Goal: Browse casually: Explore the website without a specific task or goal

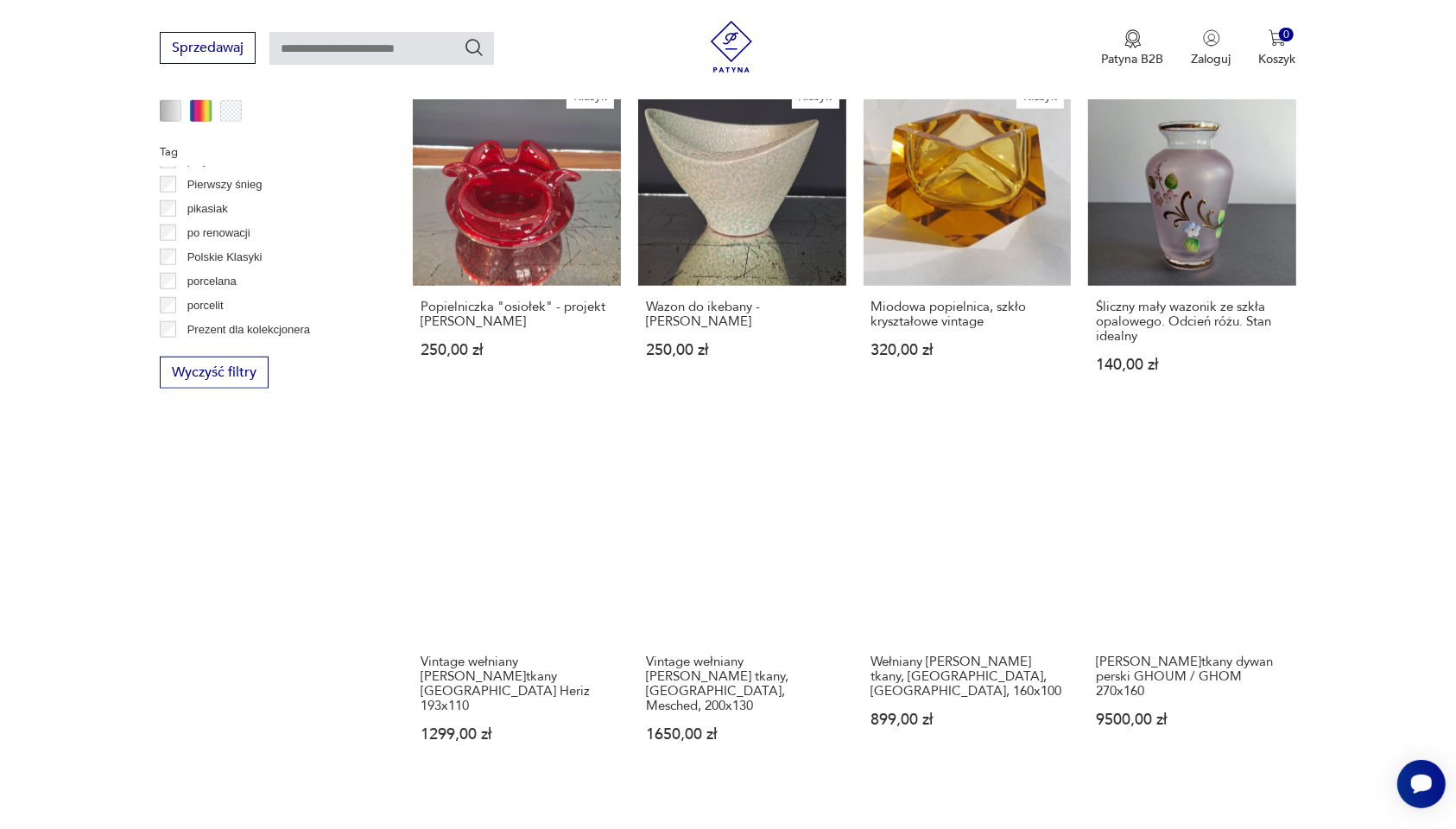
scroll to position [1539, 0]
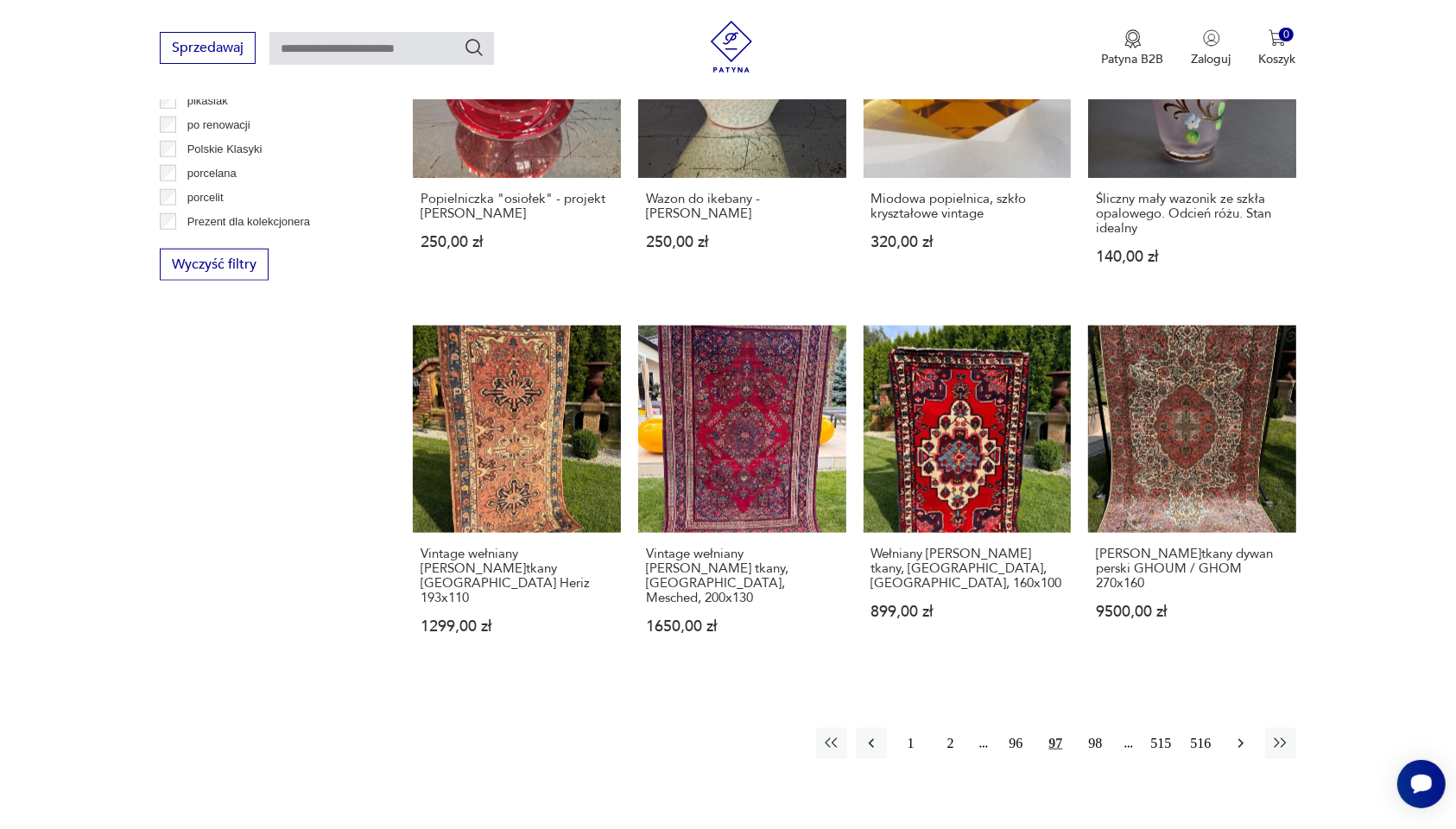
click at [1239, 735] on icon "button" at bounding box center [1241, 744] width 17 height 17
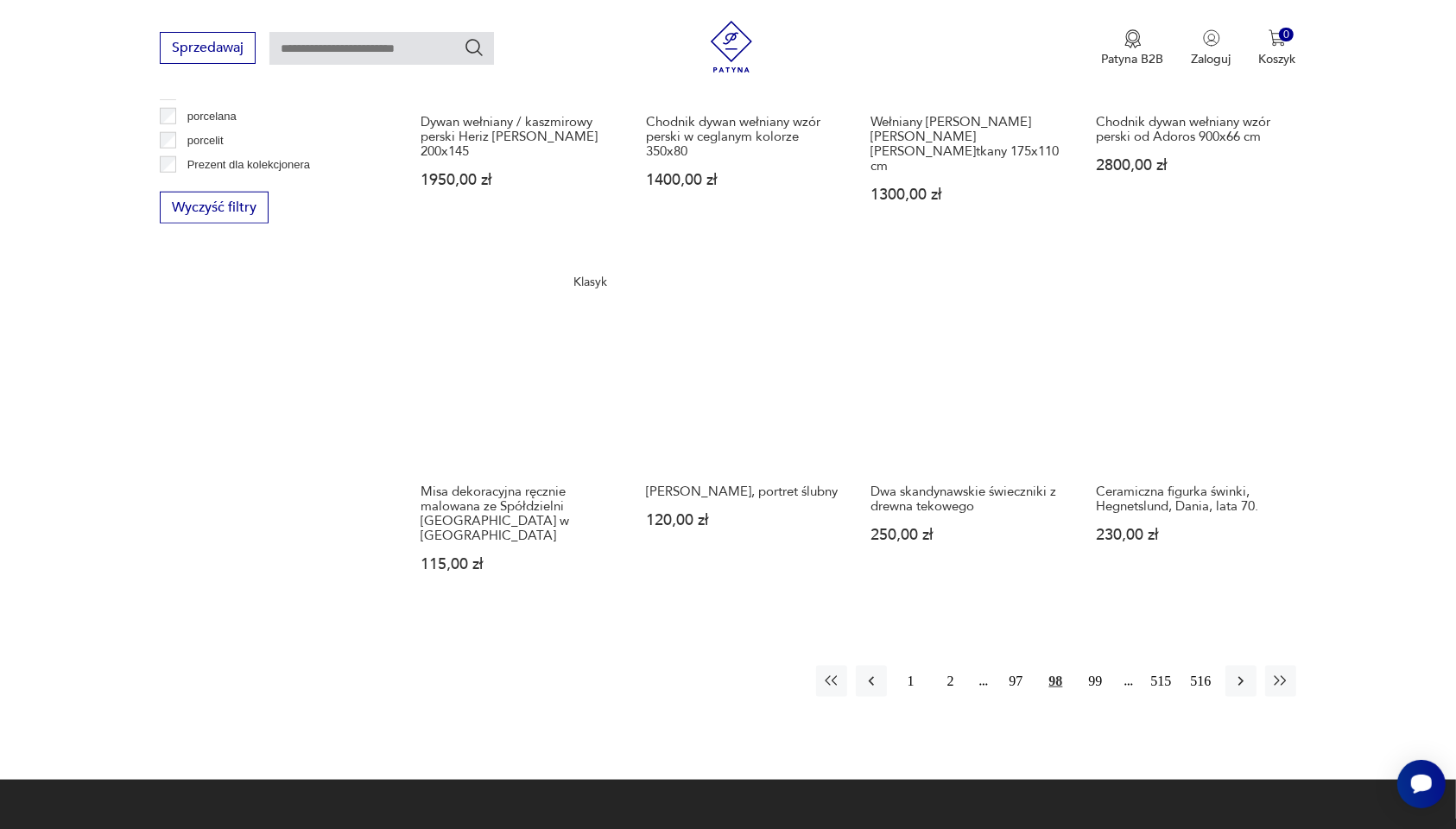
scroll to position [1646, 0]
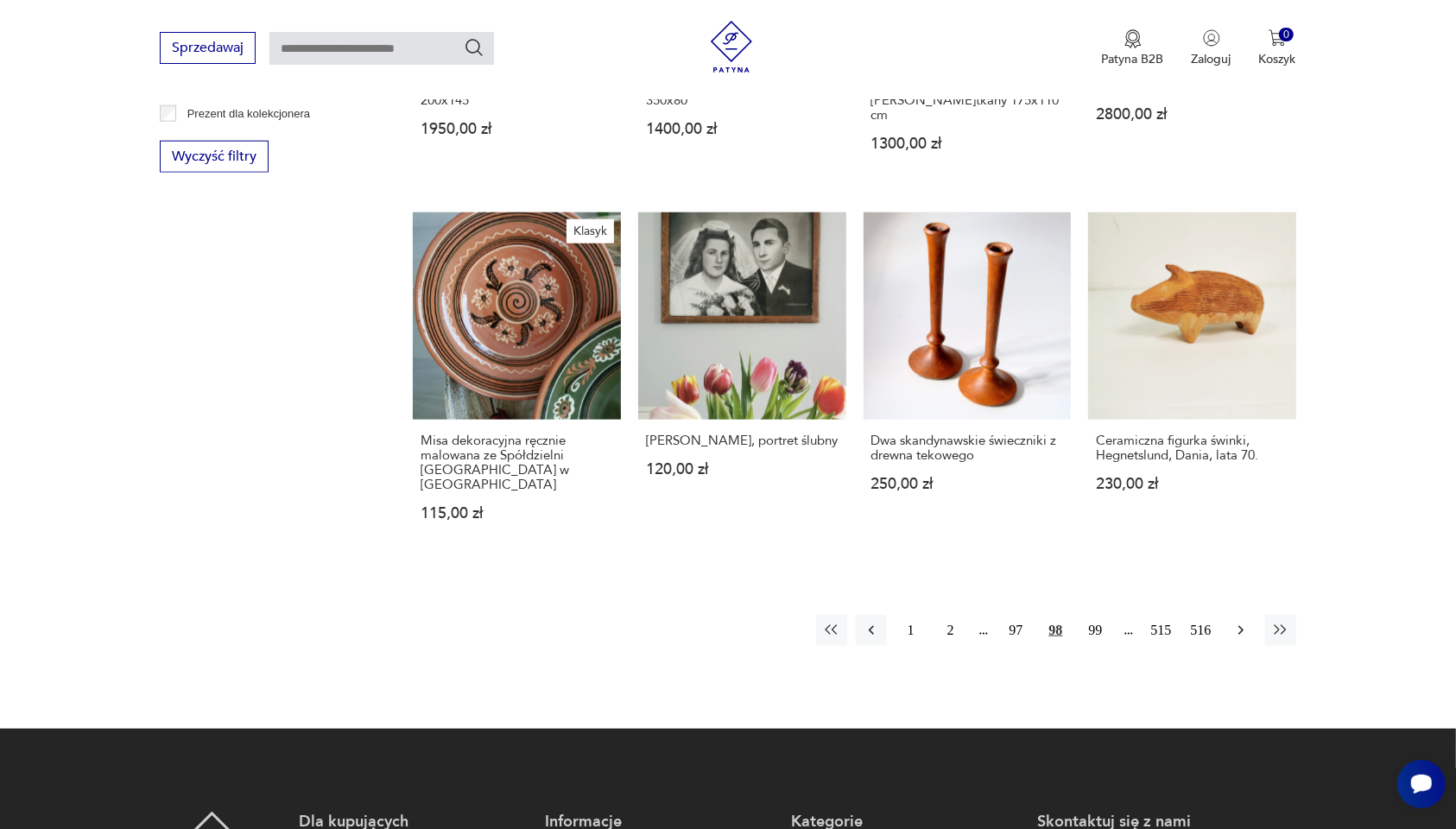
click at [1237, 622] on icon "button" at bounding box center [1241, 630] width 17 height 17
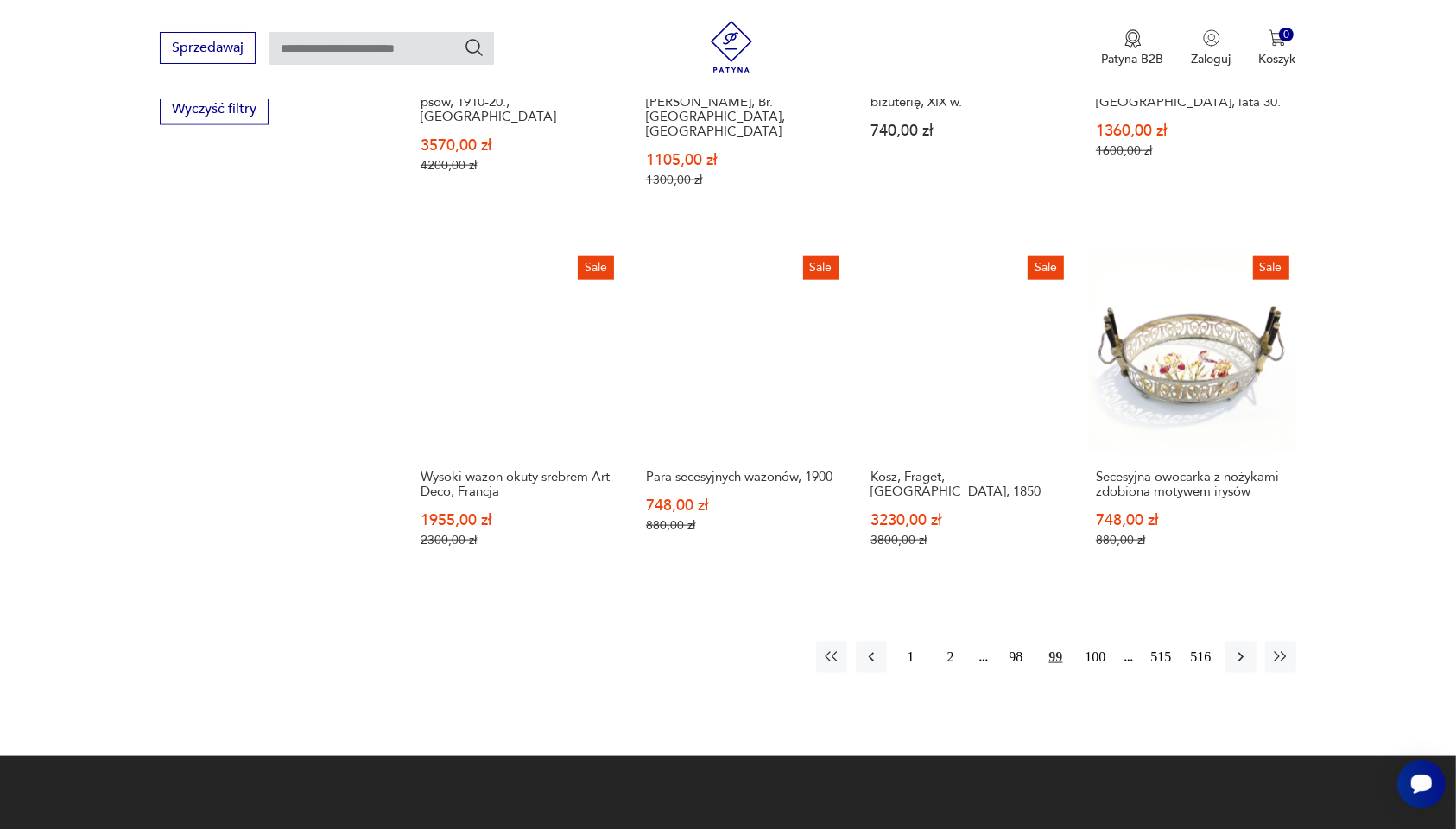
scroll to position [1755, 0]
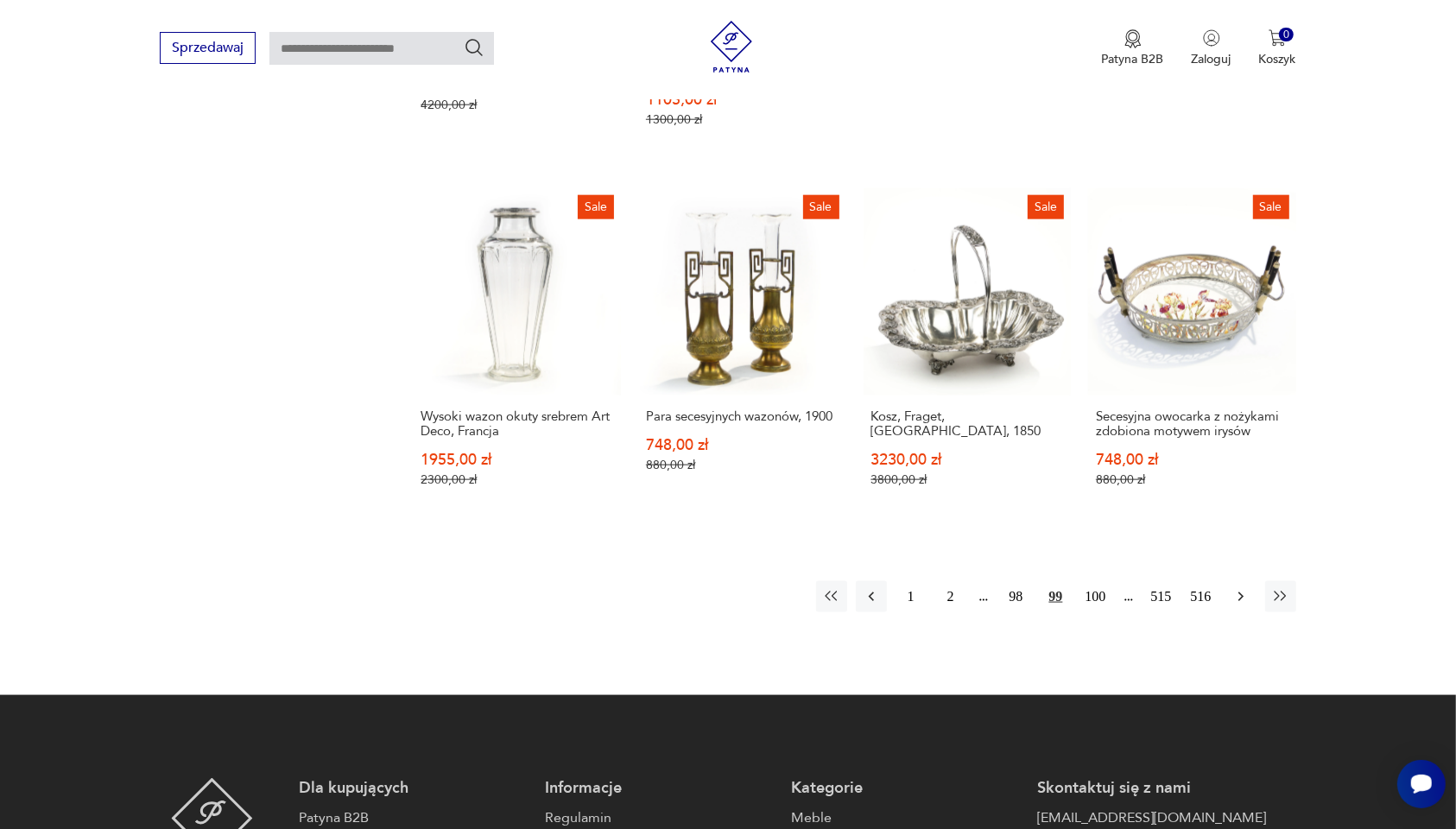
click at [1237, 588] on icon "button" at bounding box center [1241, 597] width 17 height 17
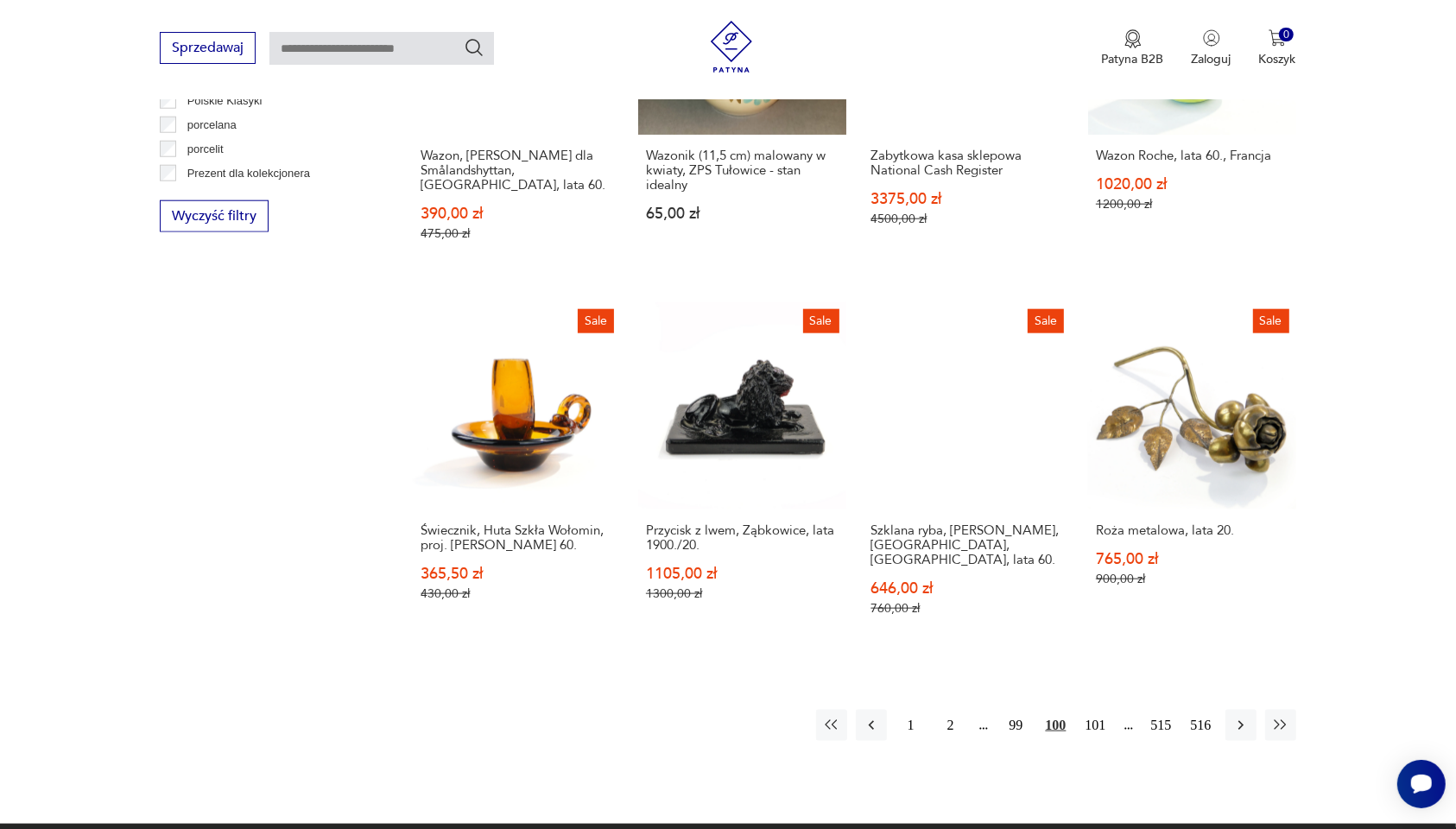
scroll to position [1646, 0]
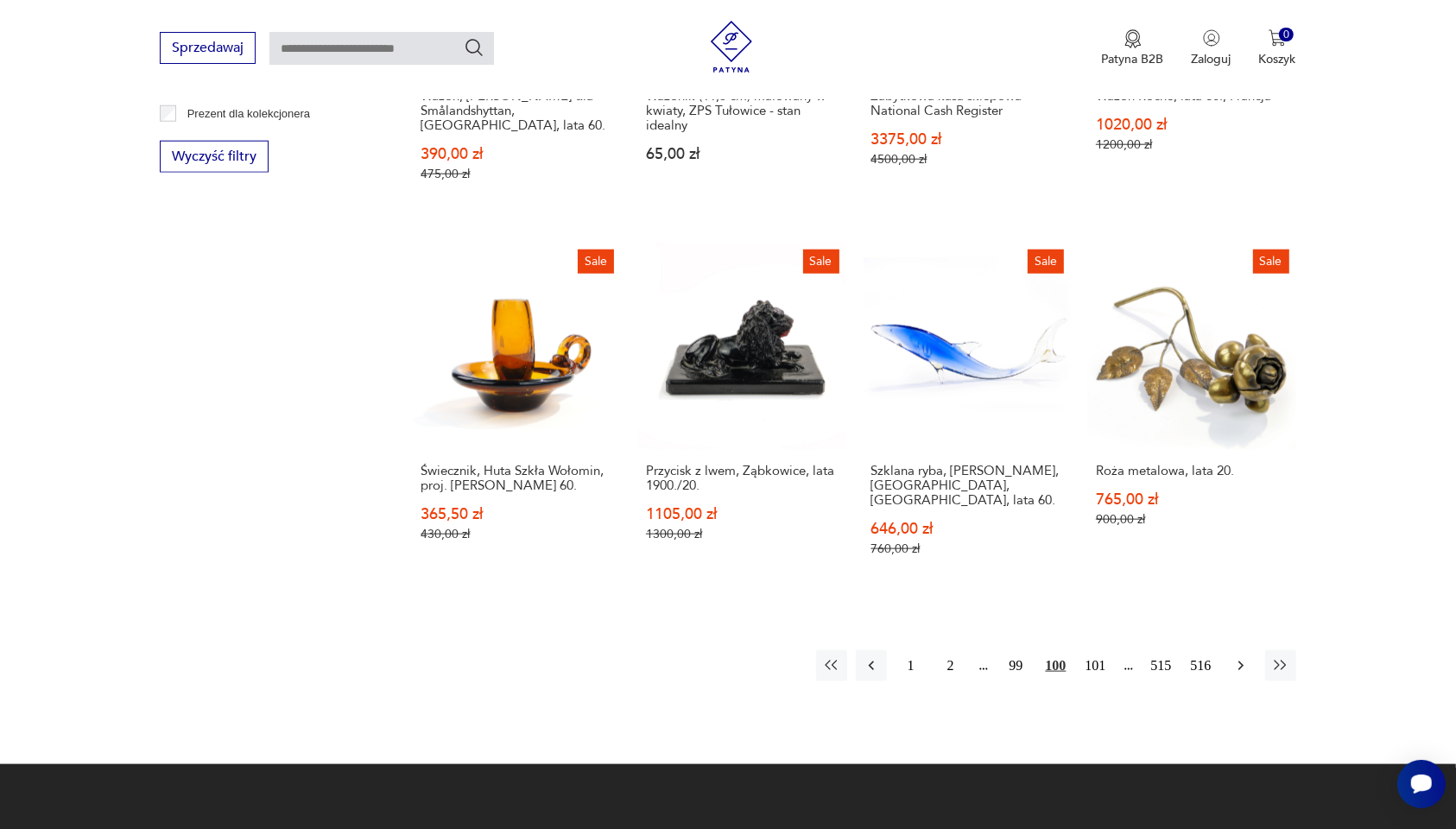
click at [1239, 657] on icon "button" at bounding box center [1241, 666] width 17 height 17
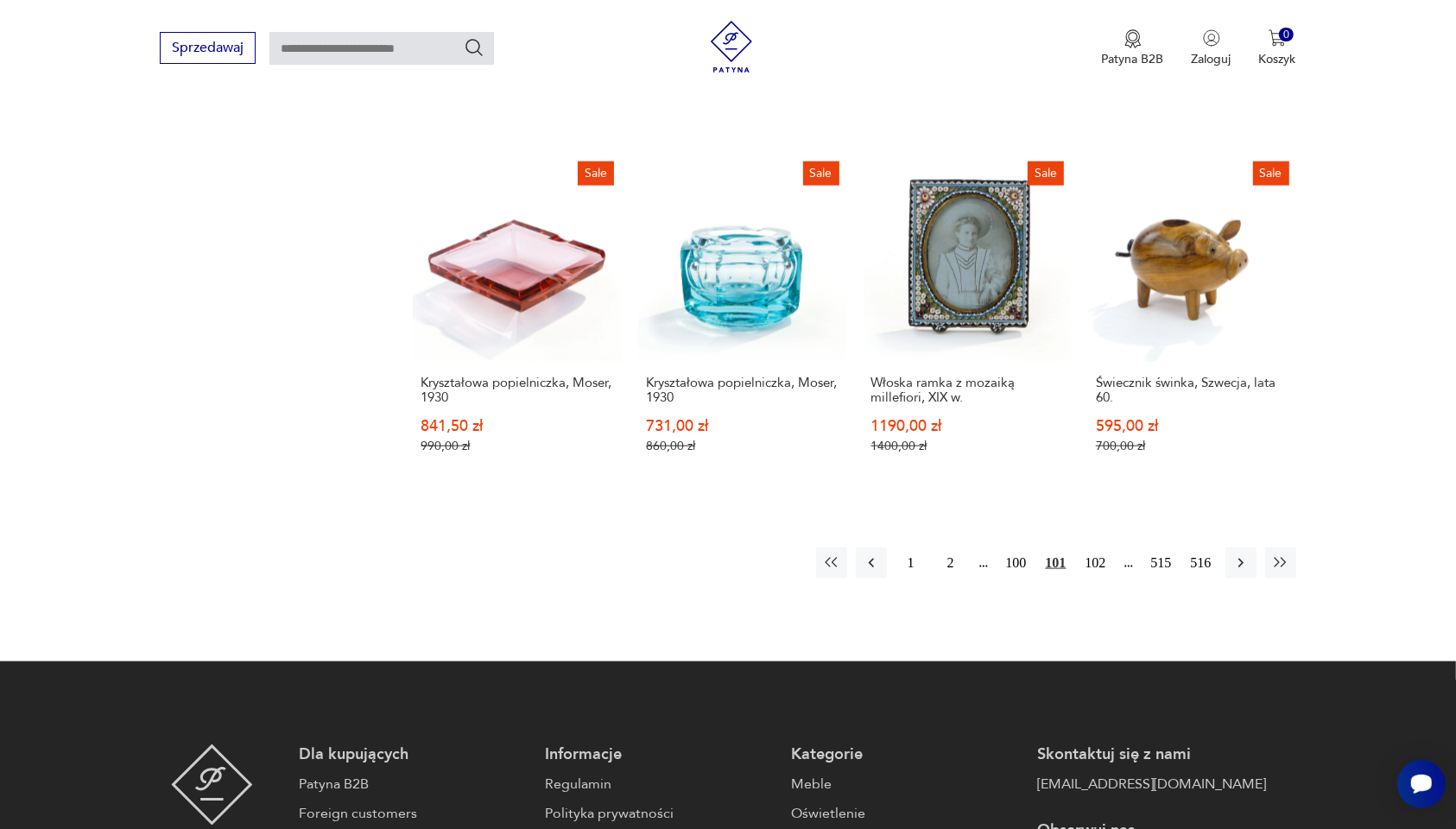
scroll to position [1755, 0]
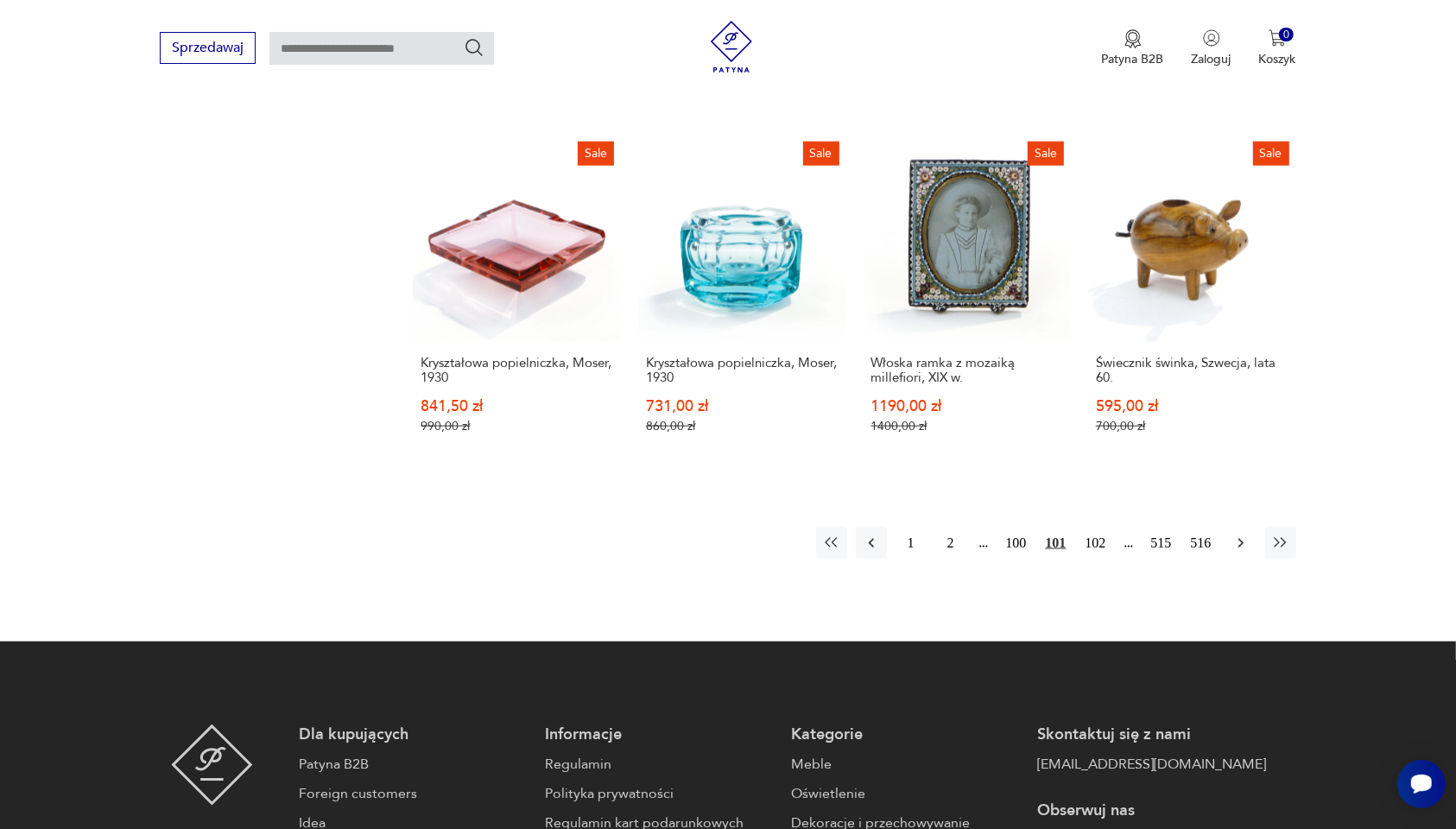
click at [1240, 539] on icon "button" at bounding box center [1239, 544] width 5 height 10
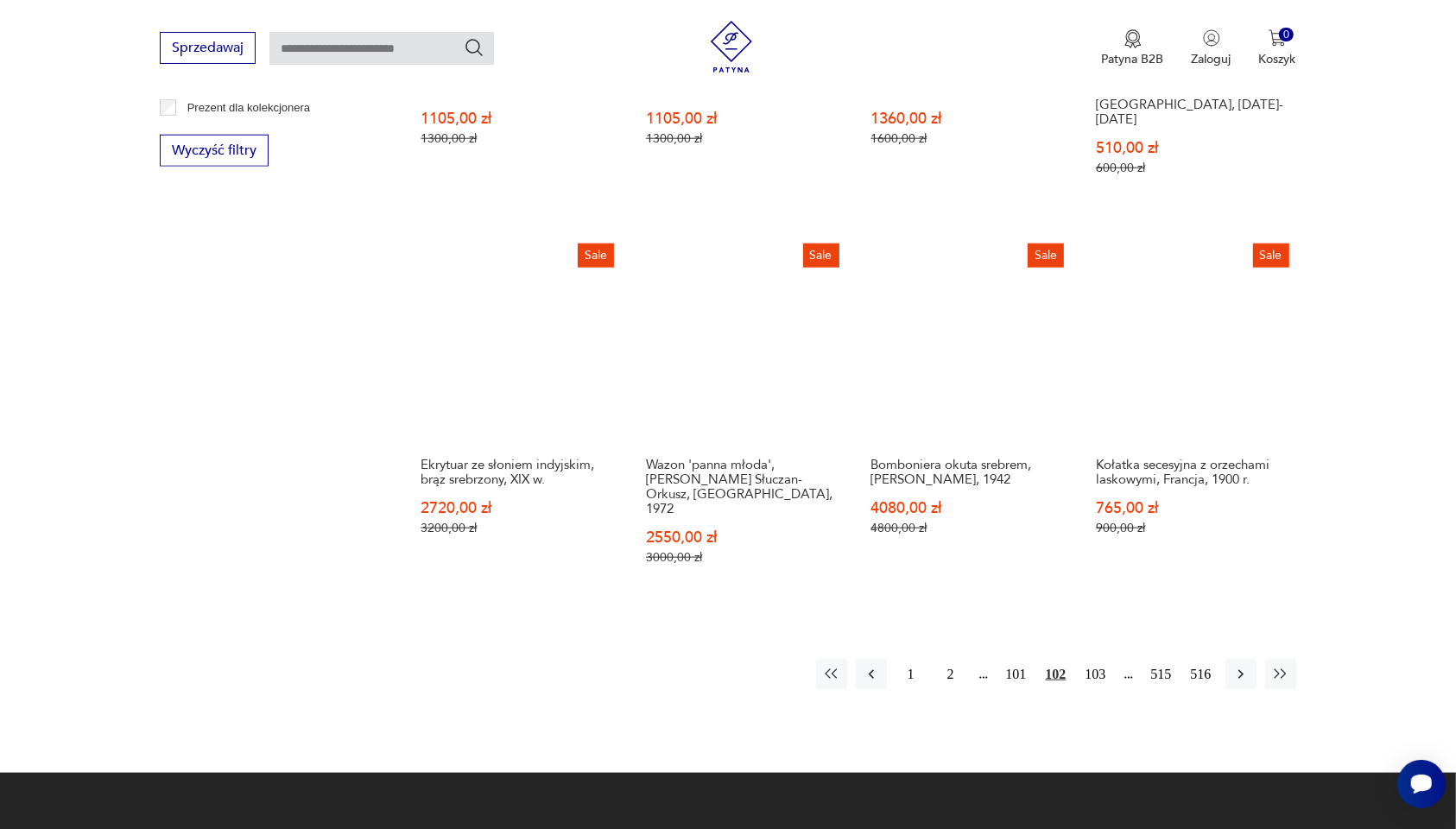
scroll to position [1755, 0]
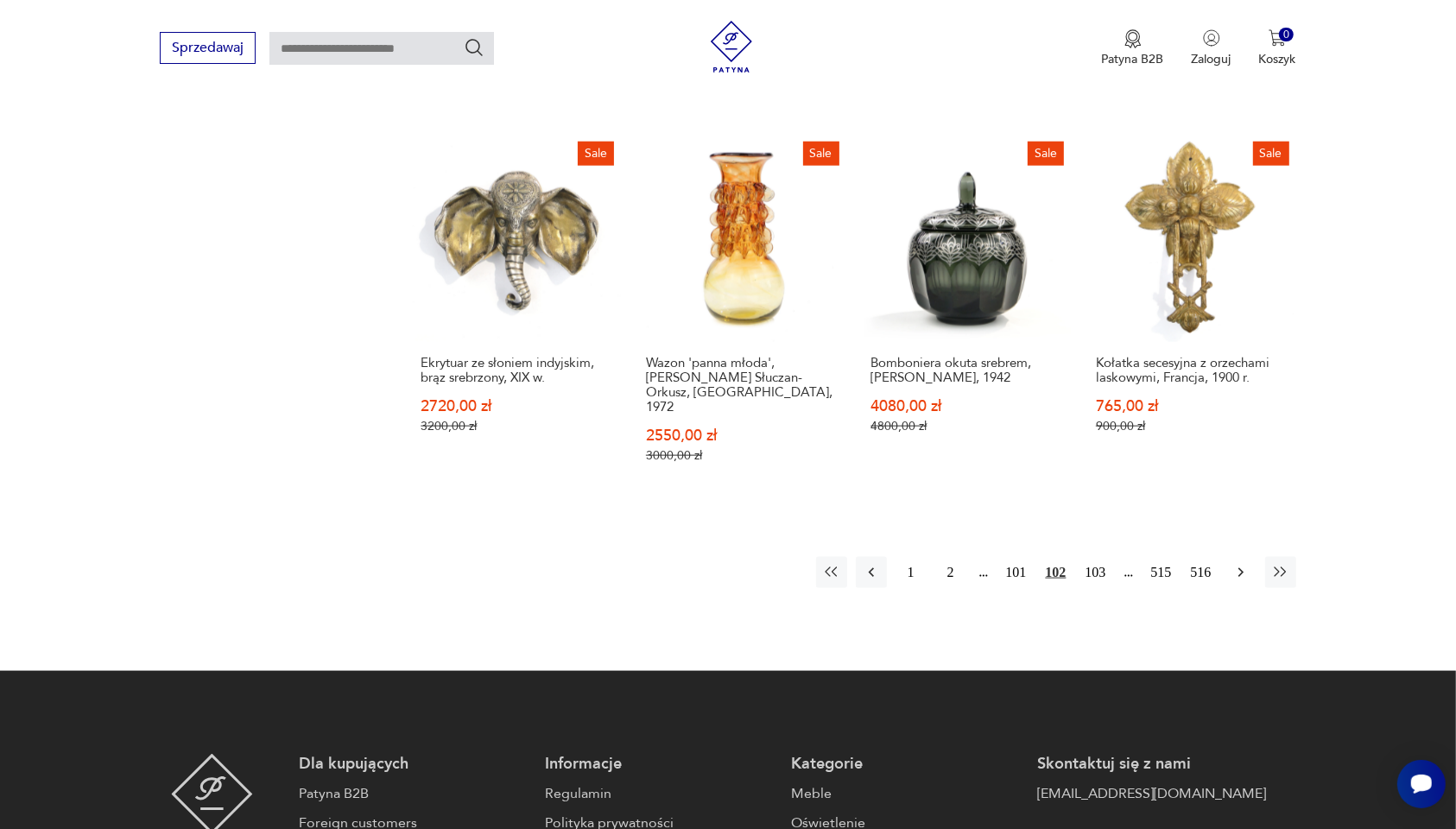
click at [1237, 564] on icon "button" at bounding box center [1241, 573] width 17 height 17
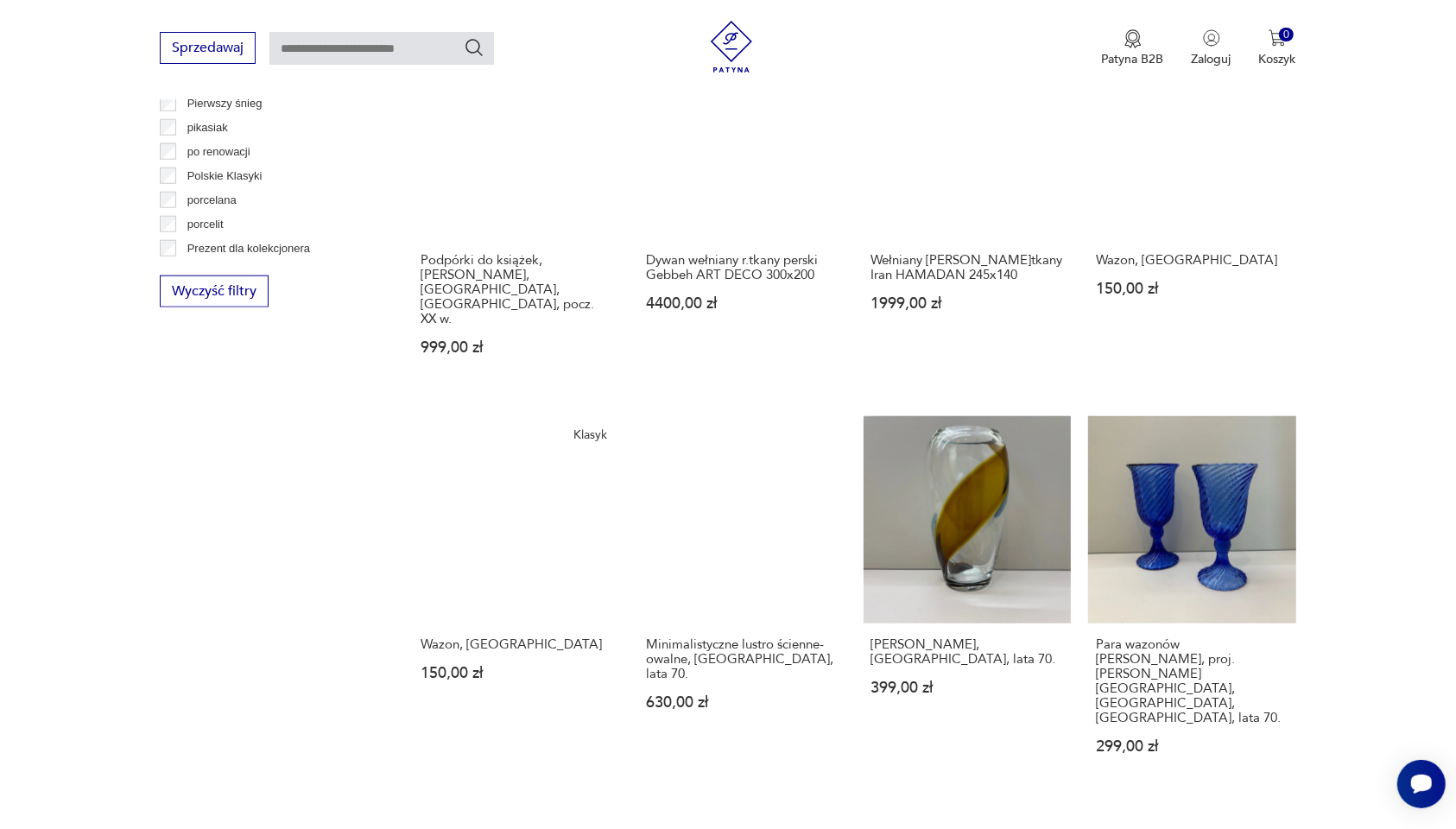
scroll to position [1539, 0]
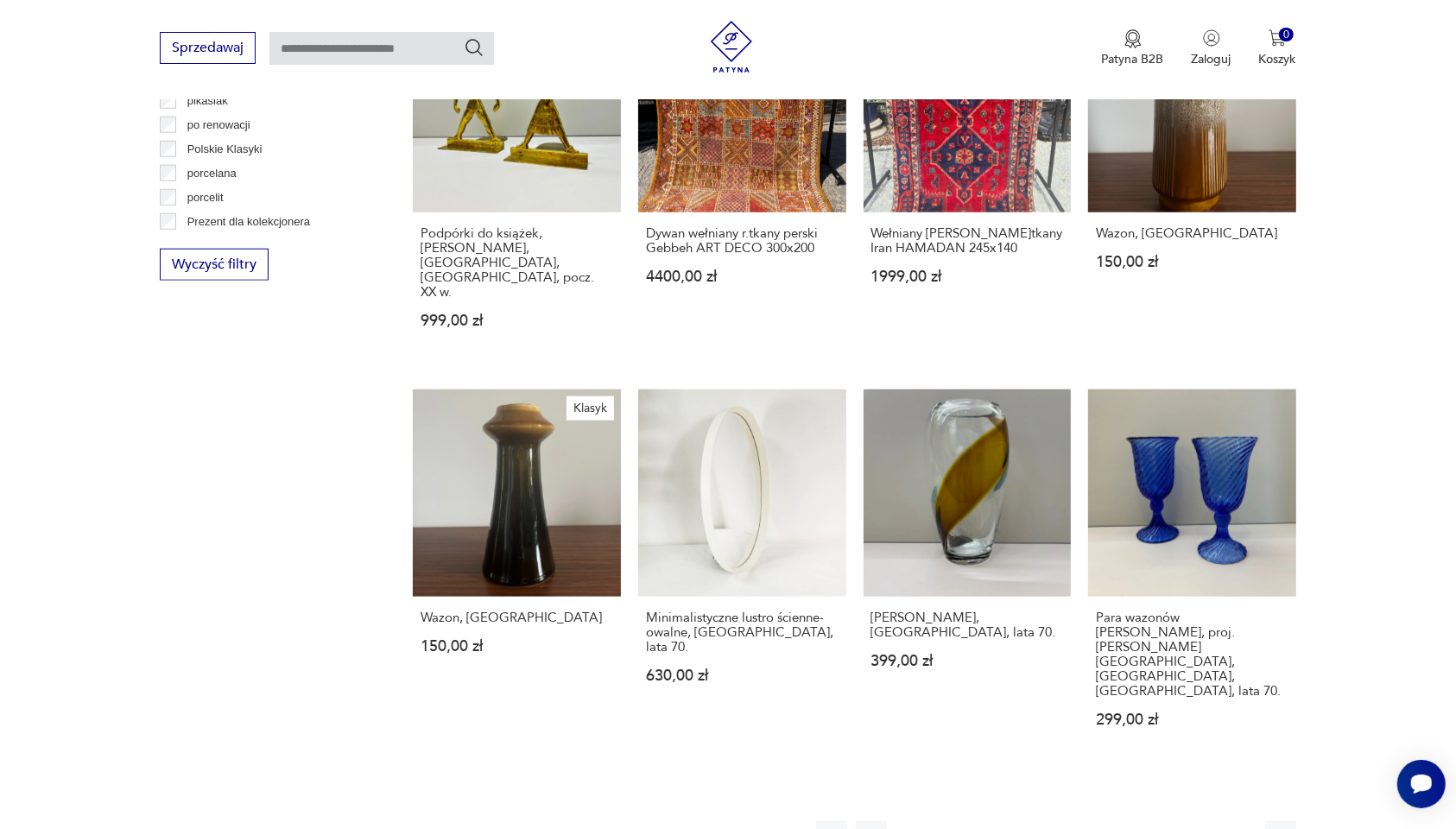
click at [1240, 829] on icon "button" at bounding box center [1241, 838] width 17 height 17
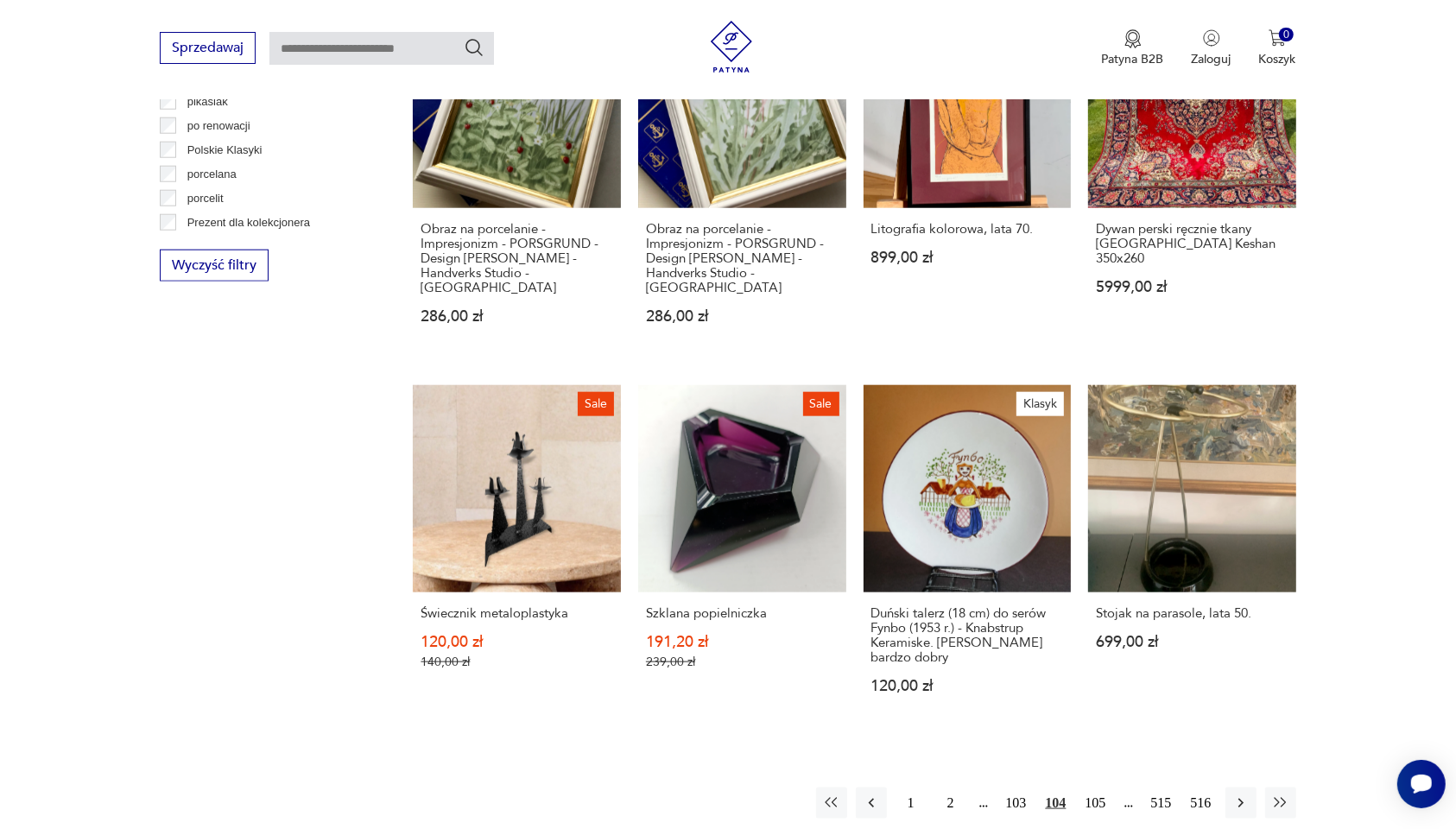
scroll to position [1539, 0]
click at [1240, 794] on icon "button" at bounding box center [1241, 803] width 17 height 17
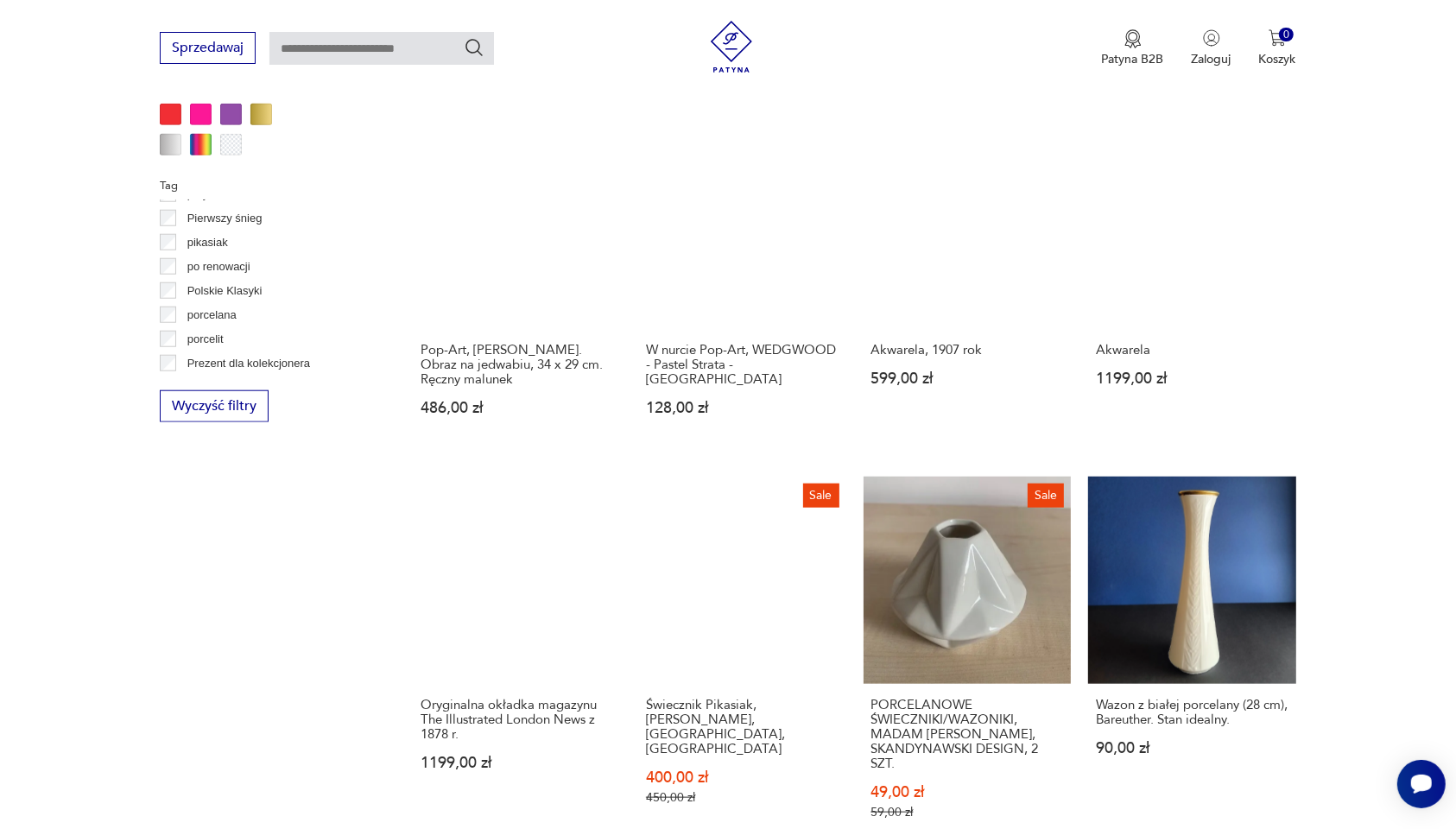
scroll to position [1539, 0]
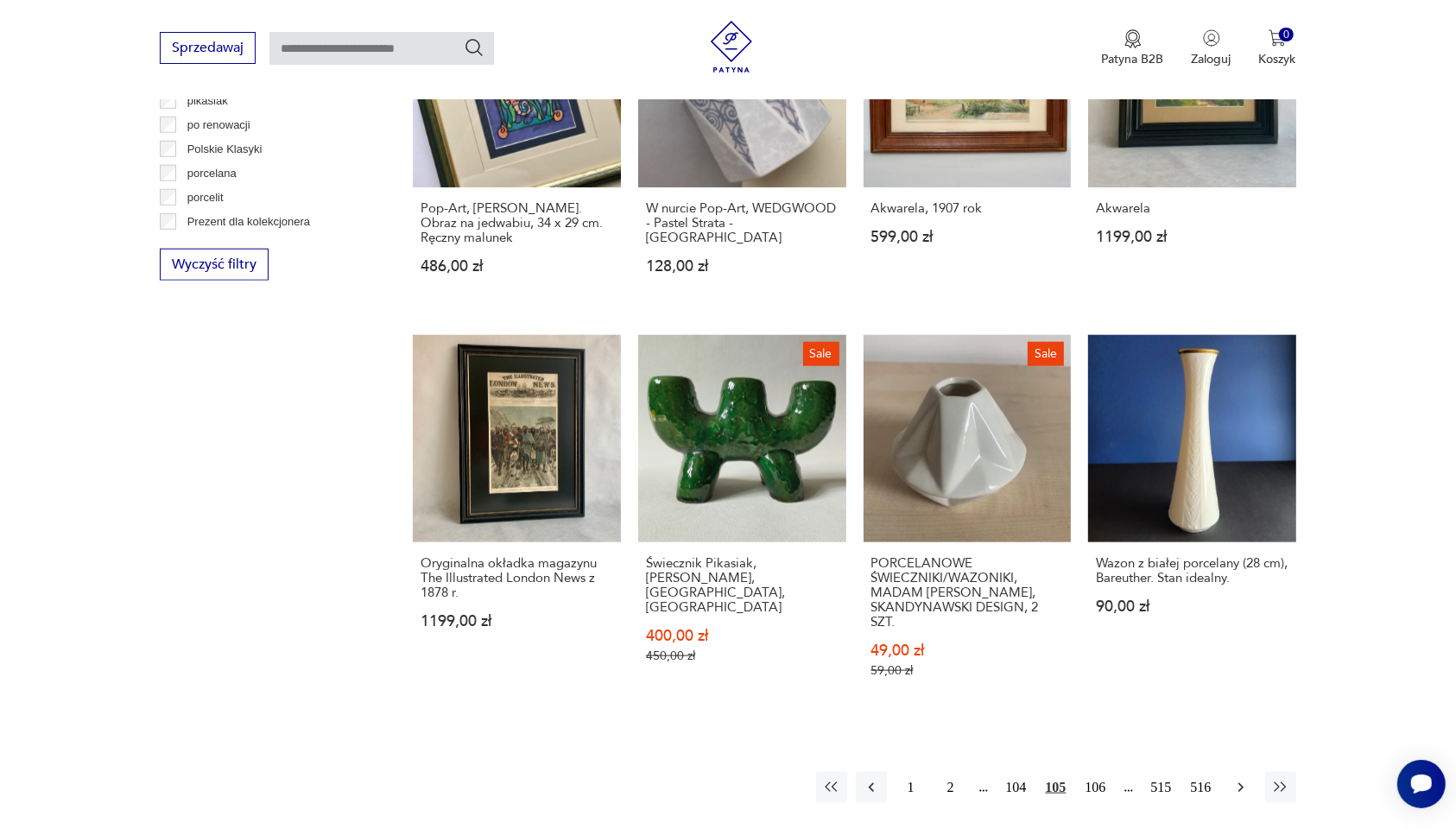
click at [1237, 779] on icon "button" at bounding box center [1241, 788] width 17 height 17
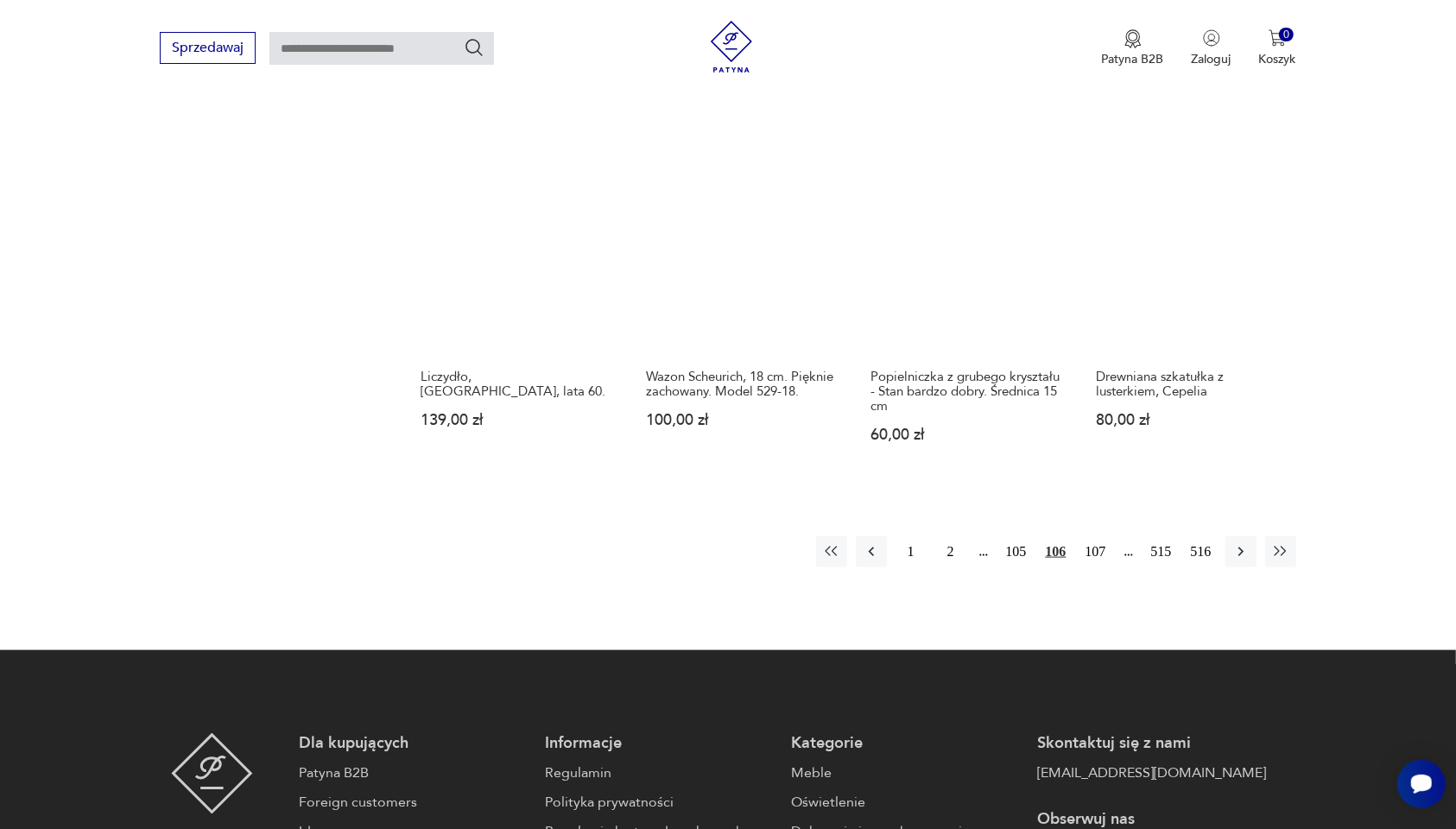
scroll to position [1755, 0]
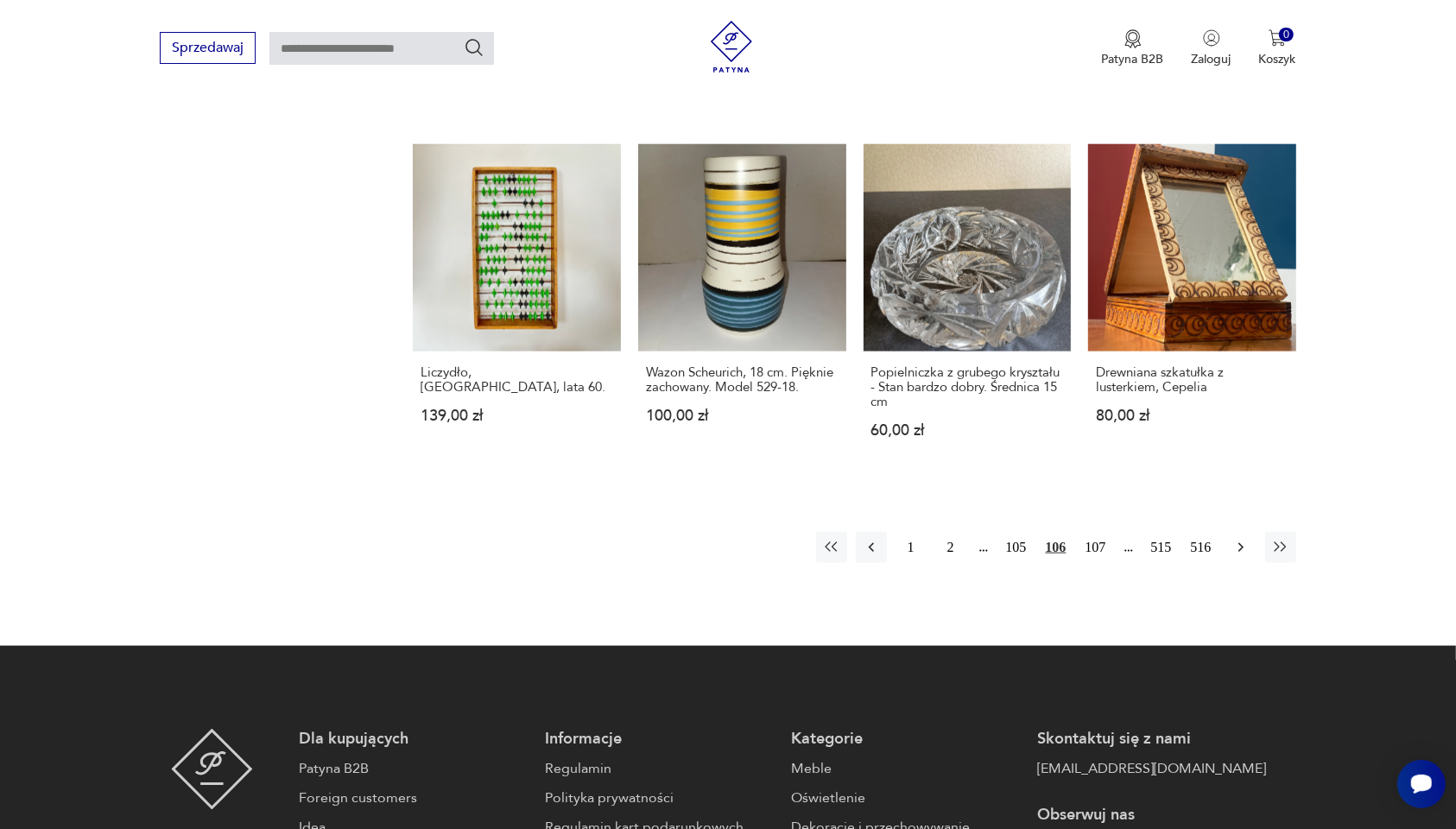
click at [1235, 539] on icon "button" at bounding box center [1241, 548] width 17 height 17
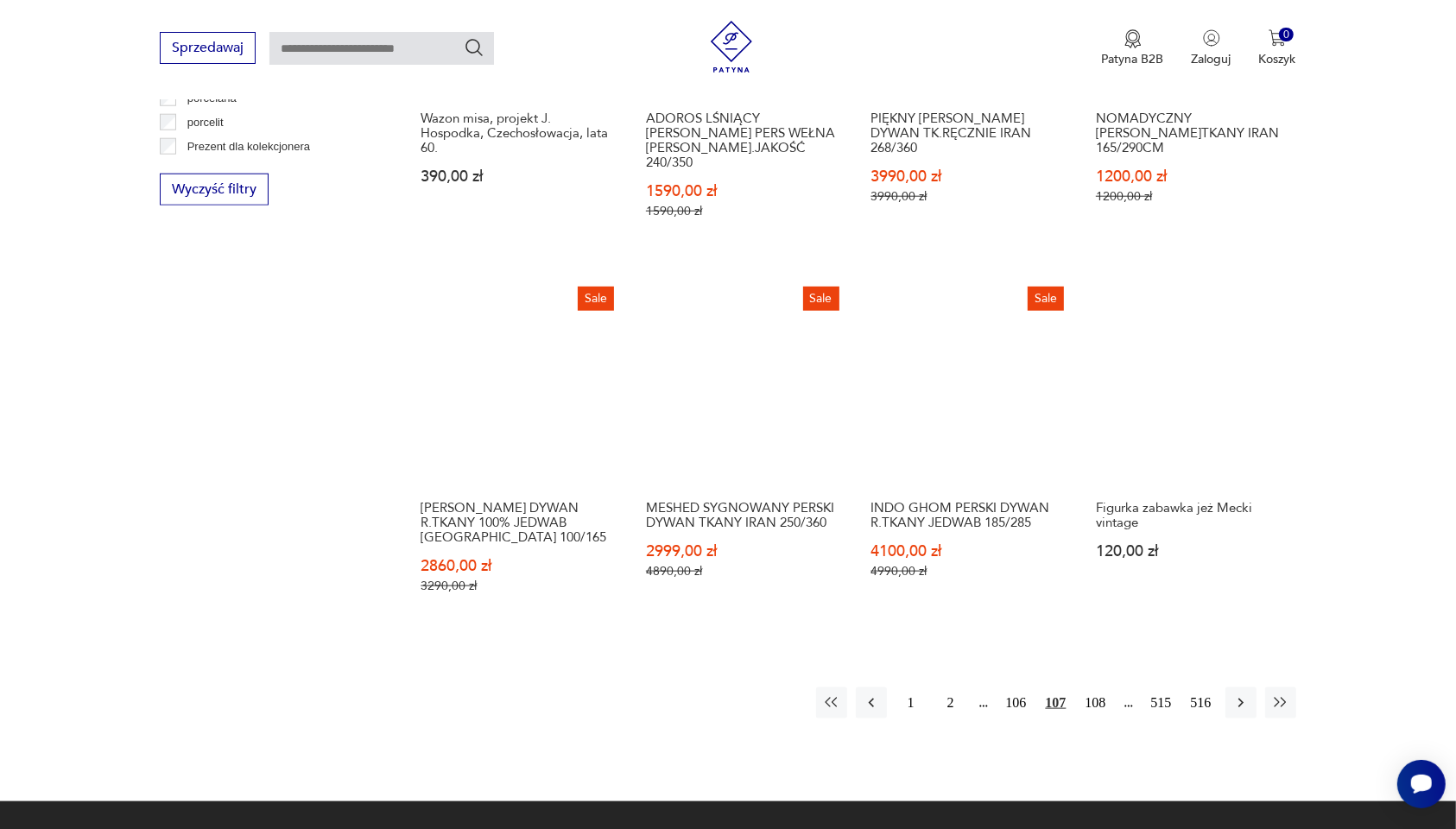
scroll to position [1646, 0]
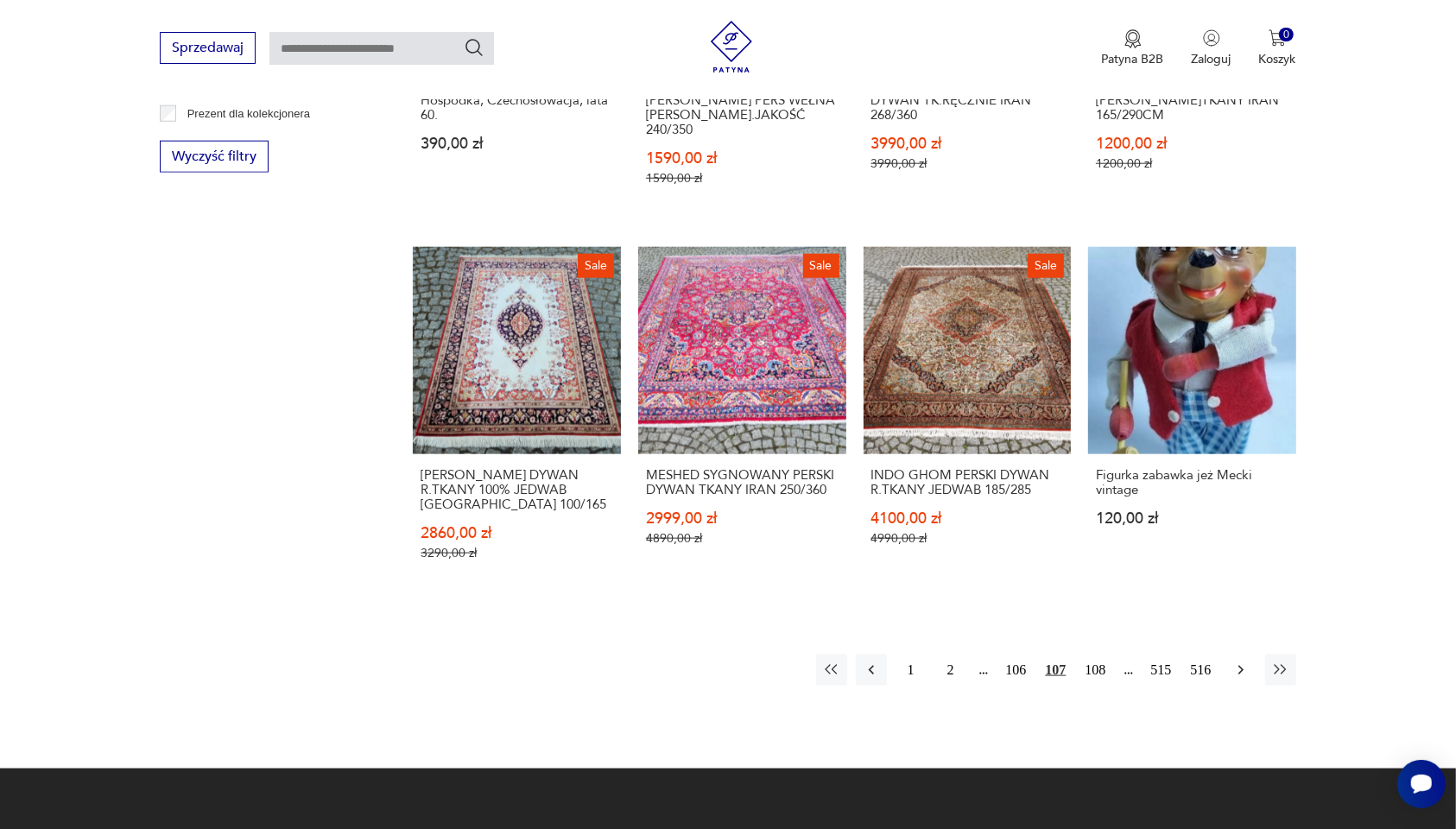
click at [1239, 666] on icon "button" at bounding box center [1239, 671] width 5 height 10
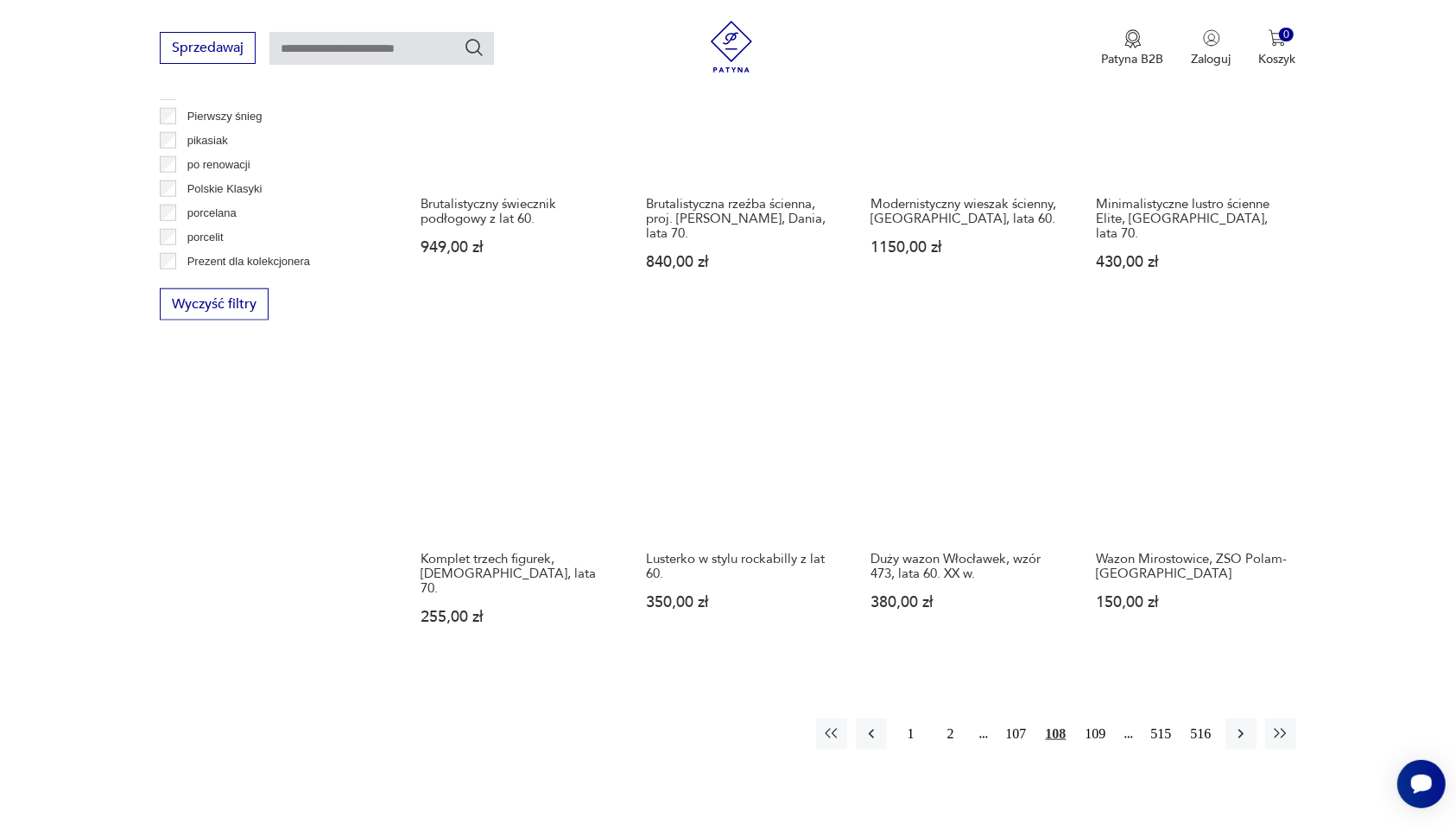
scroll to position [1539, 0]
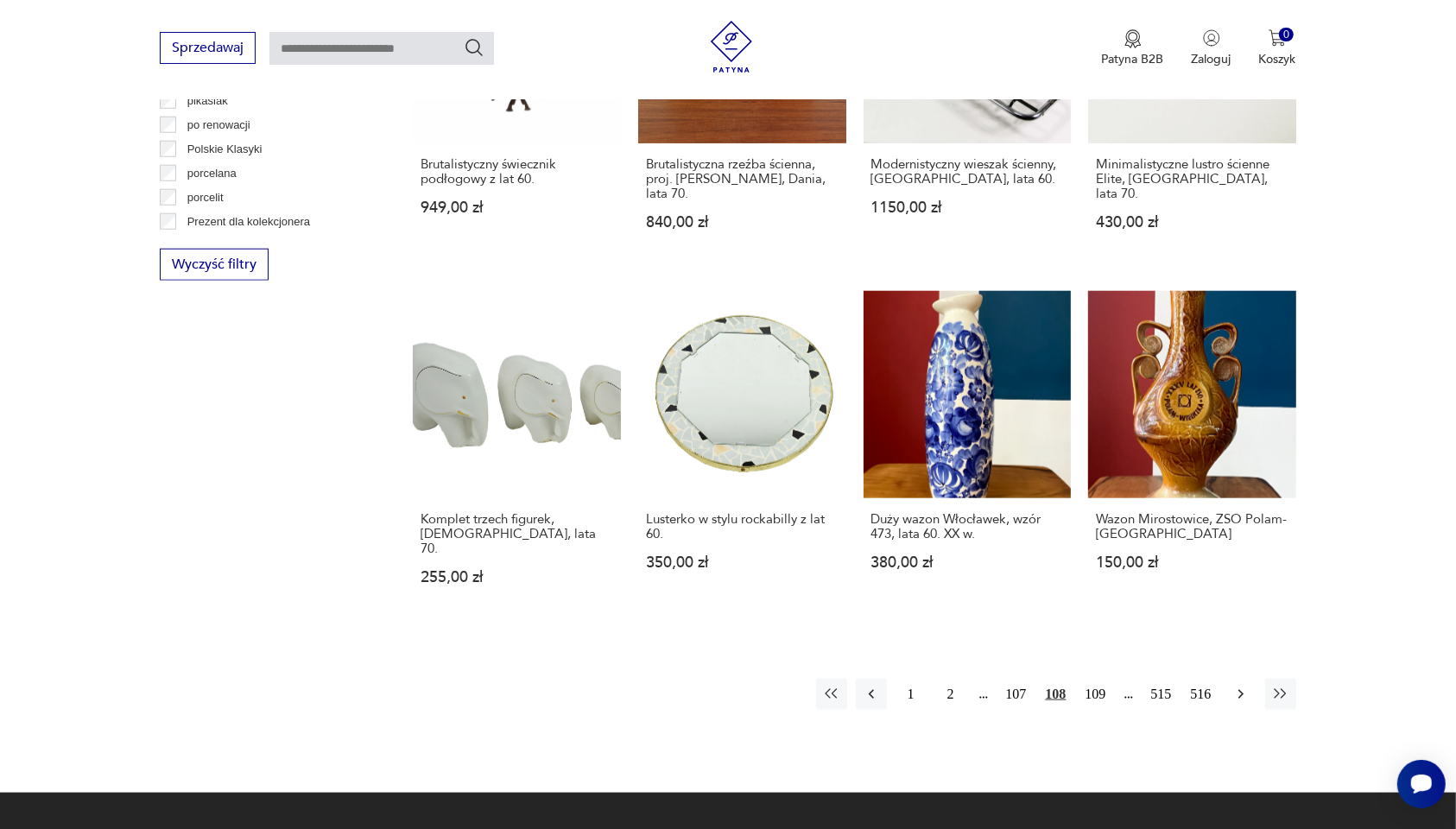
click at [1241, 691] on icon "button" at bounding box center [1239, 696] width 5 height 10
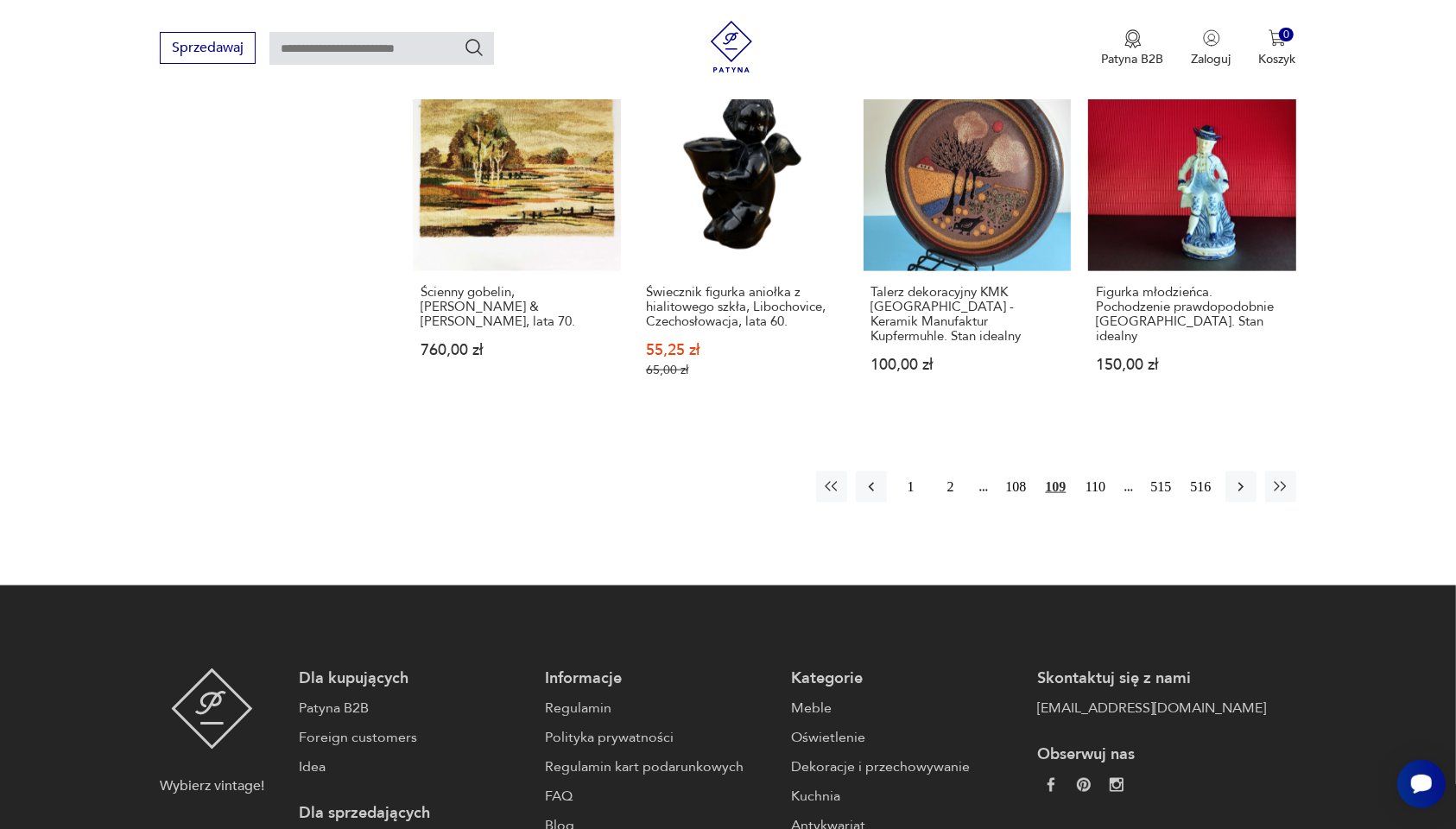
scroll to position [1863, 0]
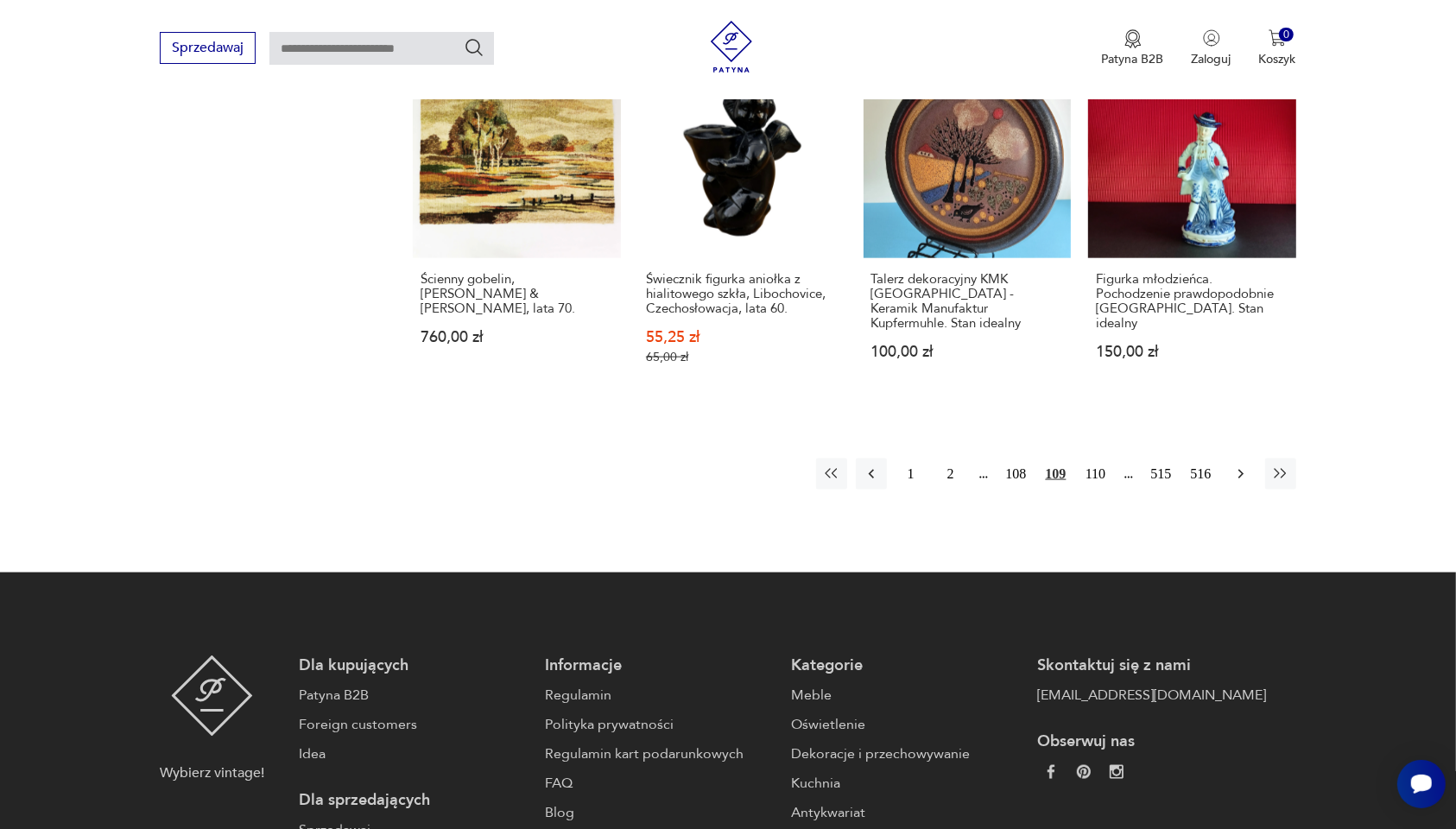
click at [1236, 465] on icon "button" at bounding box center [1241, 474] width 17 height 17
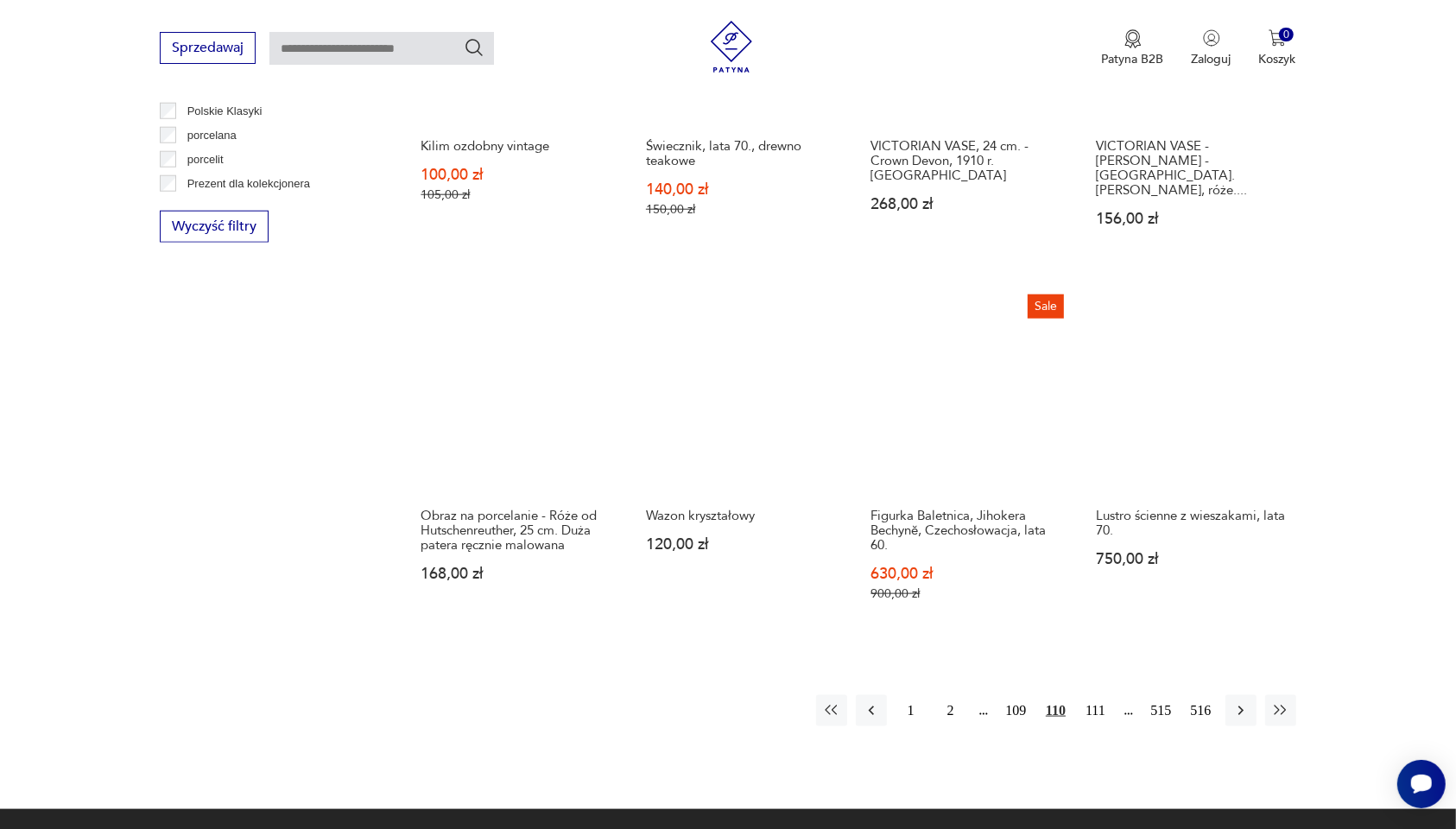
scroll to position [1646, 0]
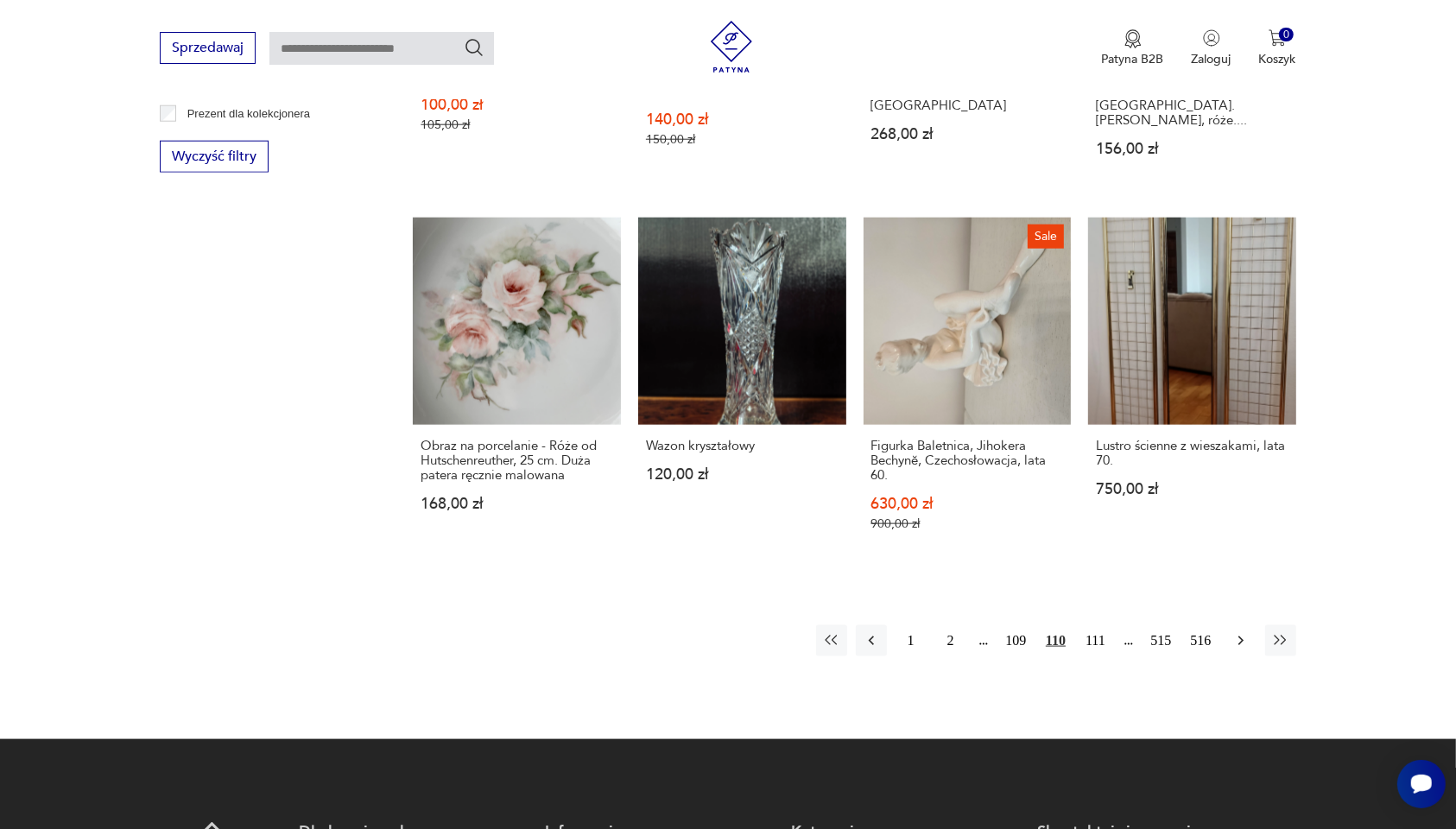
click at [1240, 637] on icon "button" at bounding box center [1239, 642] width 5 height 10
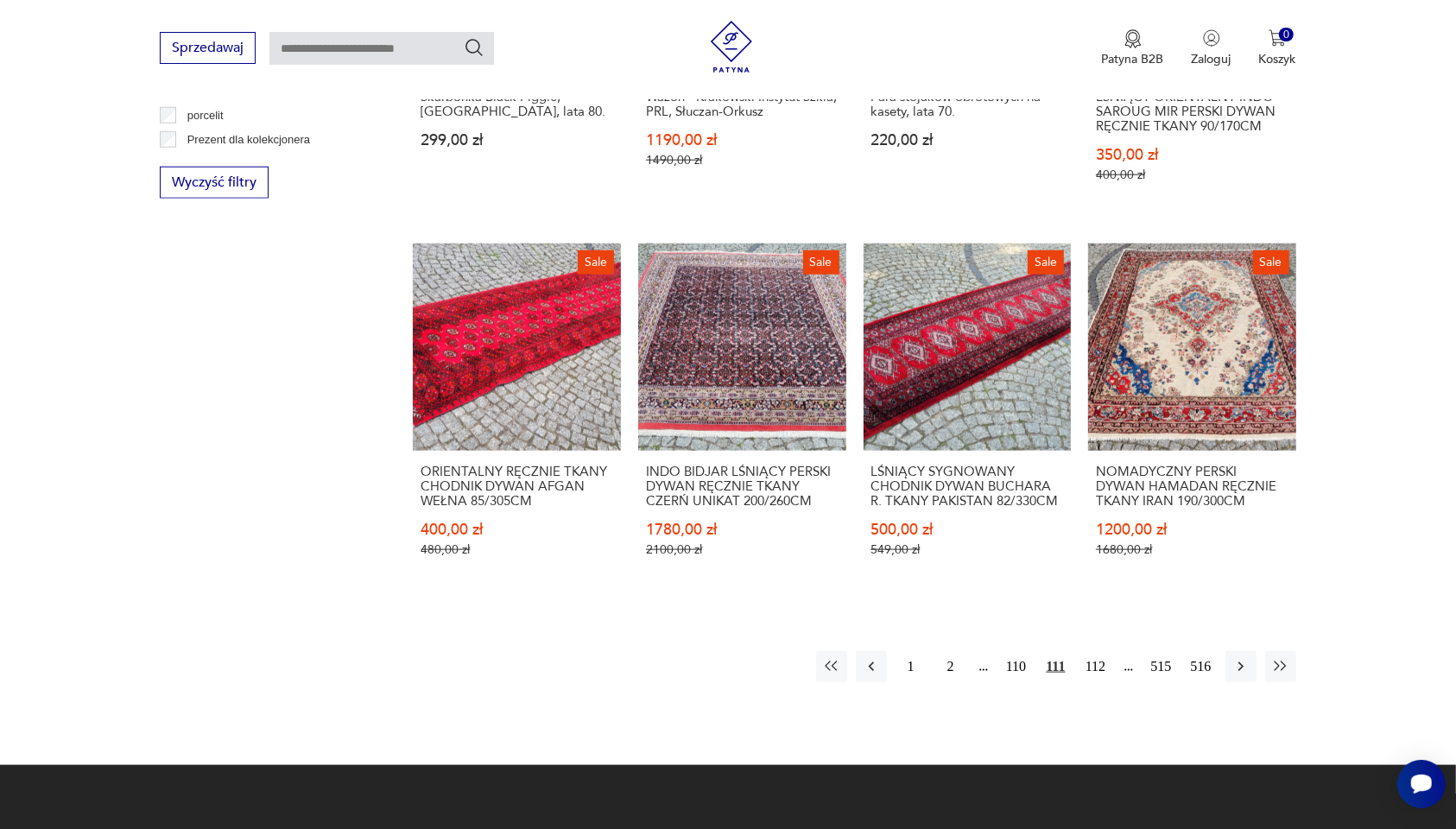
scroll to position [1646, 0]
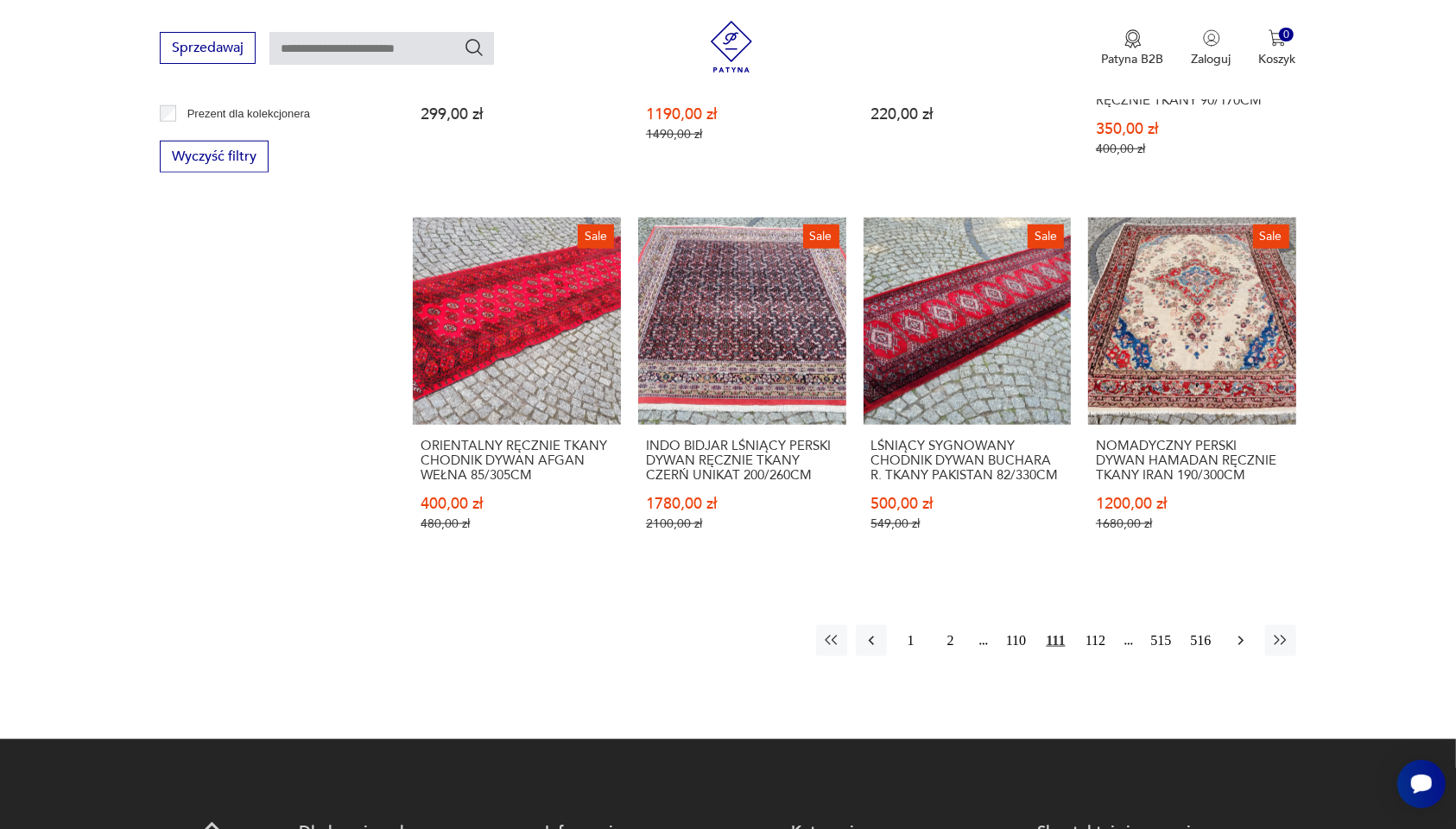
click at [1244, 632] on icon "button" at bounding box center [1241, 641] width 17 height 17
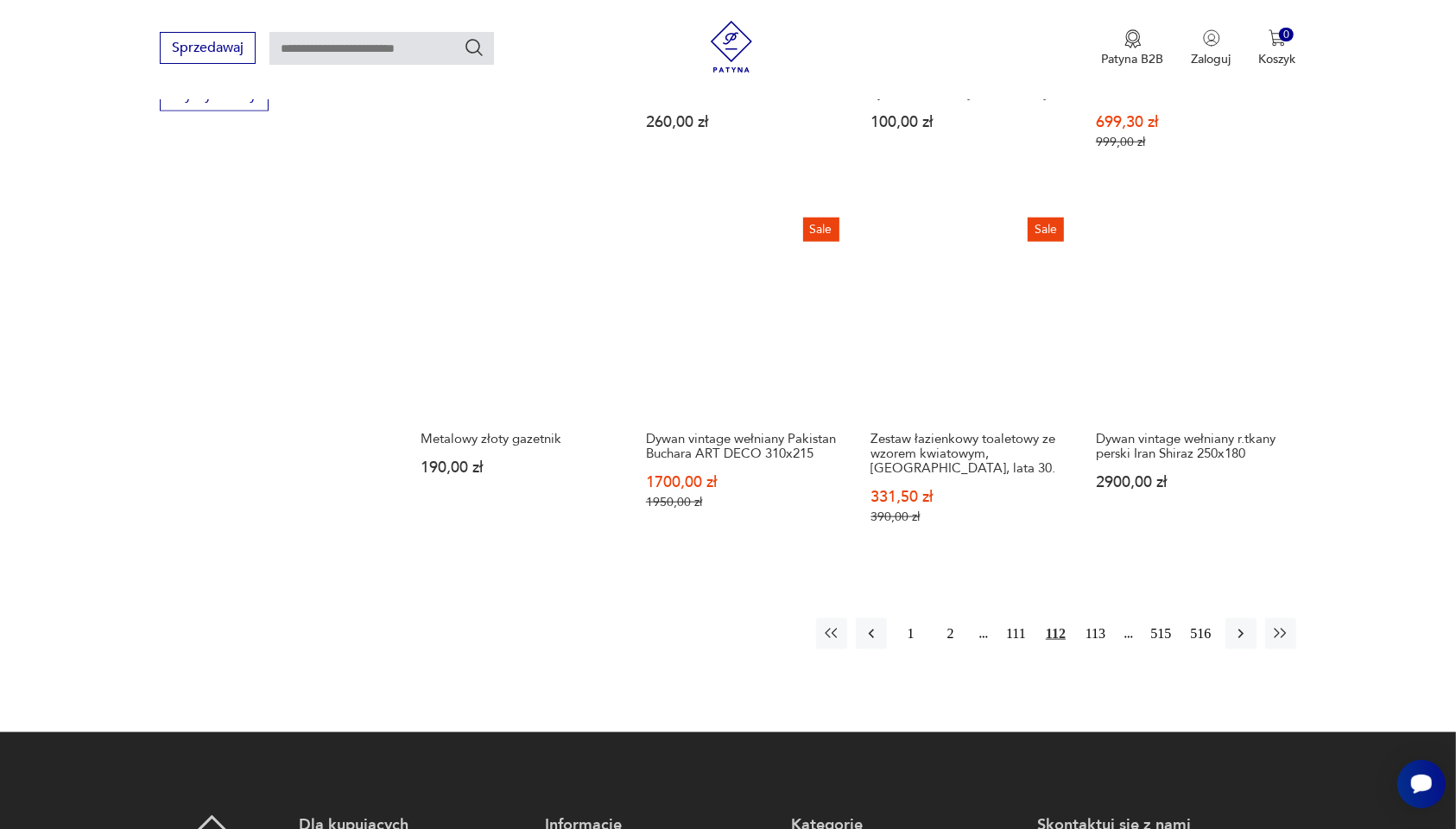
scroll to position [1755, 0]
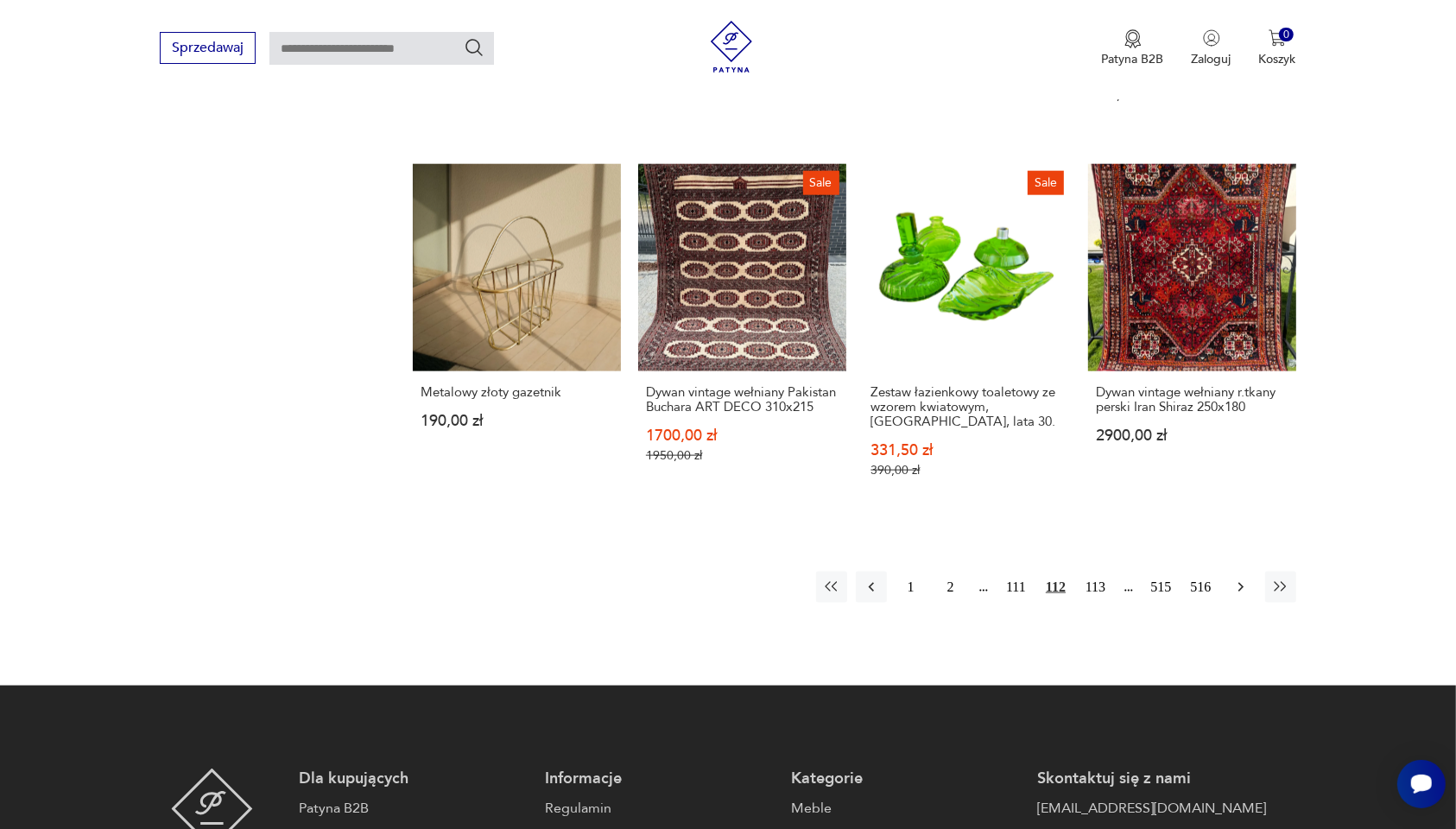
click at [1240, 583] on icon "button" at bounding box center [1241, 587] width 17 height 17
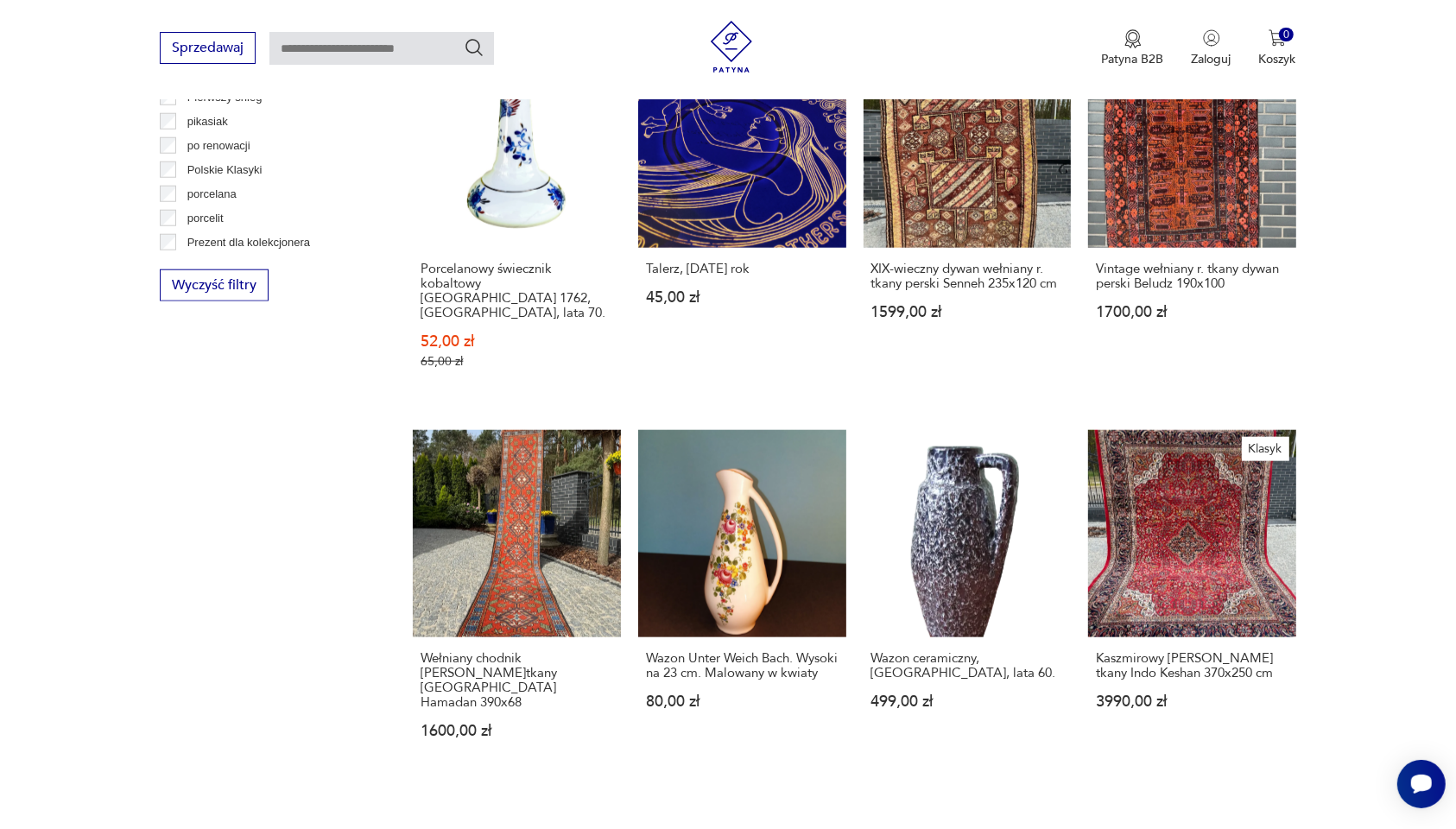
scroll to position [1539, 0]
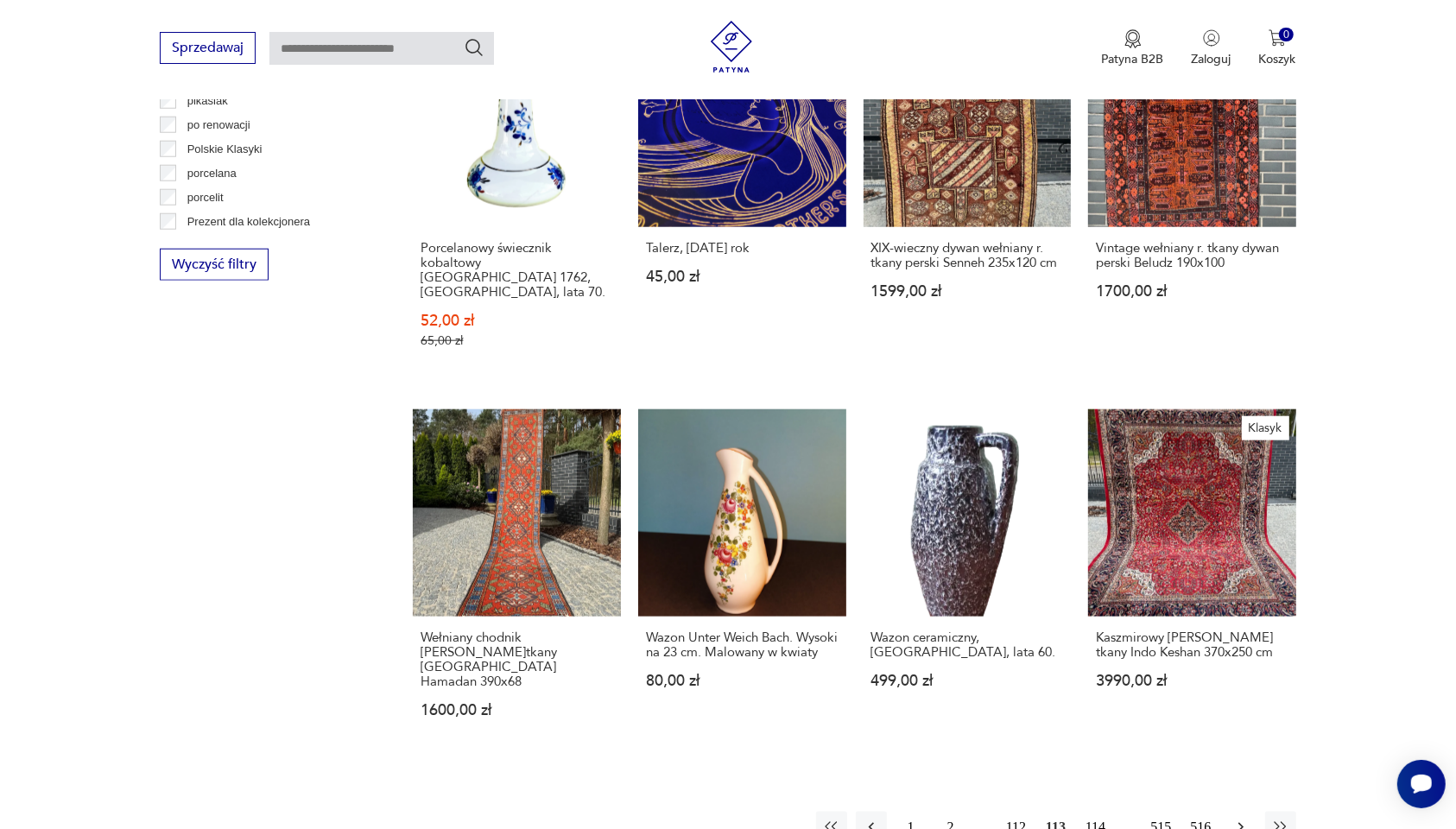
click at [1241, 823] on icon "button" at bounding box center [1239, 828] width 5 height 10
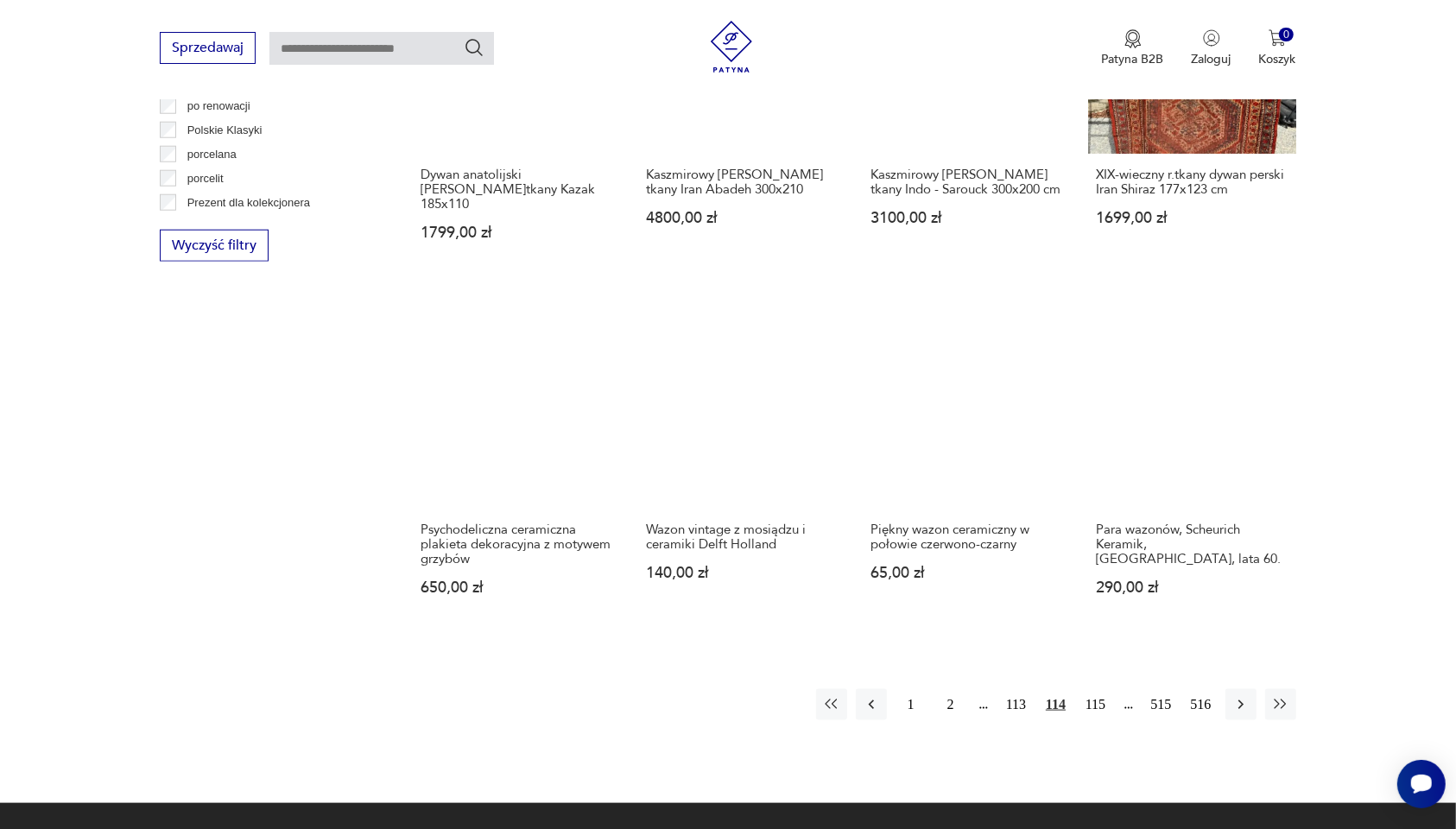
scroll to position [1646, 0]
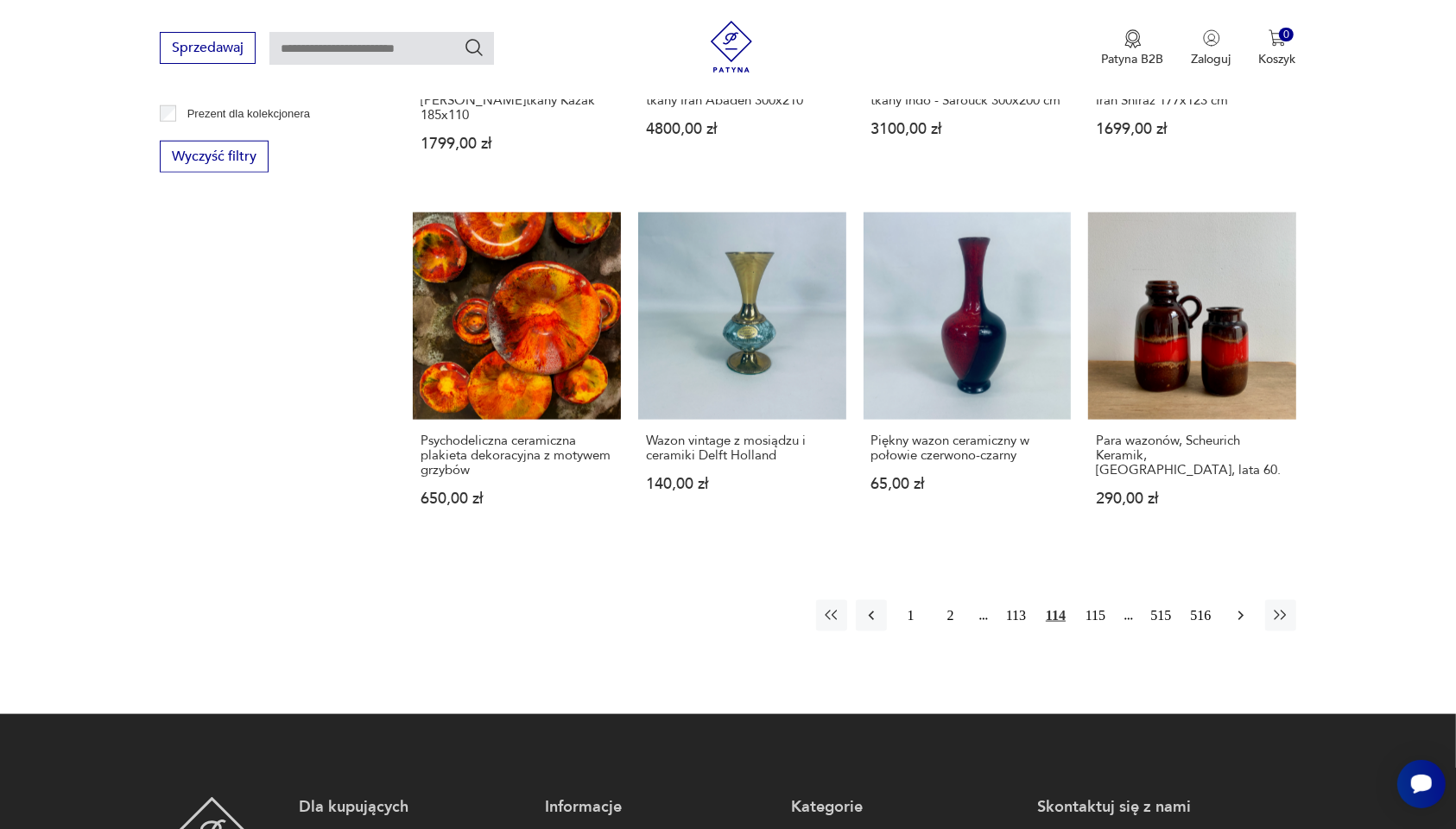
click at [1233, 607] on icon "button" at bounding box center [1241, 616] width 17 height 17
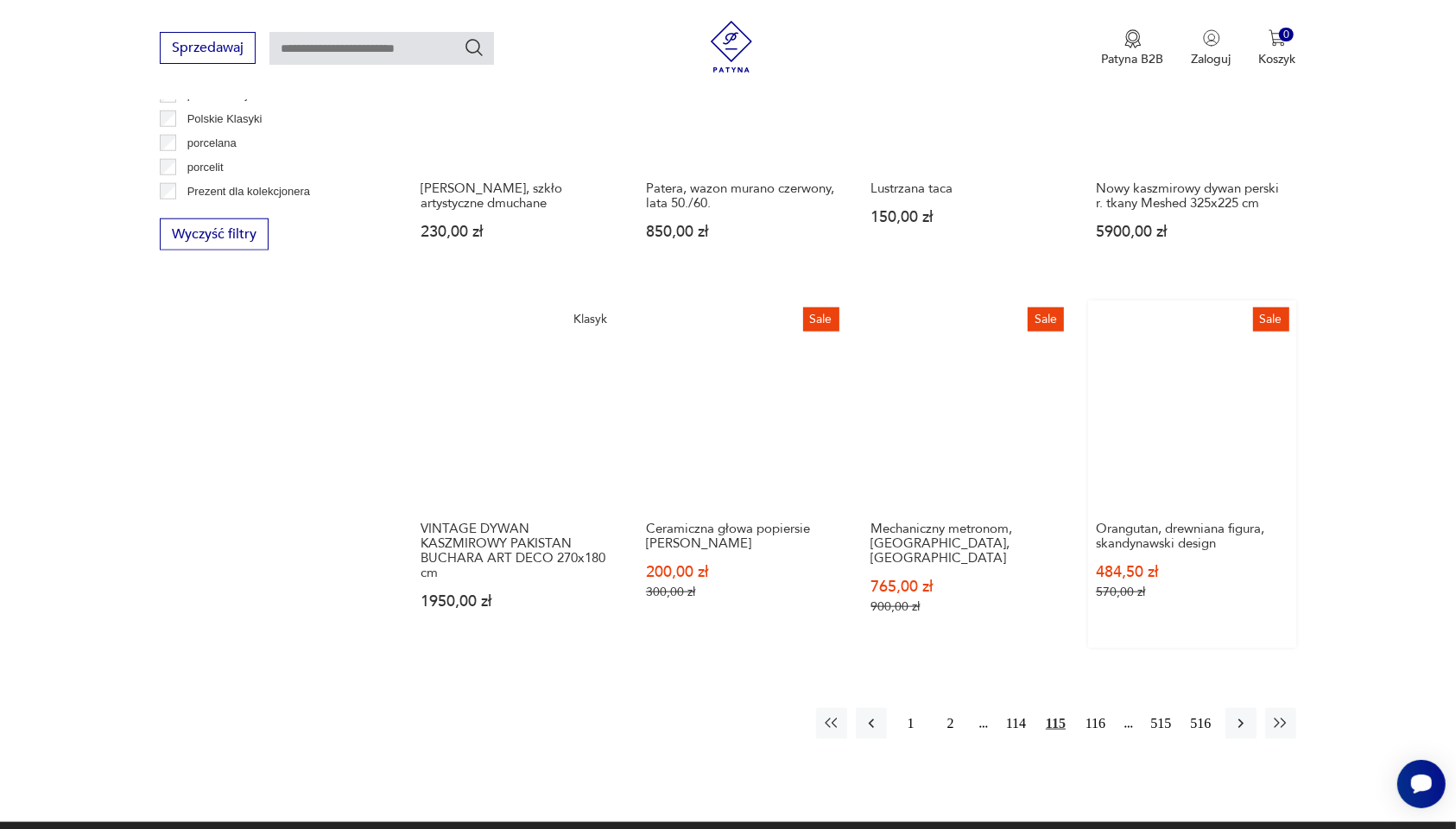
scroll to position [1646, 0]
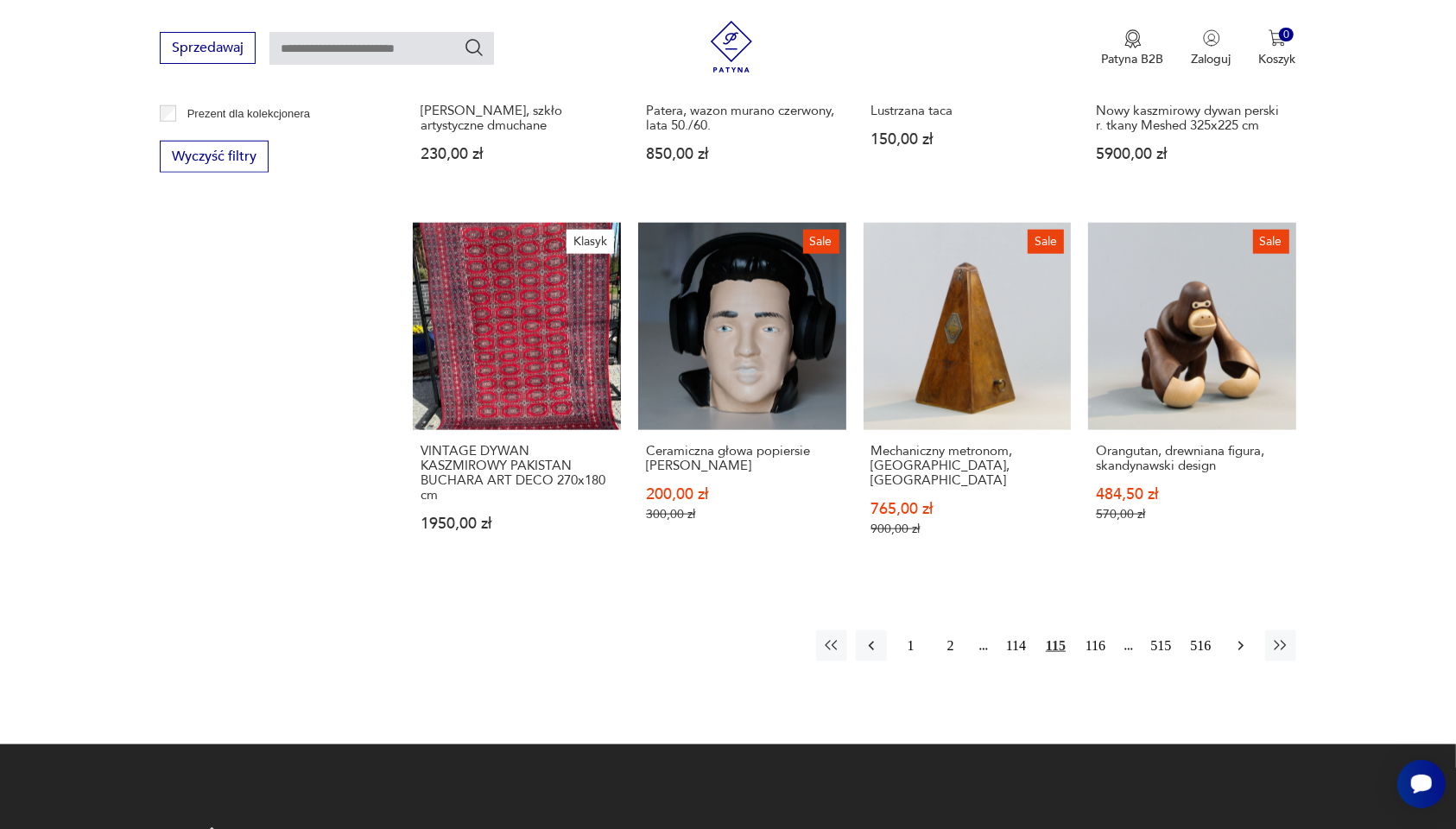
click at [1246, 638] on icon "button" at bounding box center [1241, 647] width 17 height 17
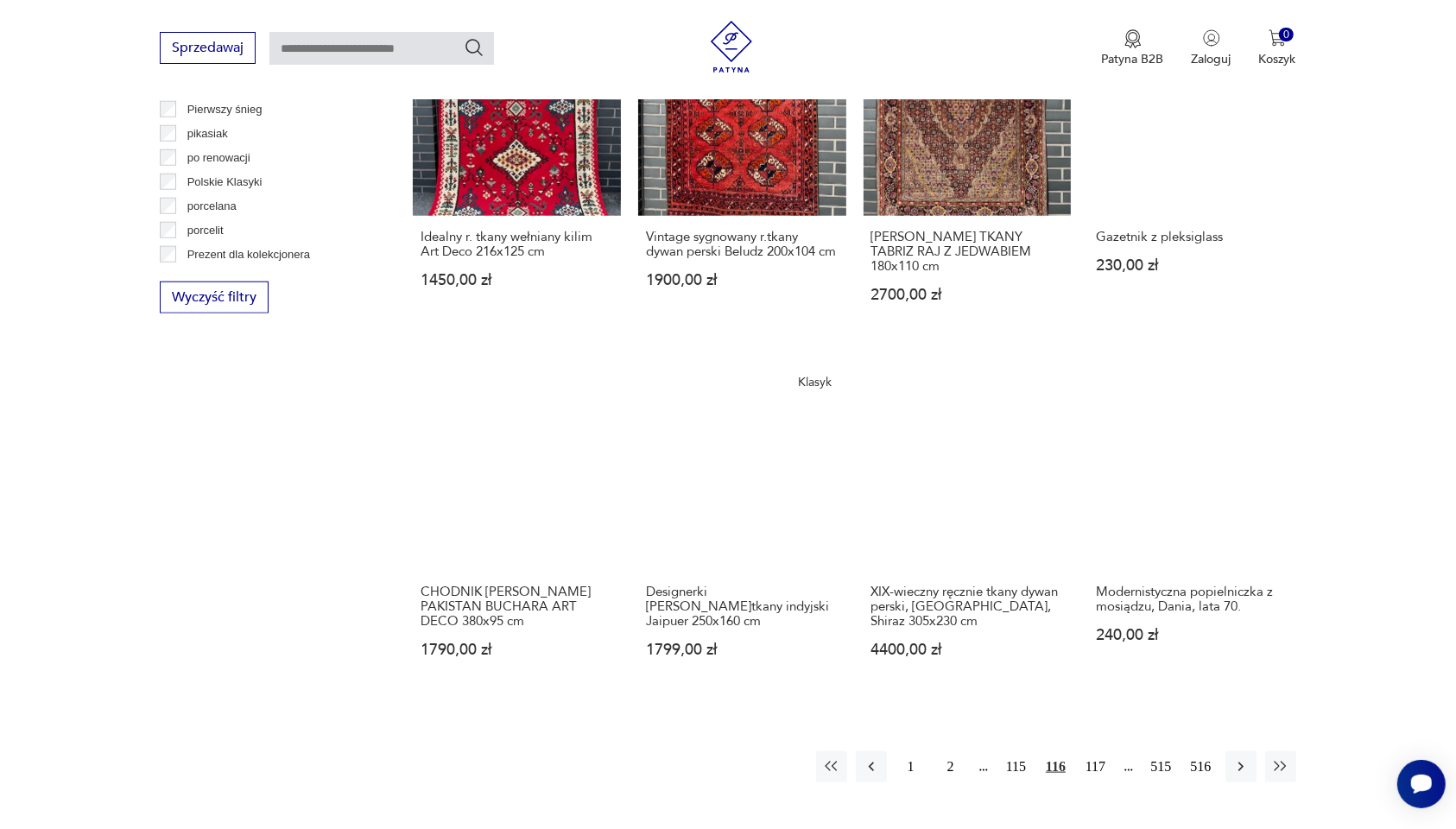
scroll to position [1539, 0]
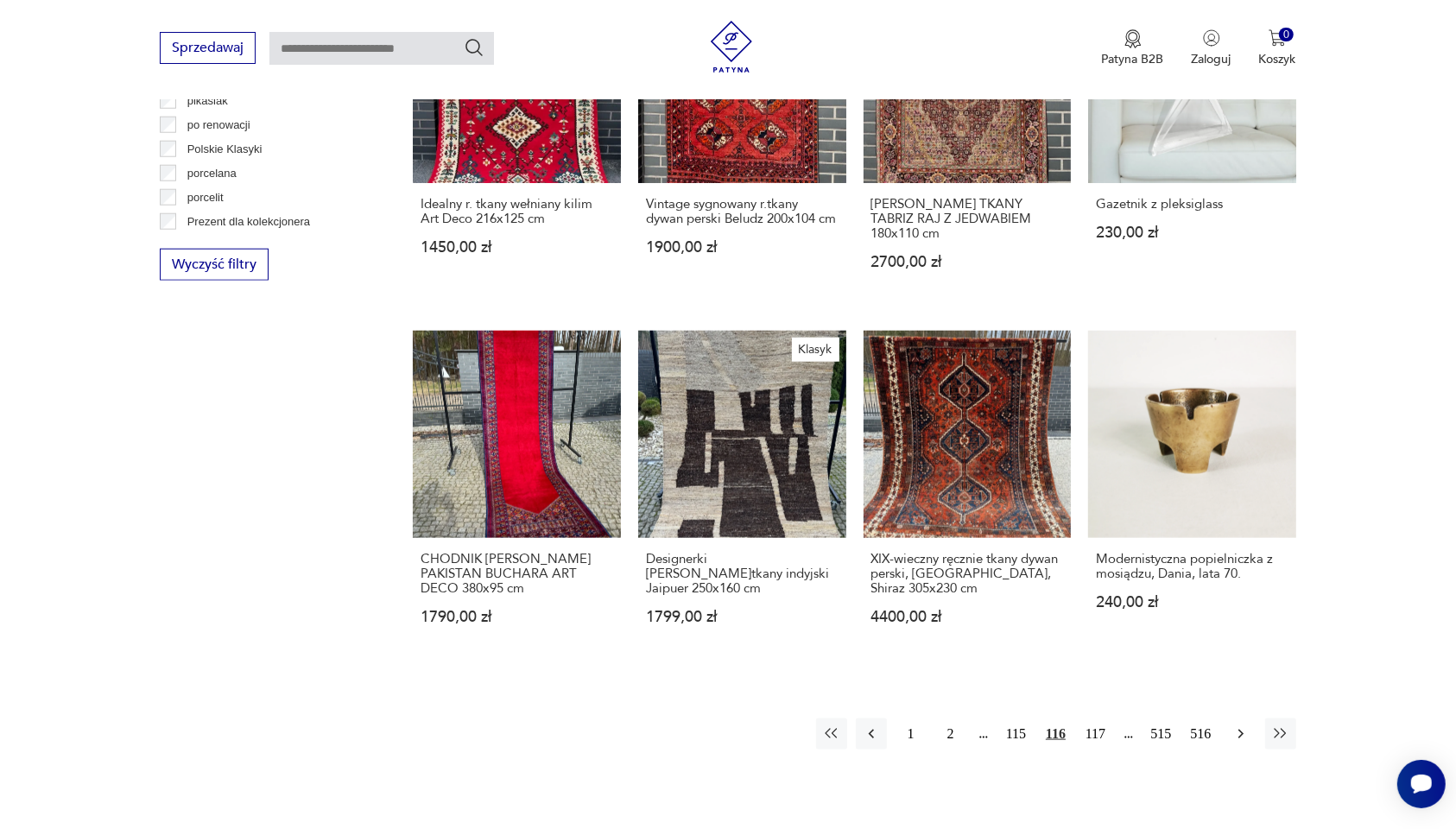
click at [1239, 742] on icon "button" at bounding box center [1241, 734] width 17 height 17
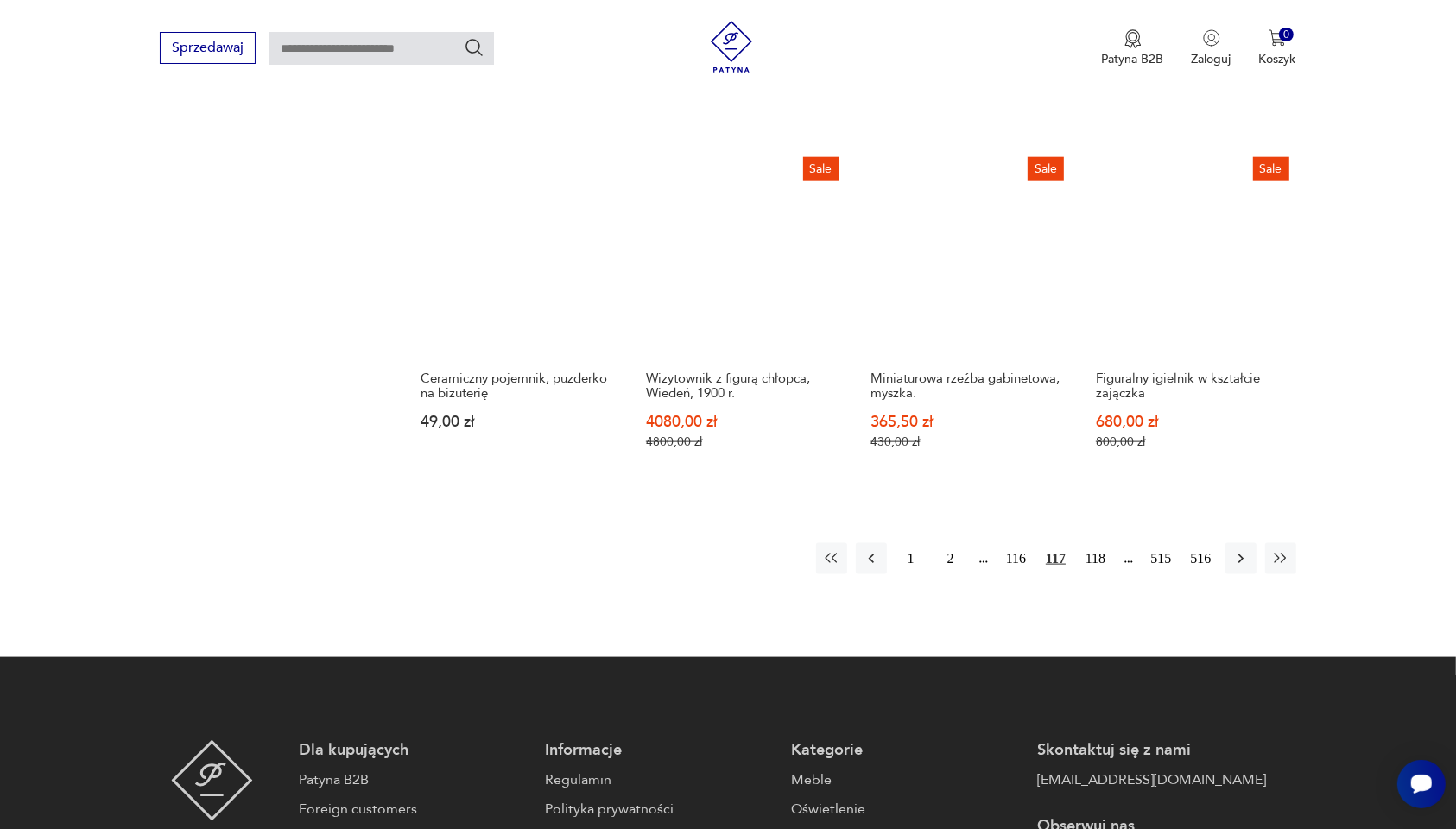
scroll to position [1755, 0]
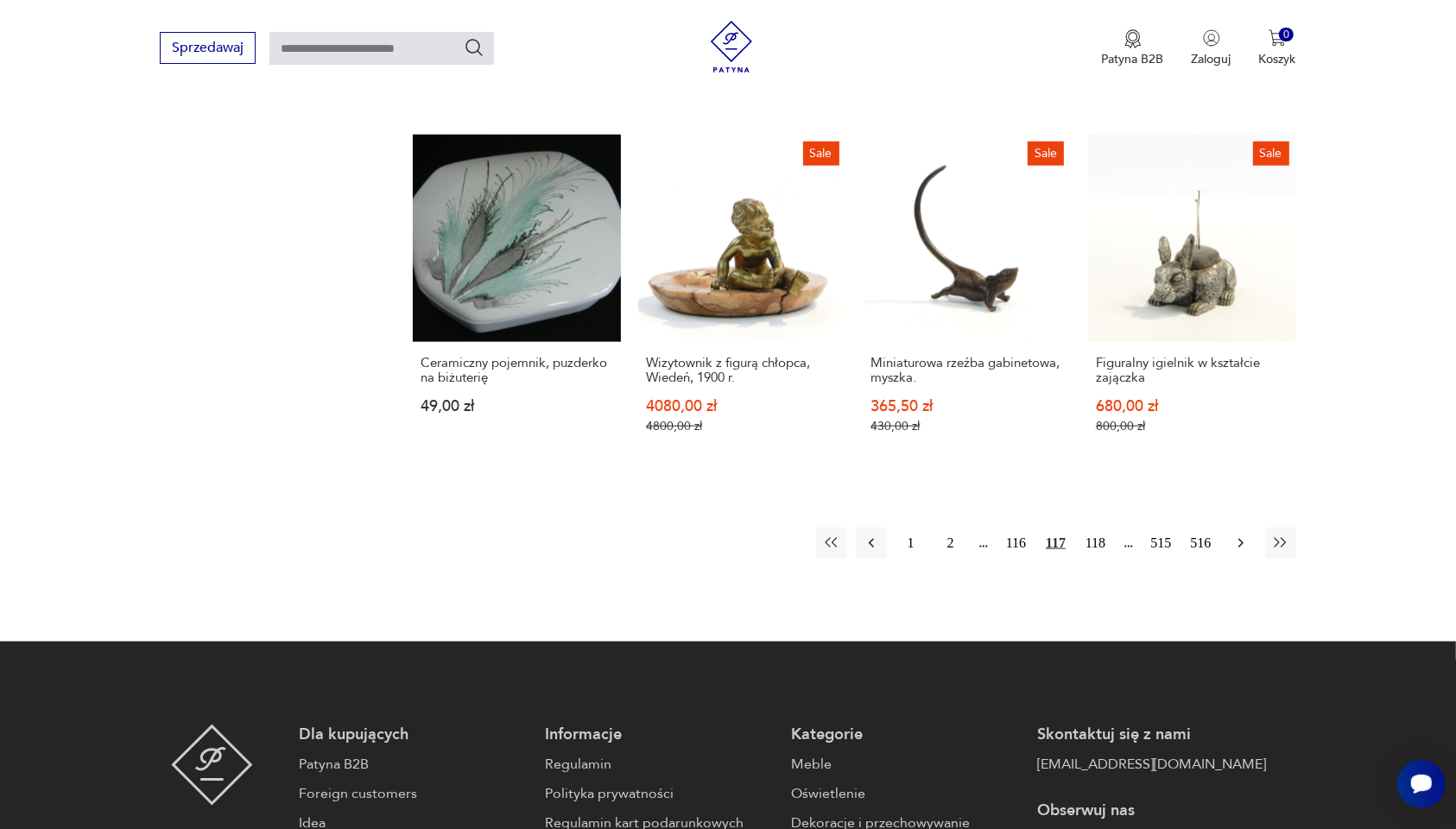
click at [1236, 534] on icon "button" at bounding box center [1241, 543] width 17 height 17
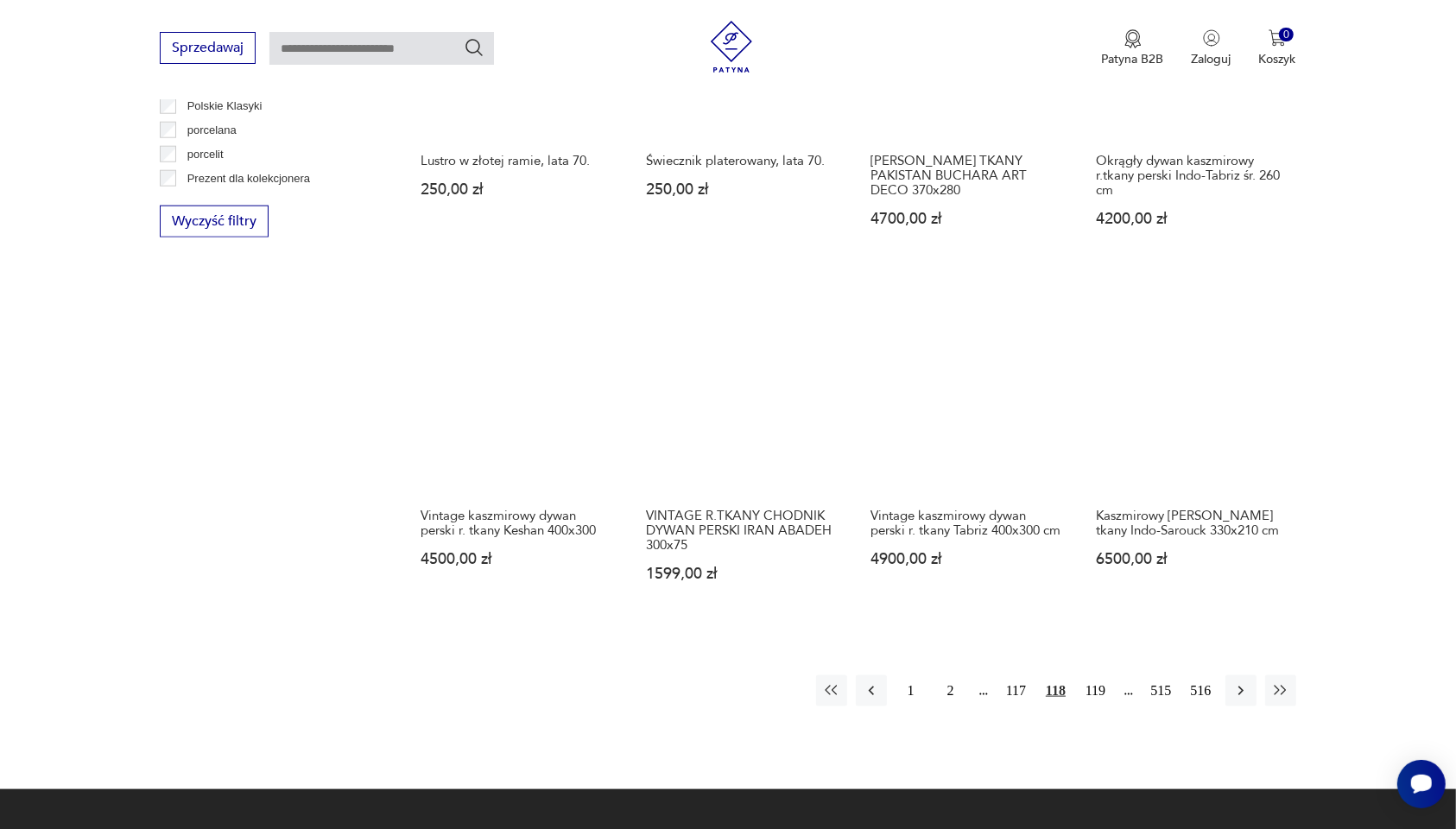
scroll to position [1646, 0]
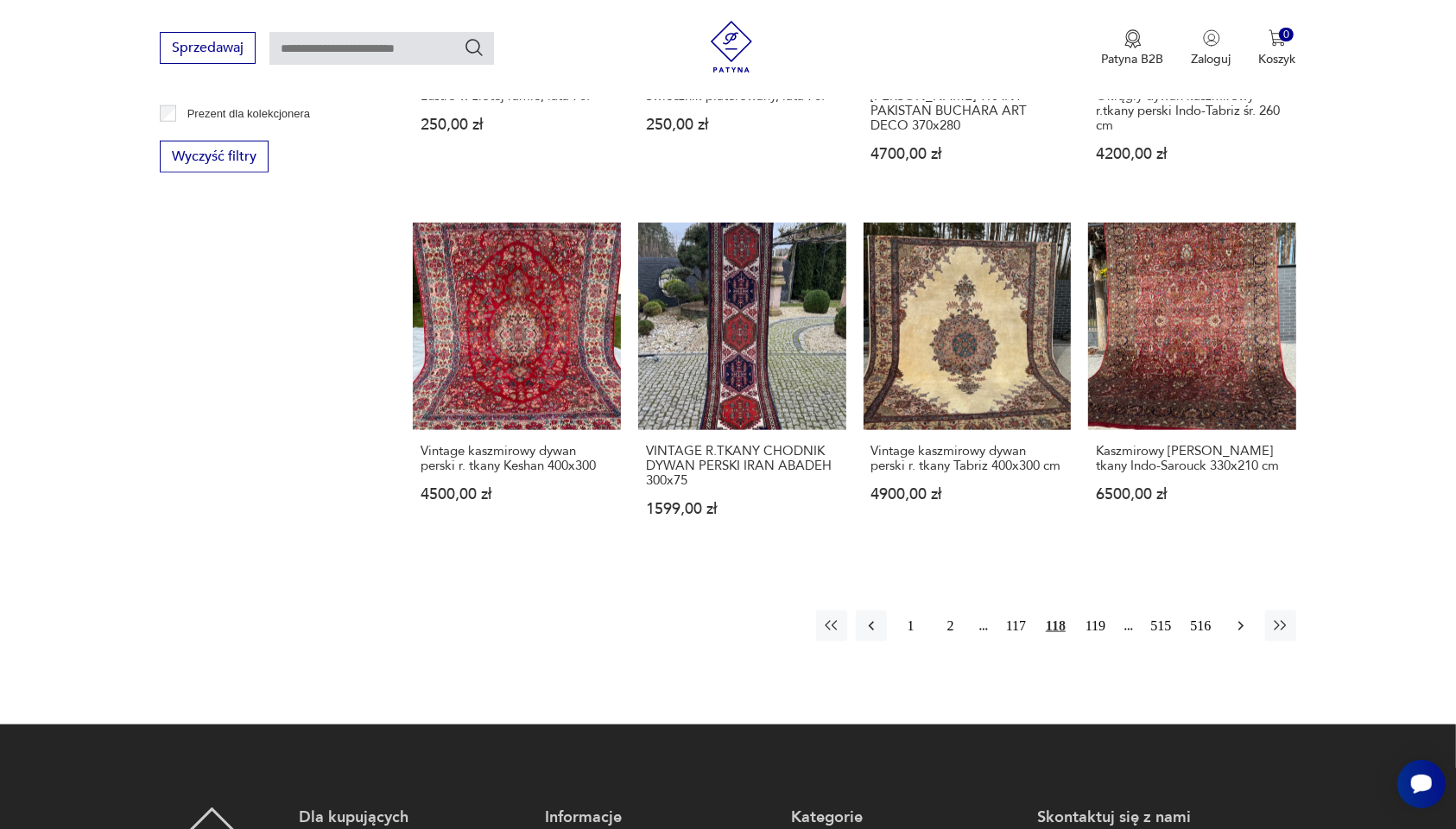
click at [1235, 618] on icon "button" at bounding box center [1241, 627] width 17 height 17
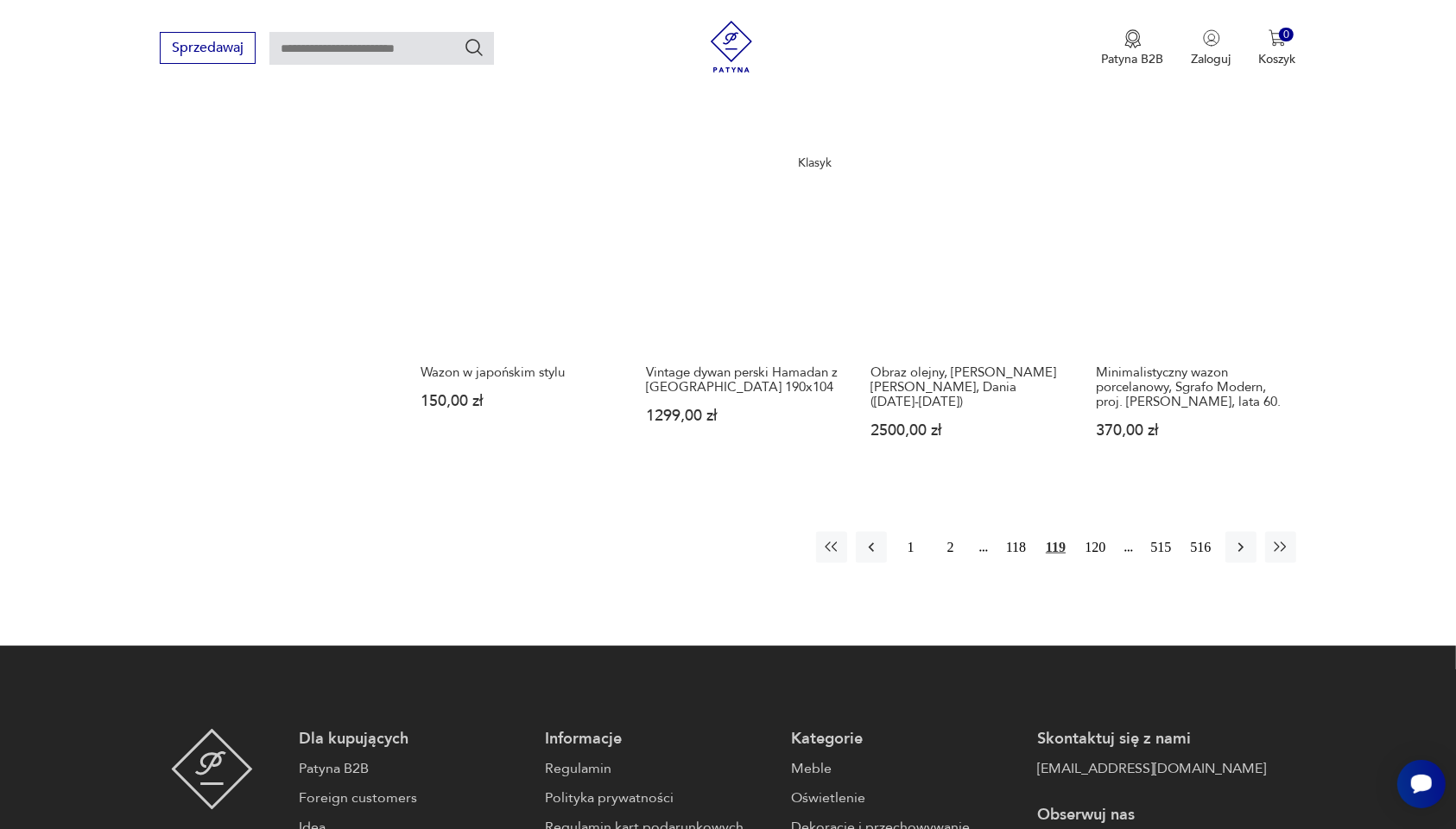
scroll to position [1755, 0]
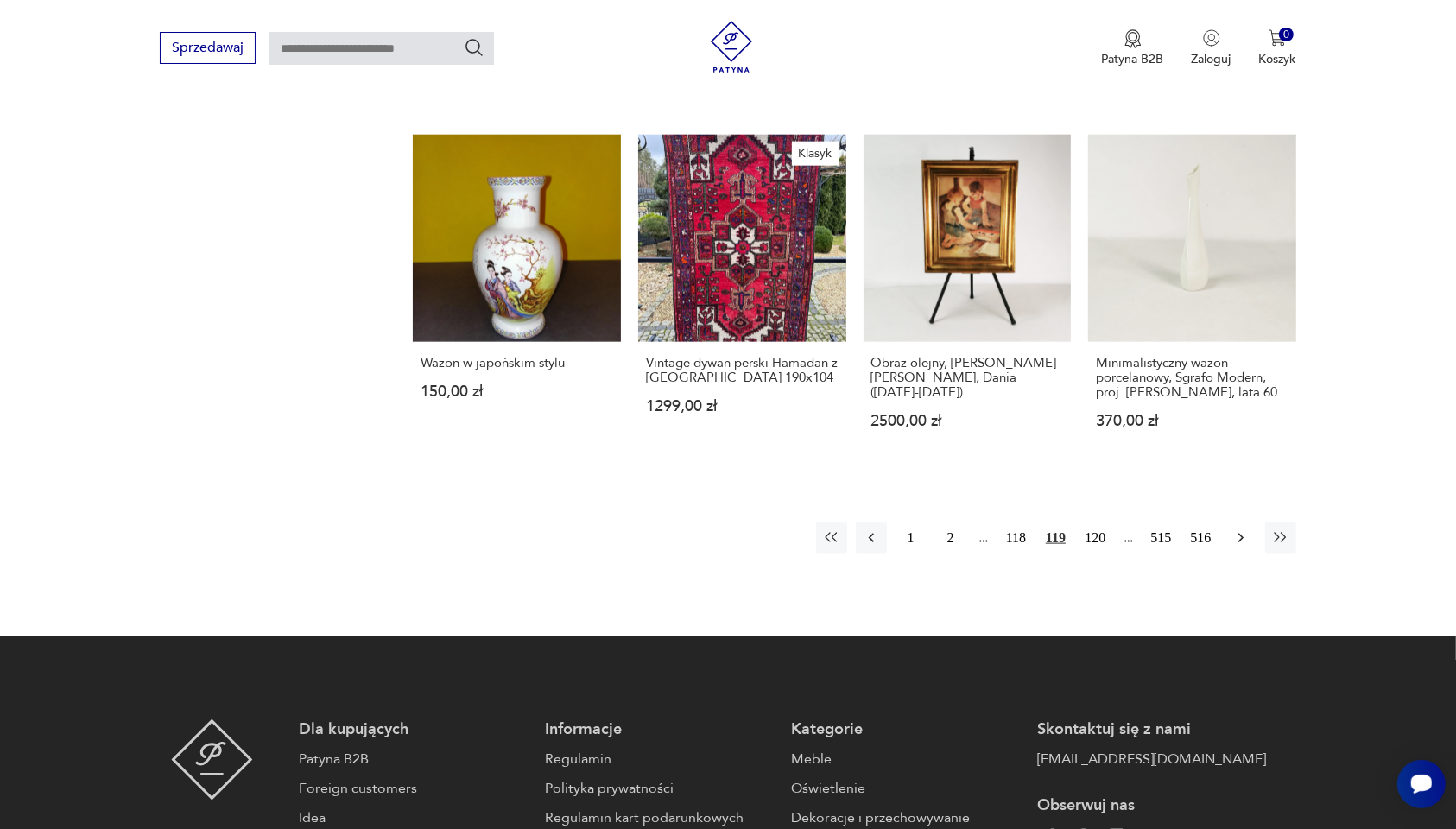
click at [1245, 530] on icon "button" at bounding box center [1241, 538] width 17 height 17
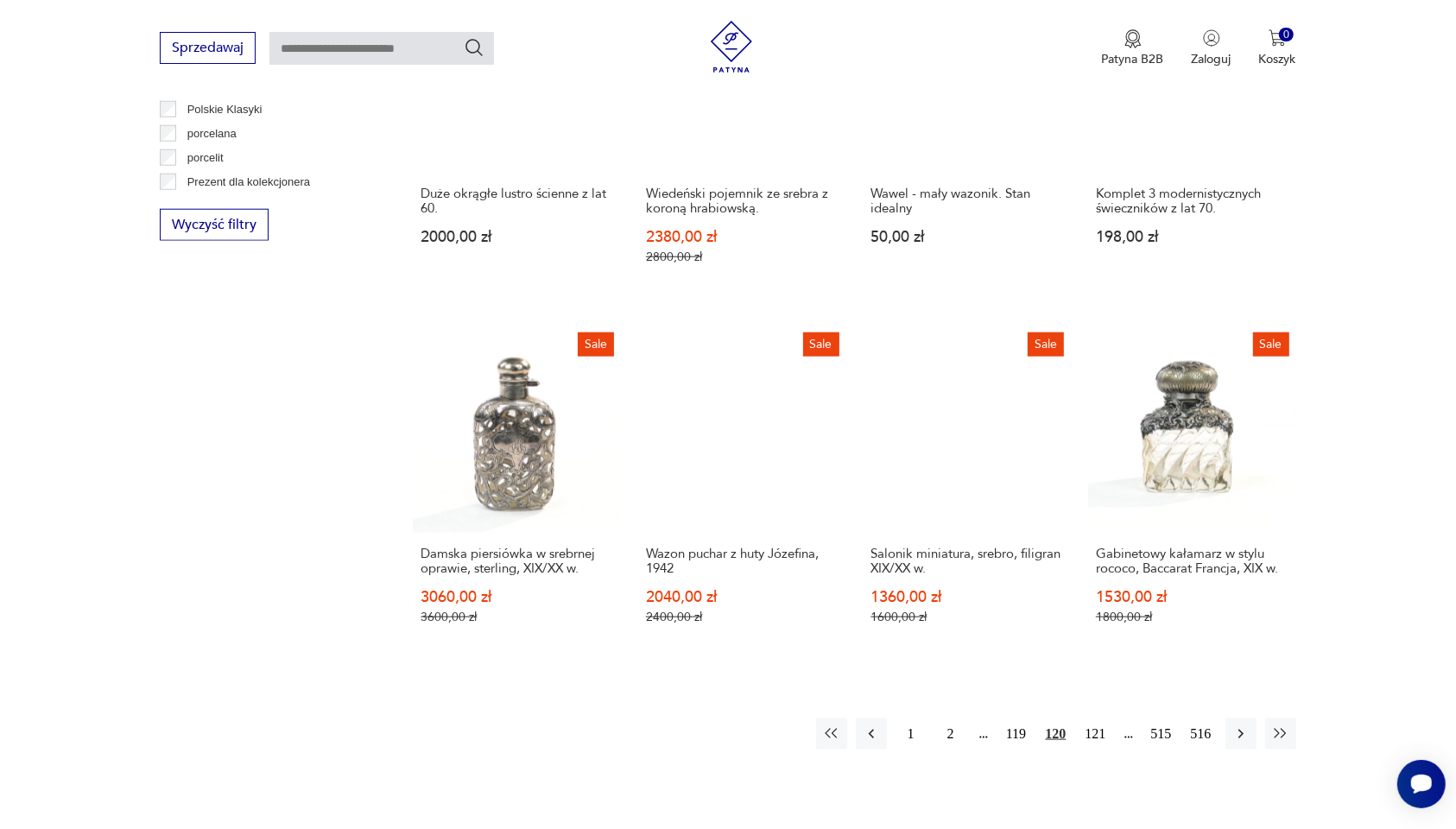
scroll to position [1646, 0]
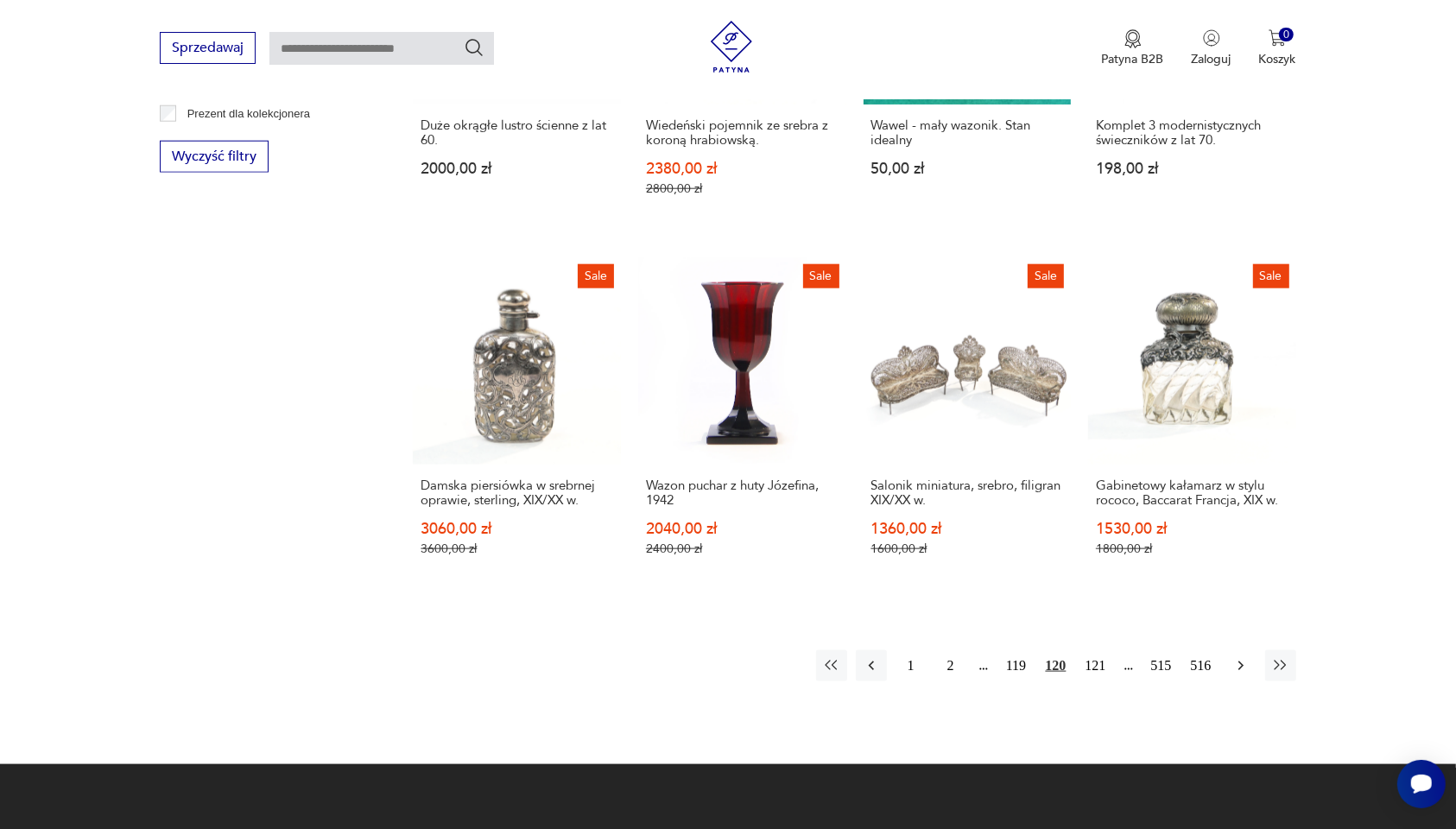
click at [1240, 657] on icon "button" at bounding box center [1241, 666] width 17 height 17
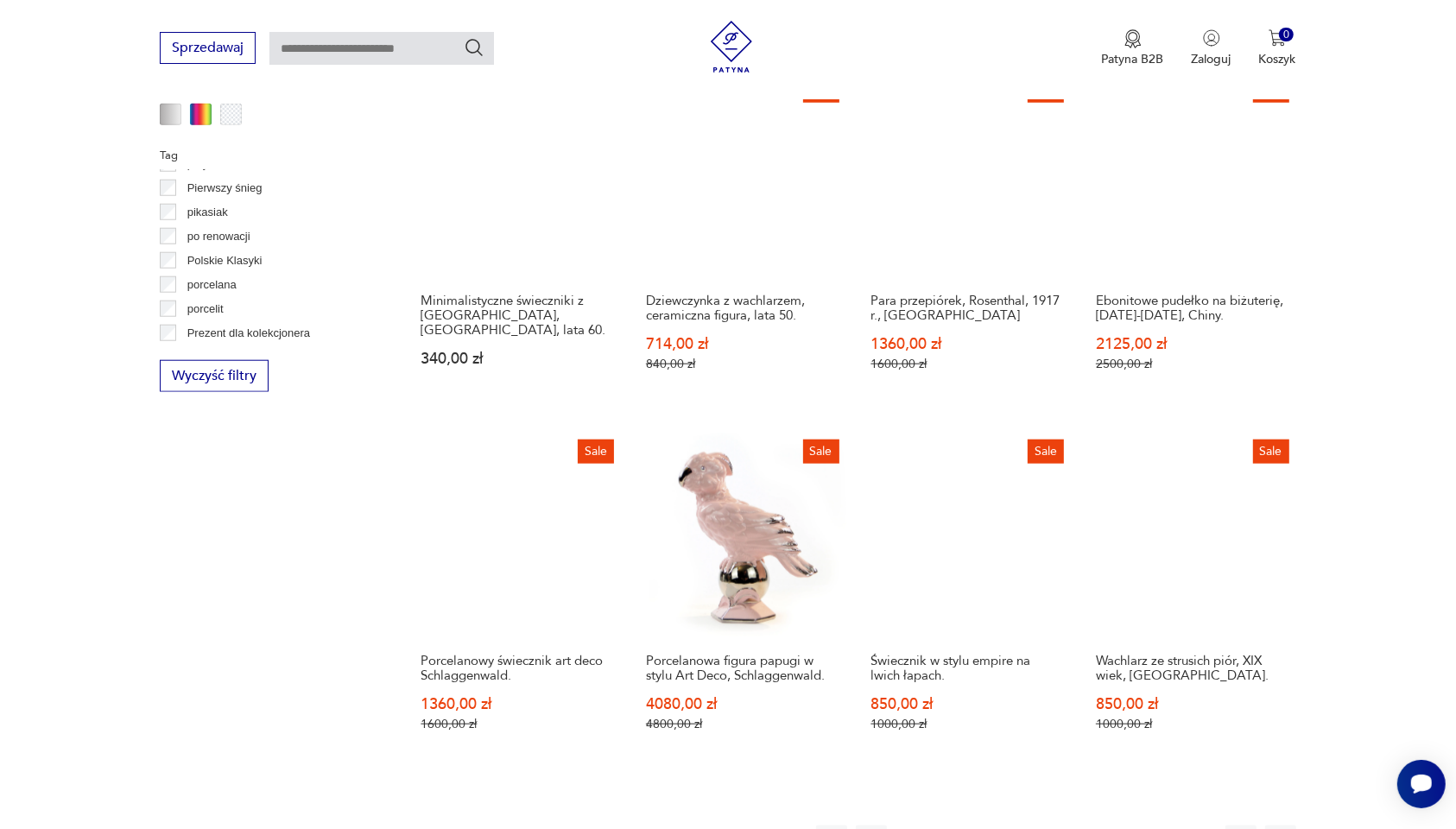
scroll to position [1539, 0]
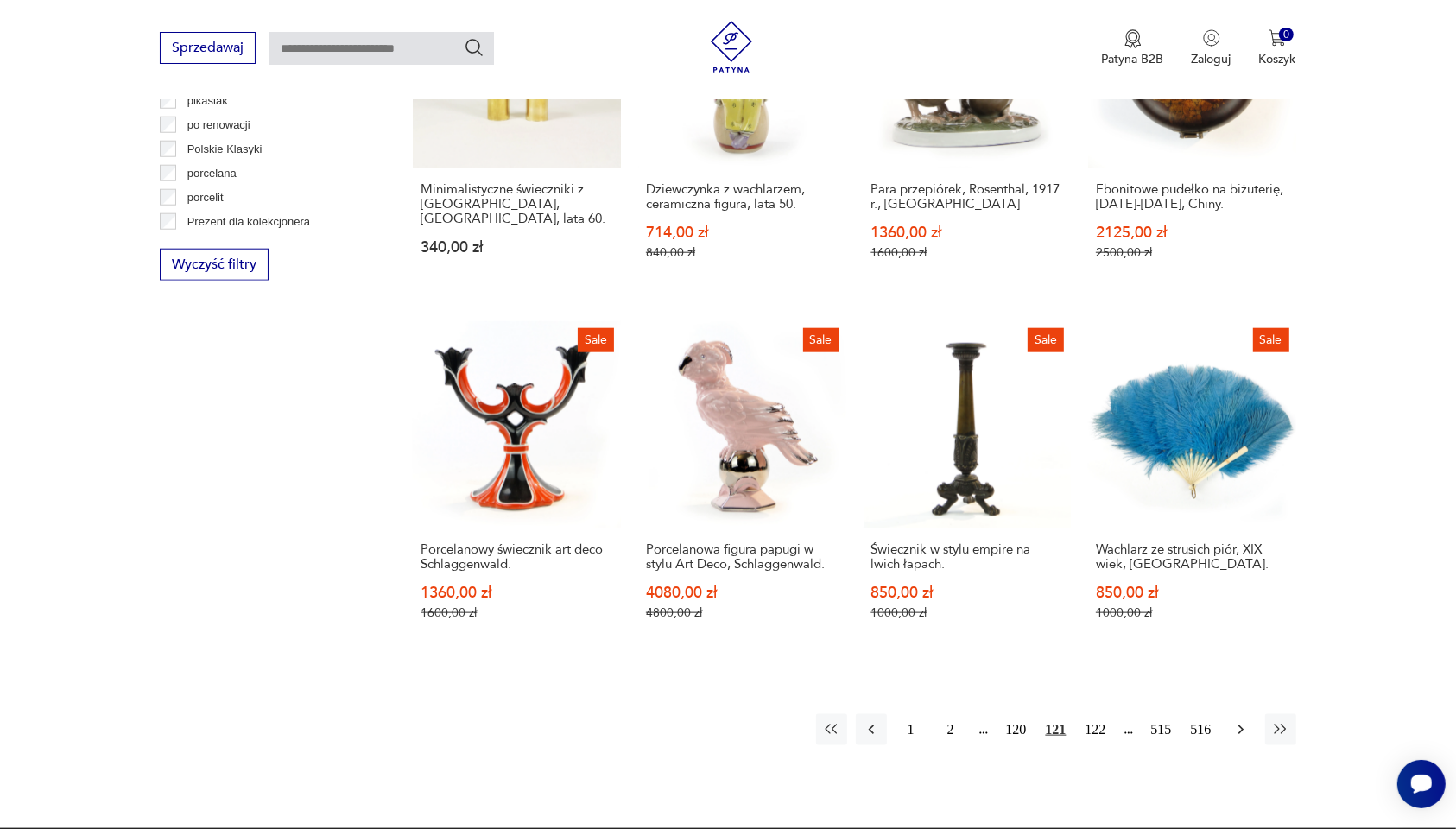
click at [1233, 723] on icon "button" at bounding box center [1241, 730] width 17 height 17
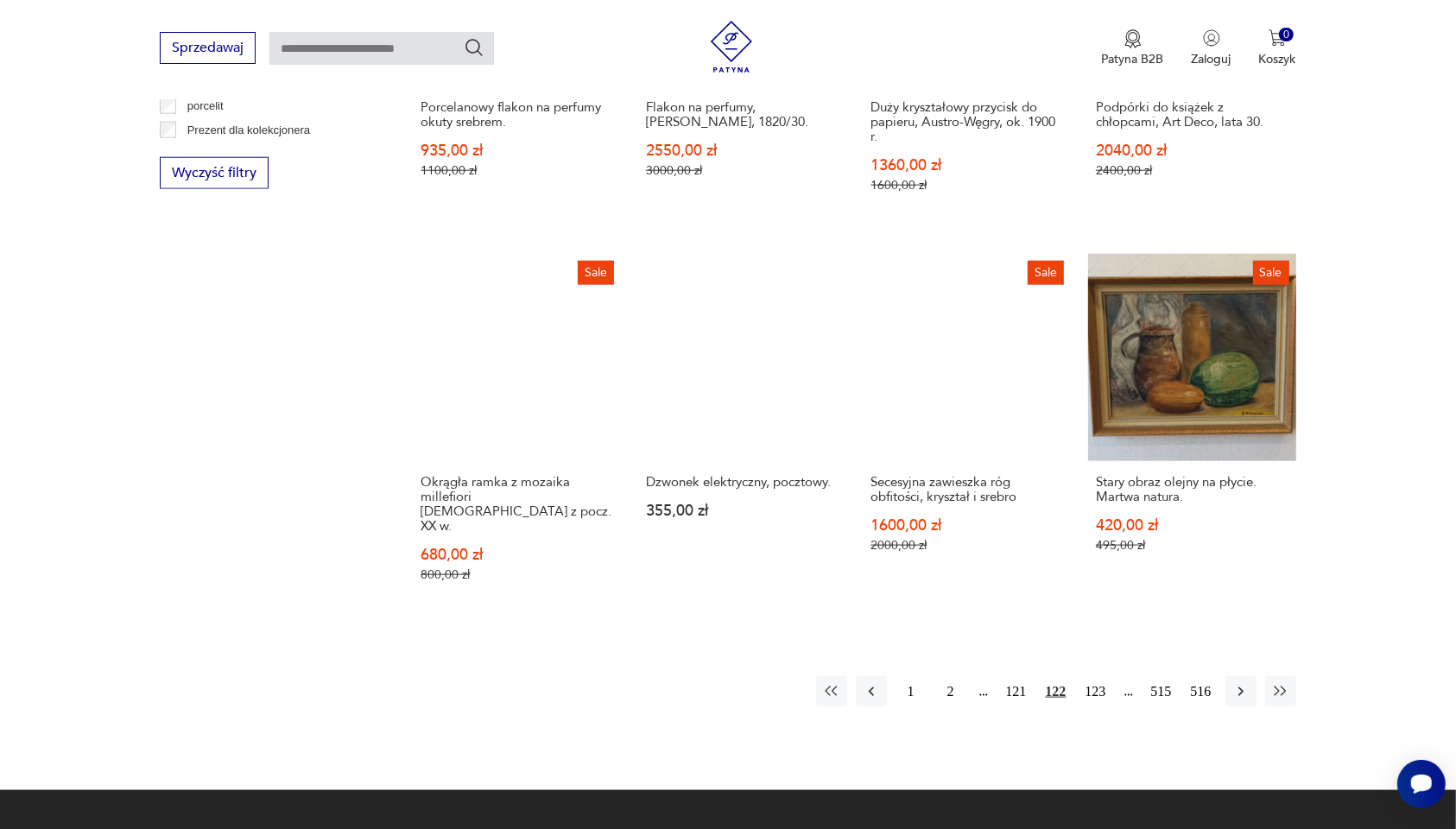
scroll to position [1646, 0]
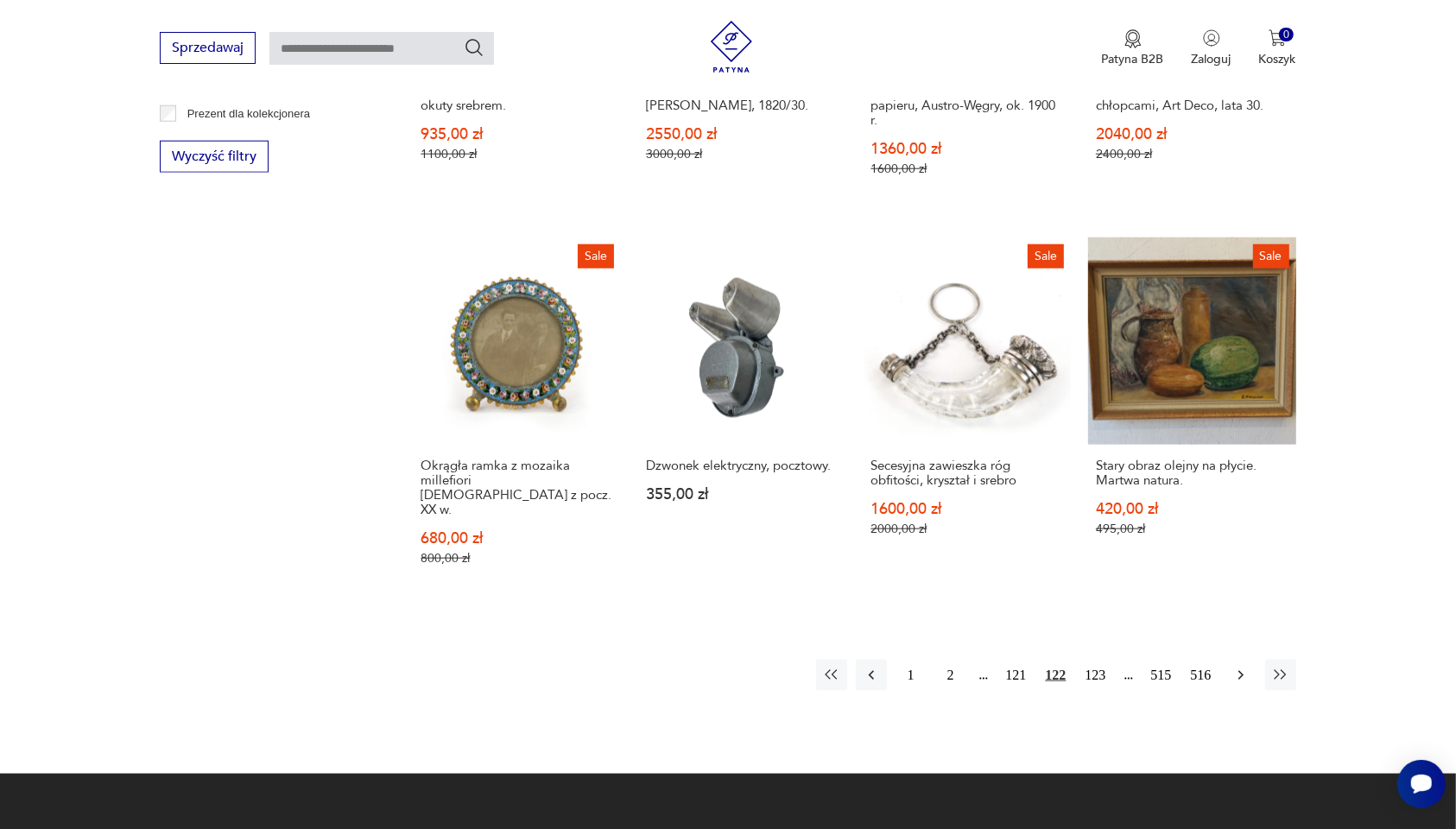
click at [1237, 667] on icon "button" at bounding box center [1241, 675] width 17 height 17
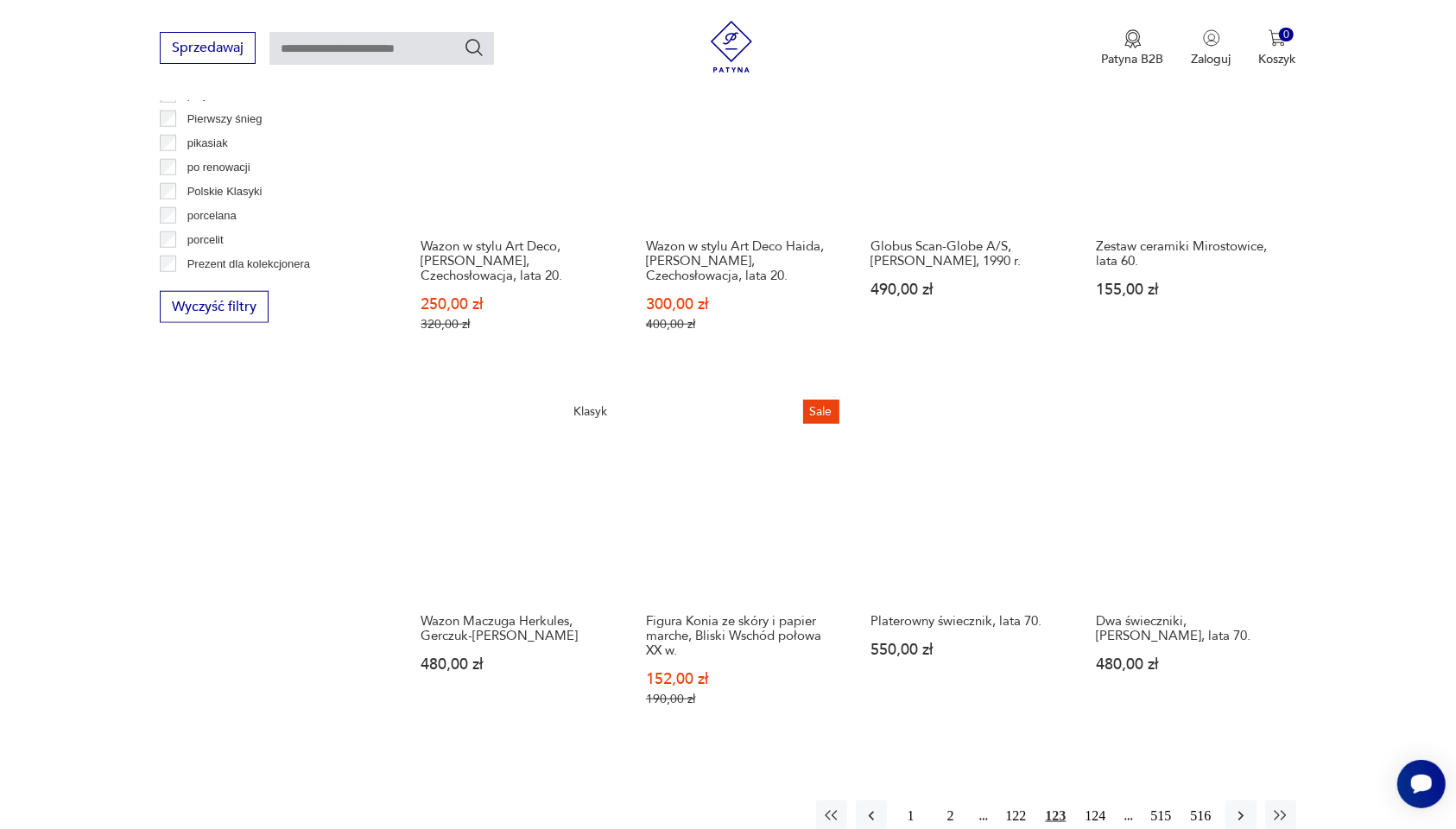
scroll to position [1539, 0]
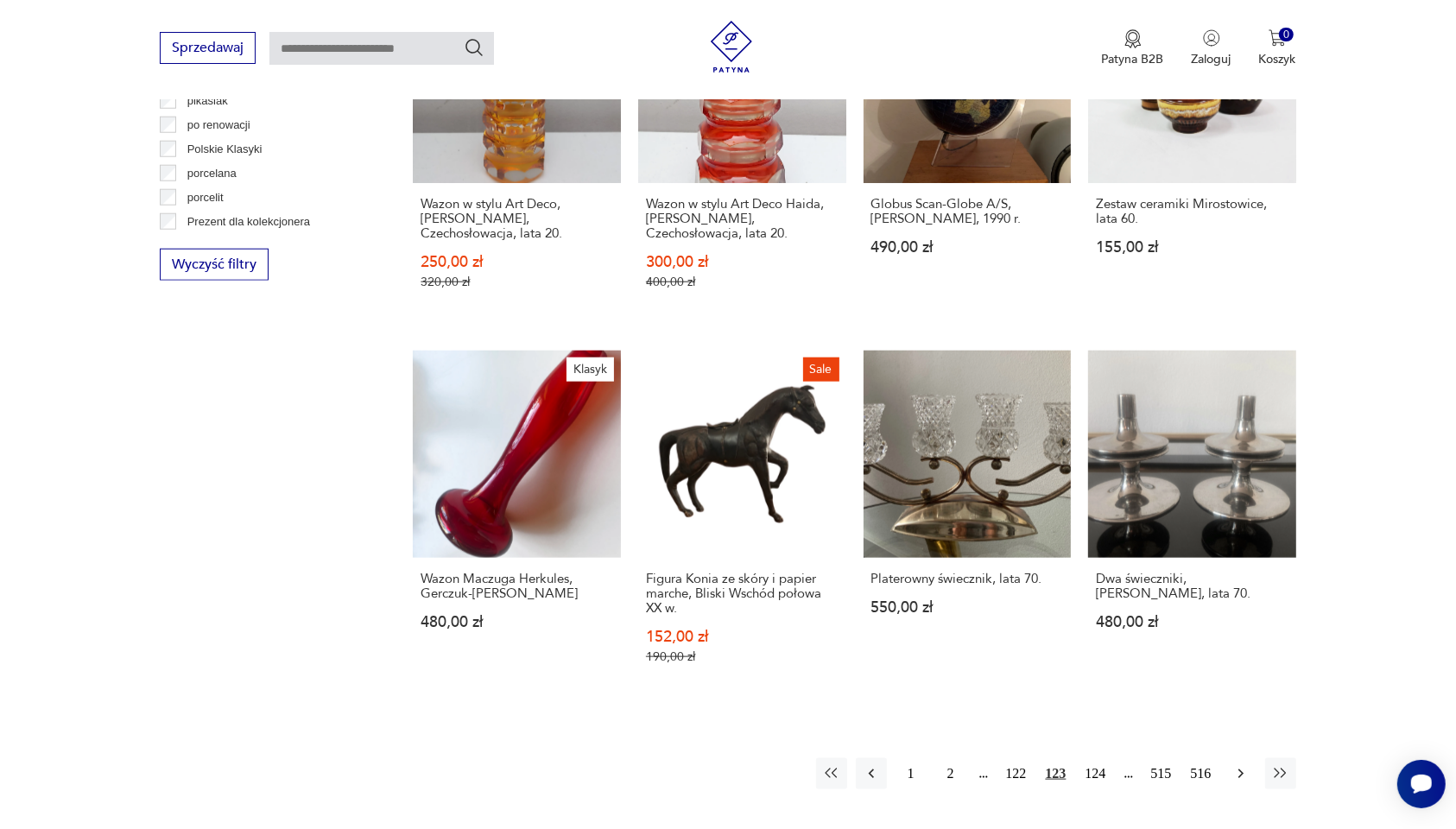
click at [1235, 766] on icon "button" at bounding box center [1241, 774] width 17 height 17
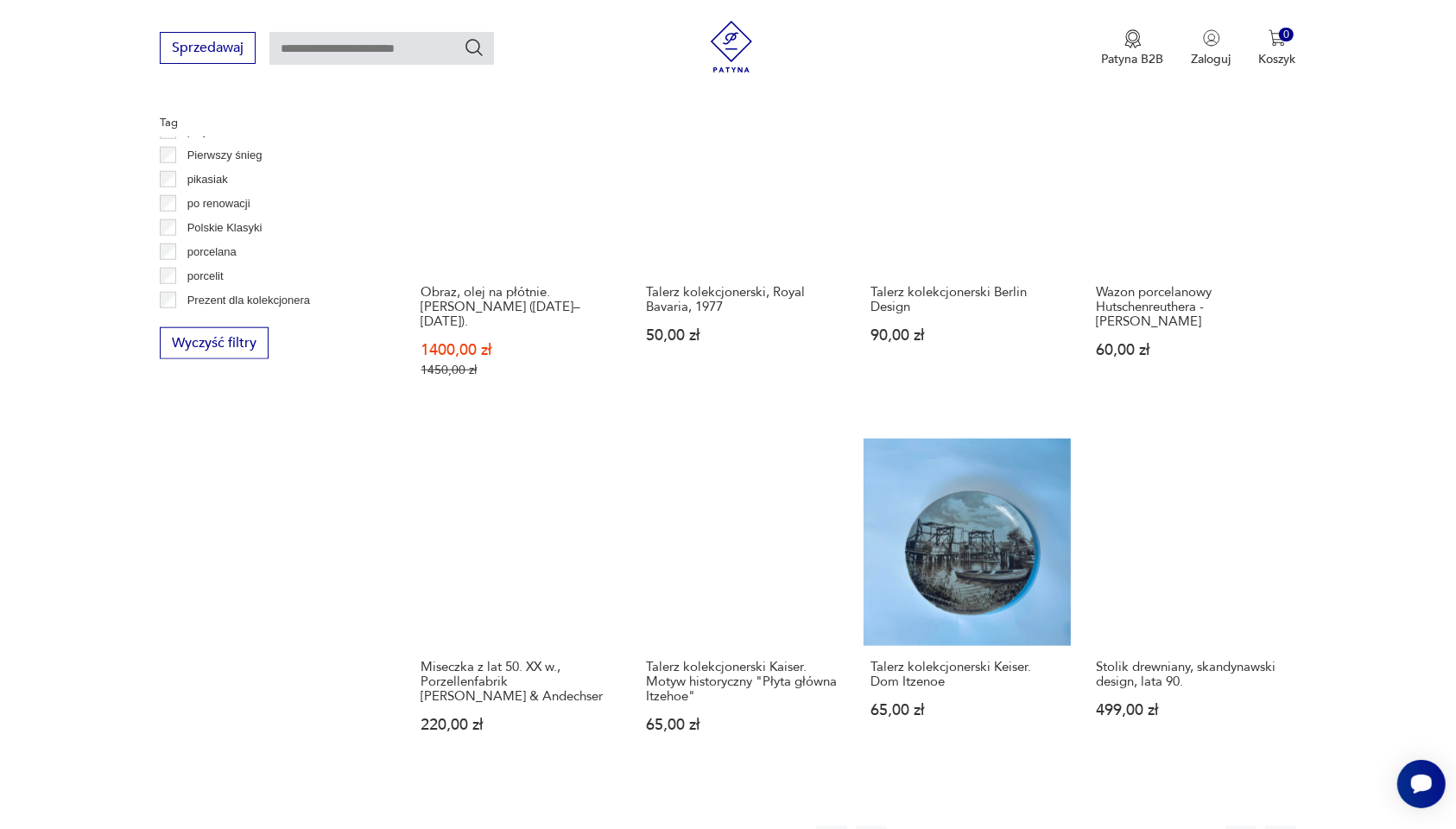
scroll to position [1539, 0]
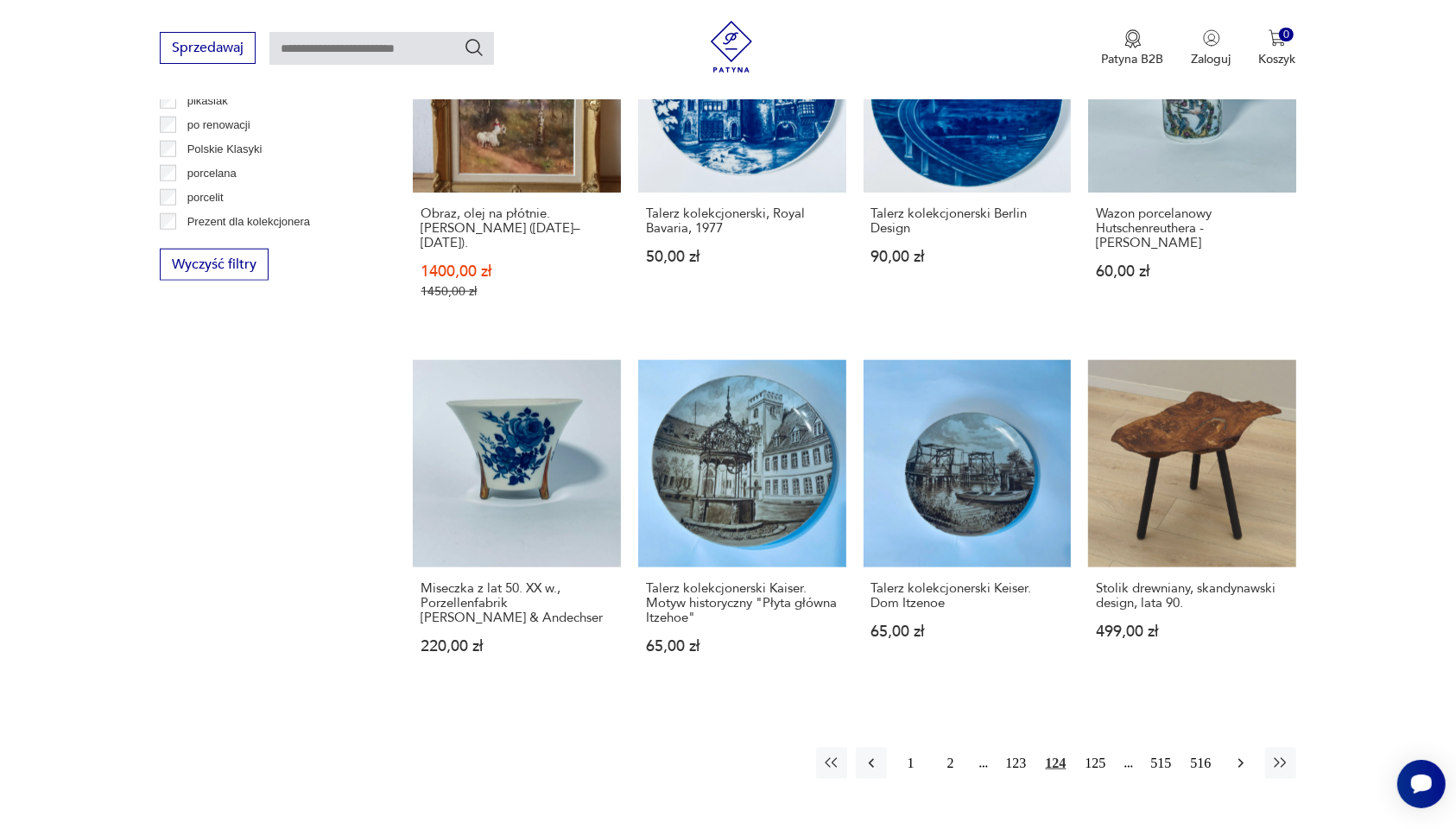
click at [1236, 755] on icon "button" at bounding box center [1241, 764] width 17 height 17
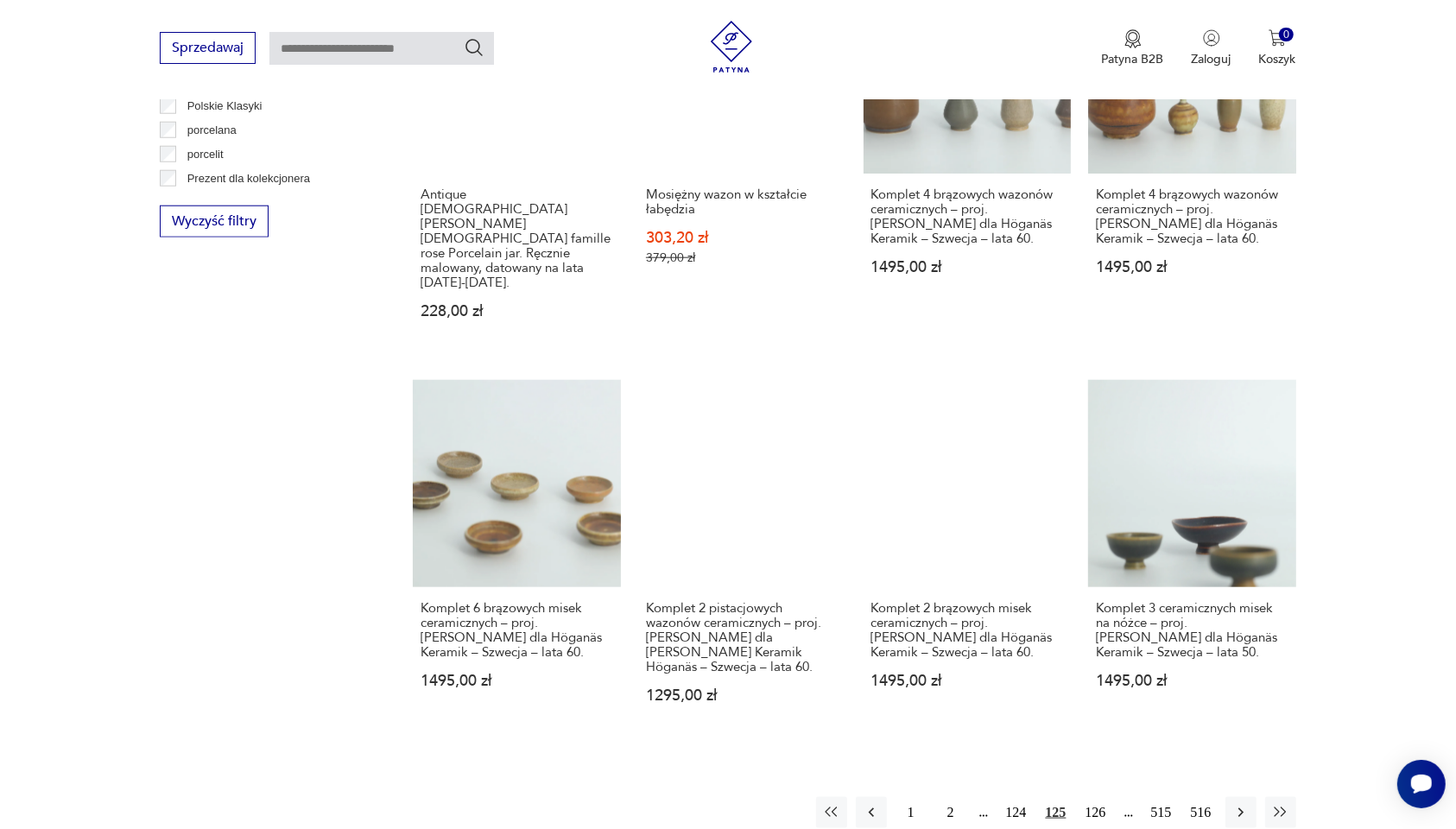
scroll to position [1646, 0]
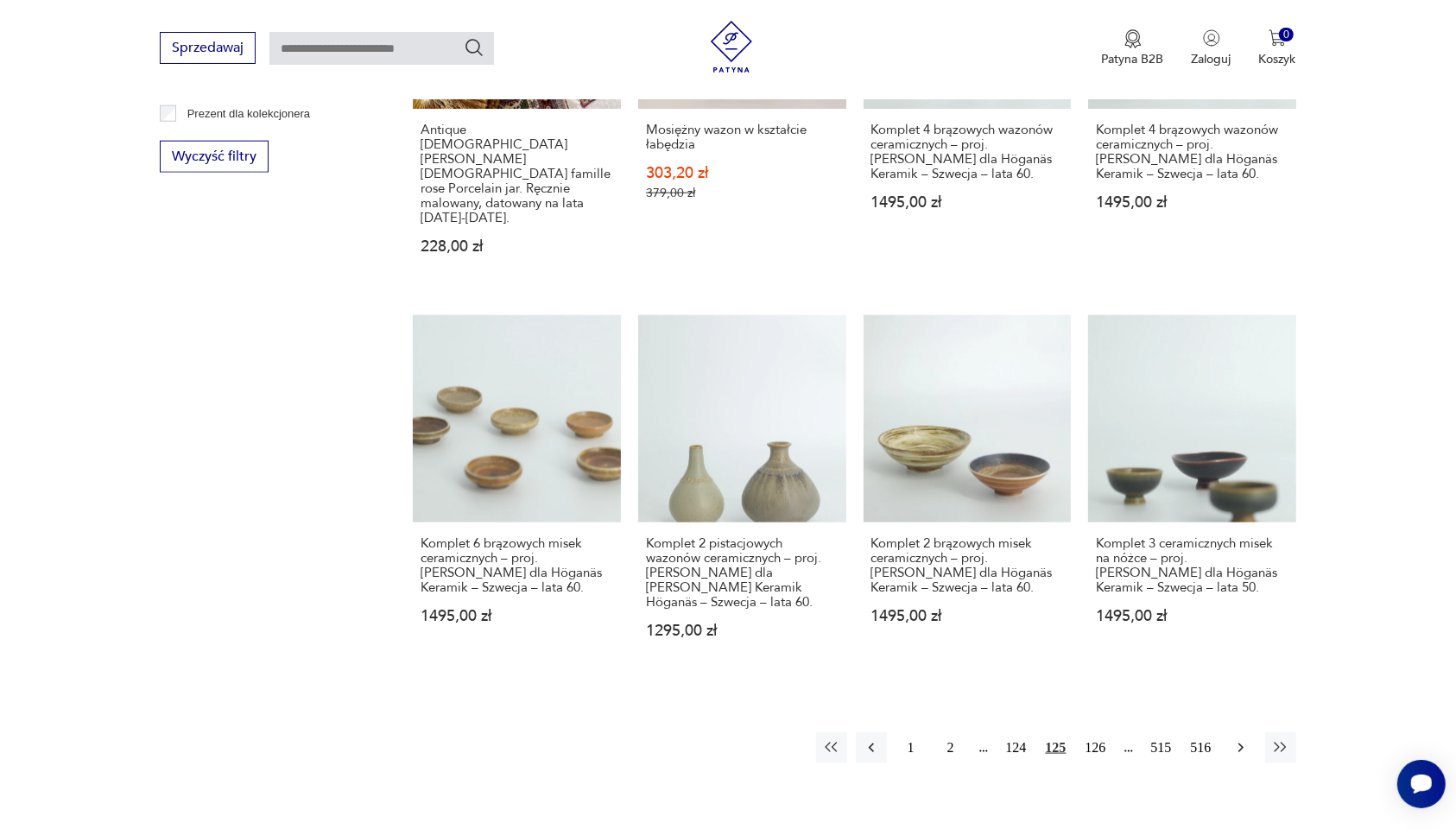
click at [1241, 740] on icon "button" at bounding box center [1241, 748] width 17 height 17
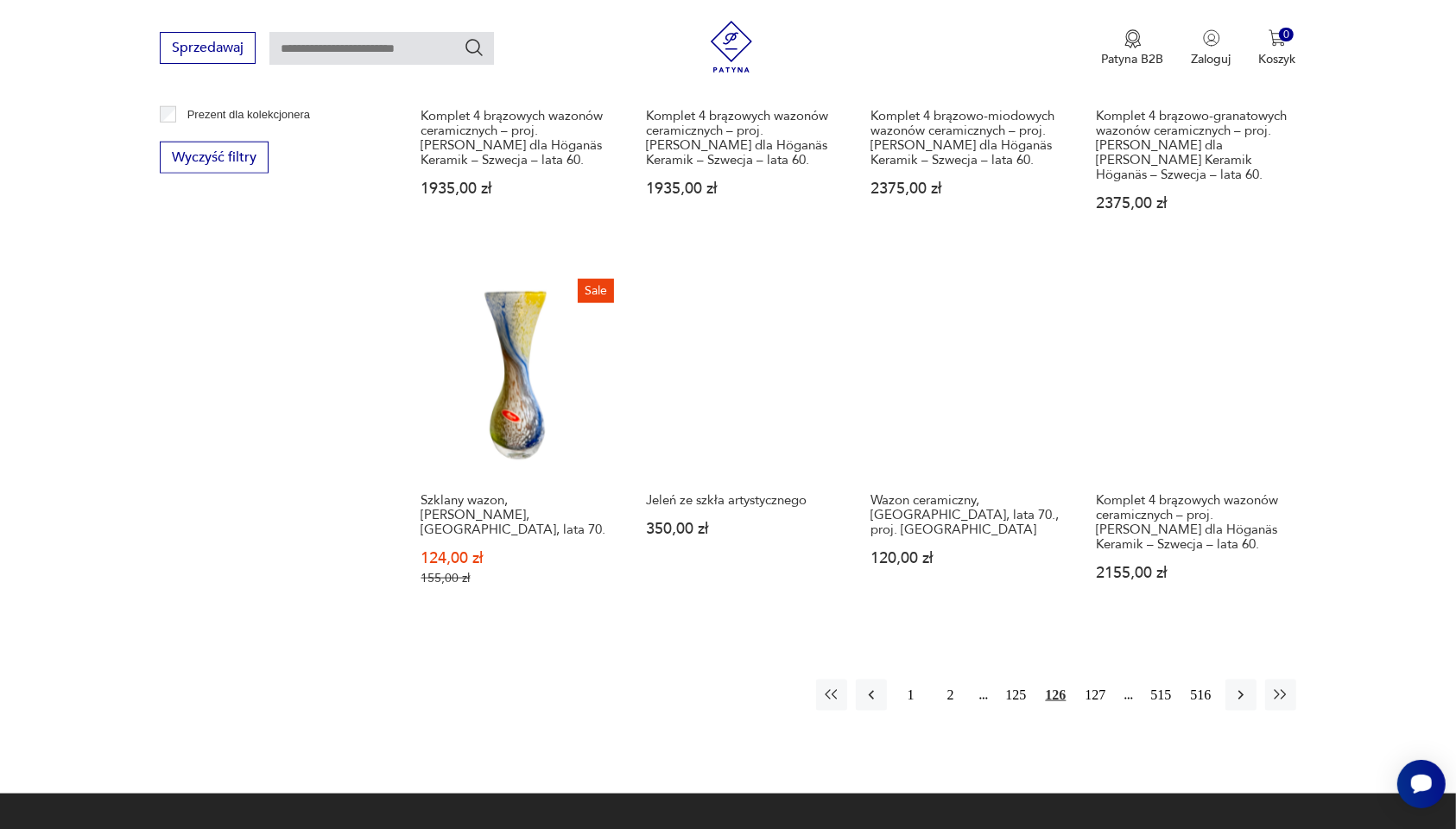
scroll to position [1646, 0]
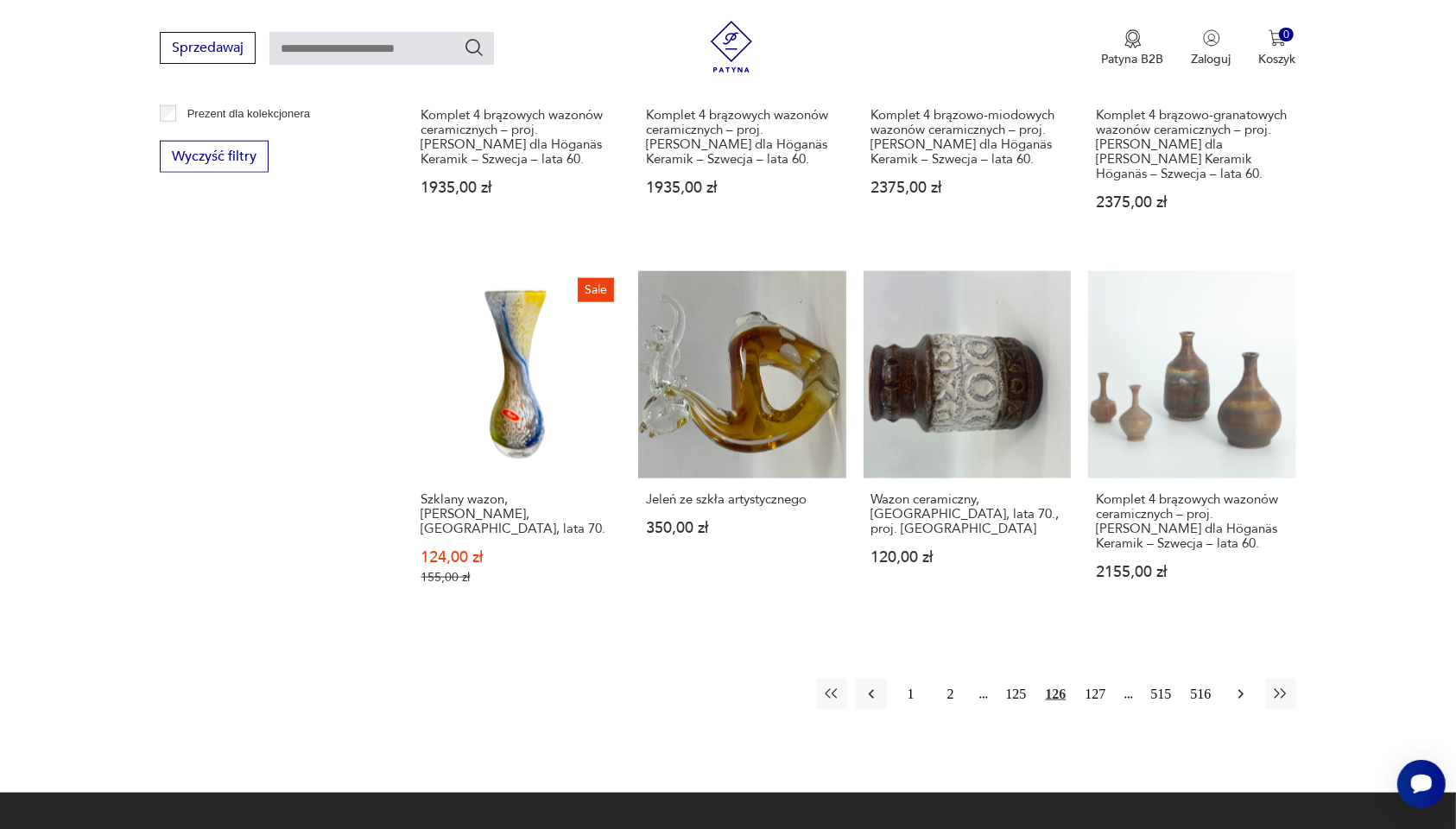
click at [1241, 686] on icon "button" at bounding box center [1241, 695] width 17 height 17
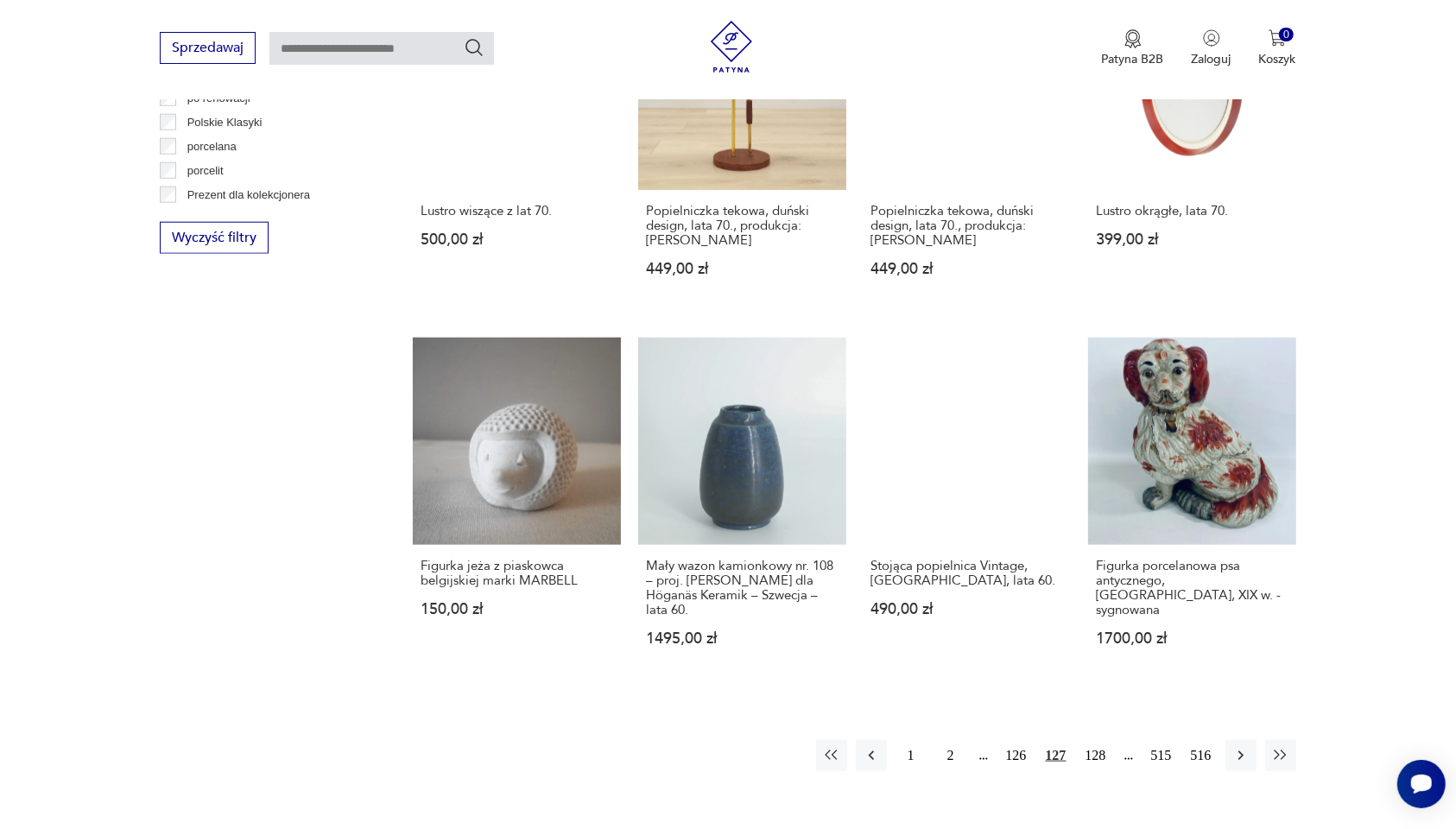
scroll to position [1646, 0]
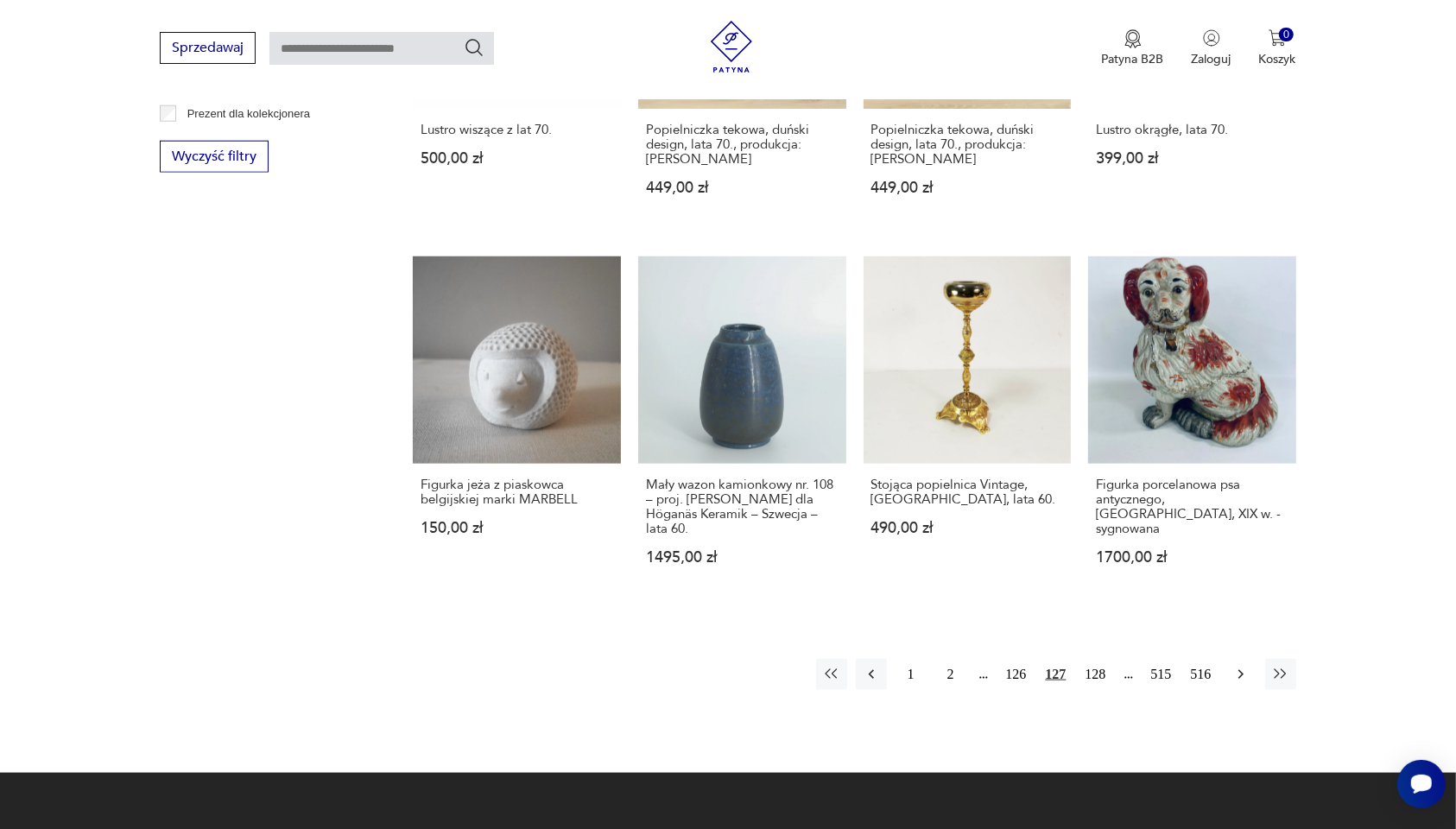
click at [1233, 666] on icon "button" at bounding box center [1241, 675] width 17 height 17
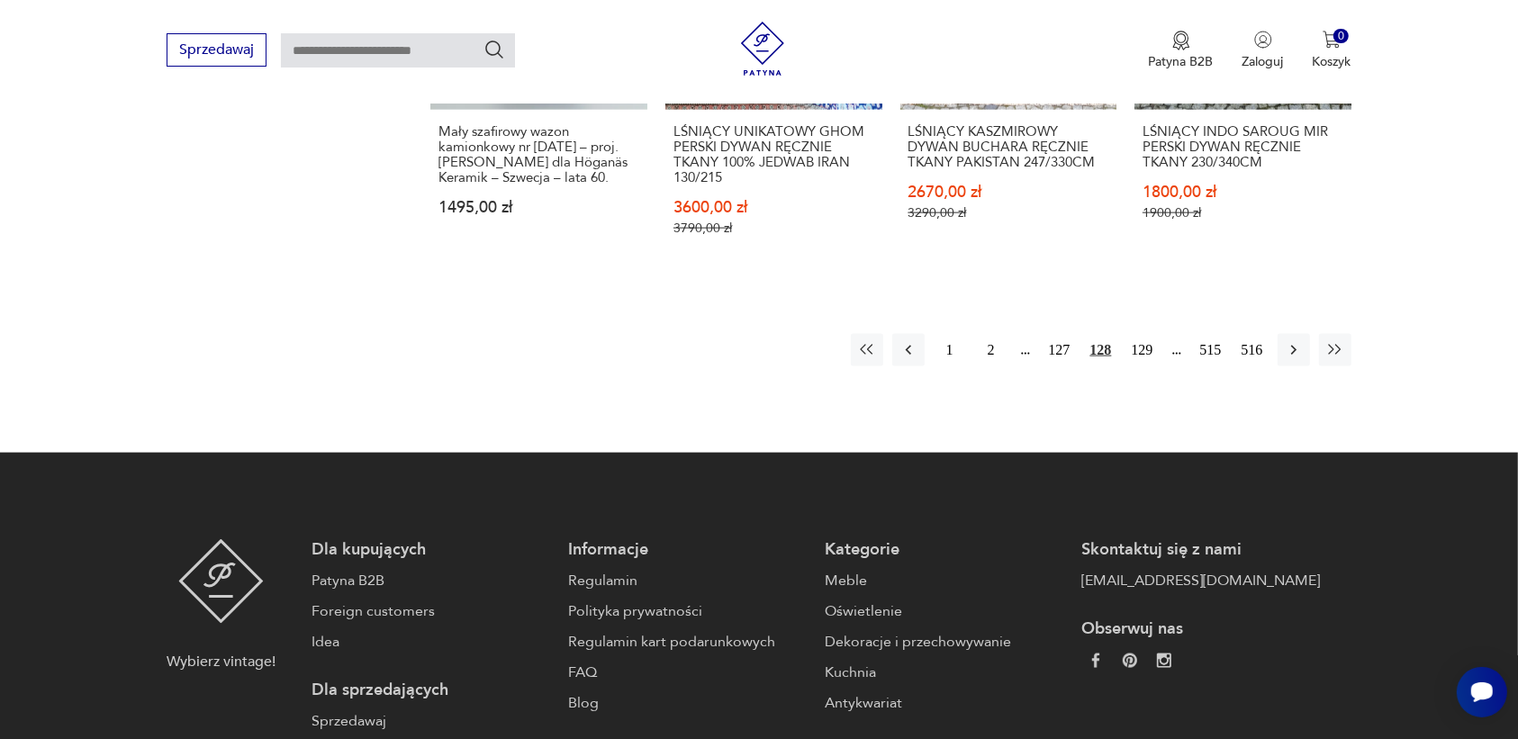
scroll to position [2104, 0]
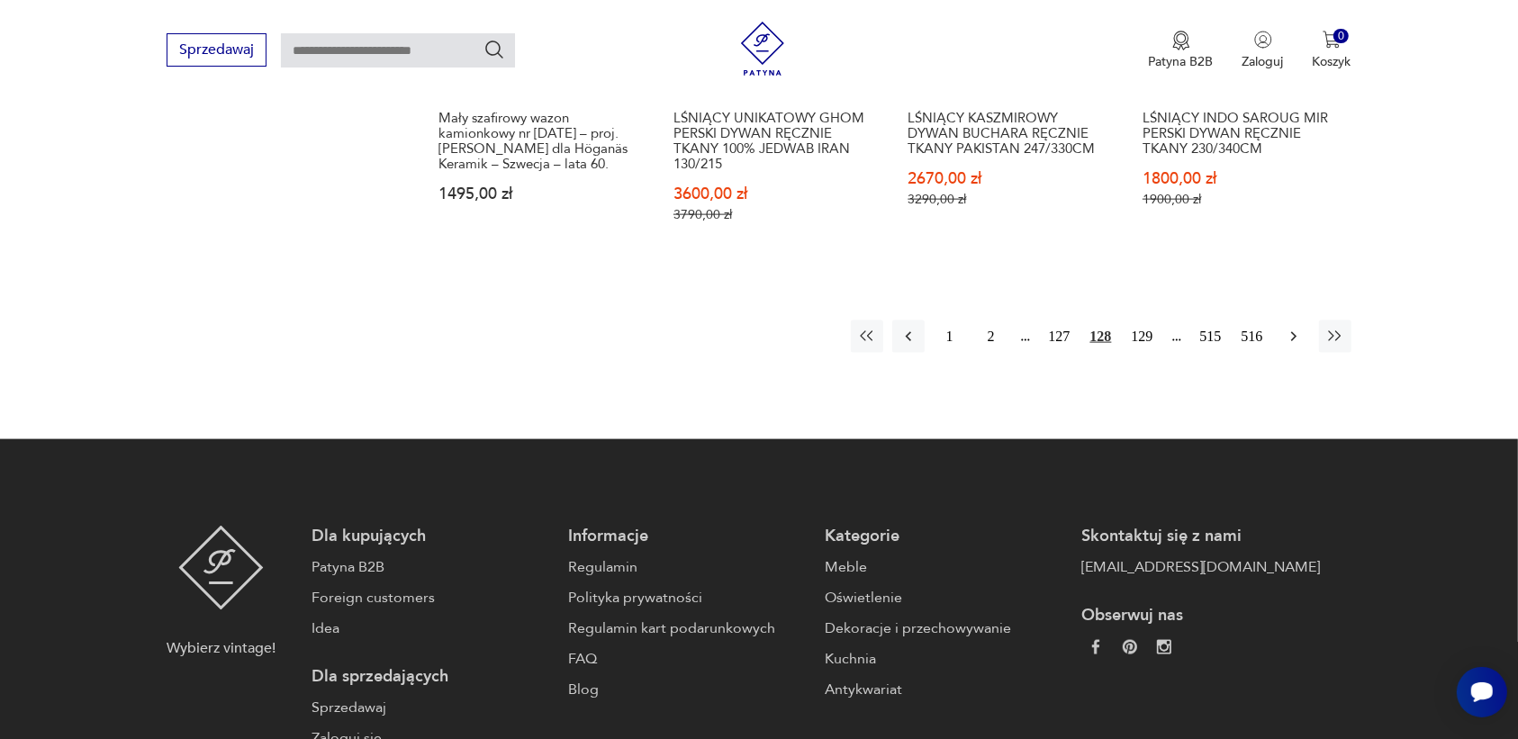
click at [1297, 328] on icon "button" at bounding box center [1294, 337] width 18 height 18
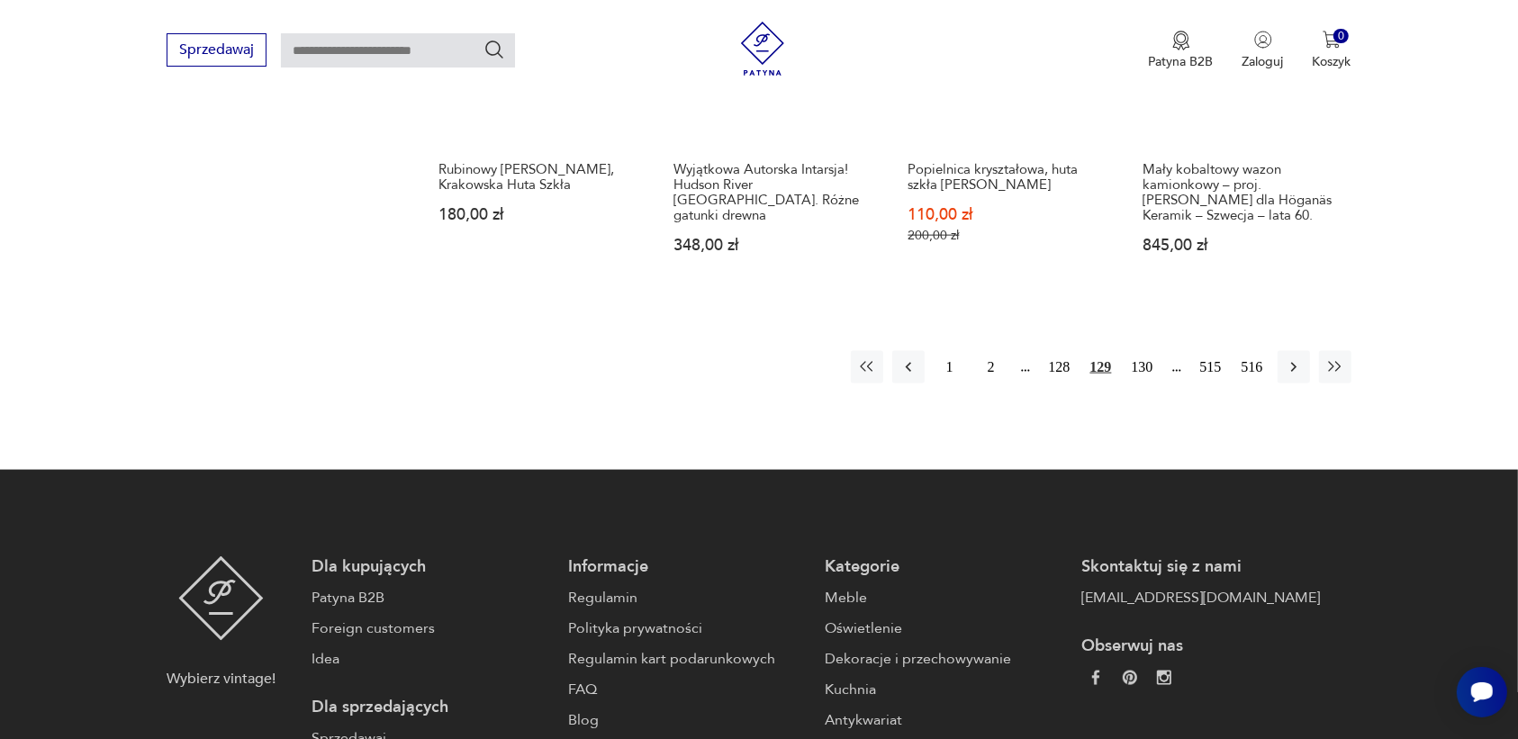
scroll to position [2054, 0]
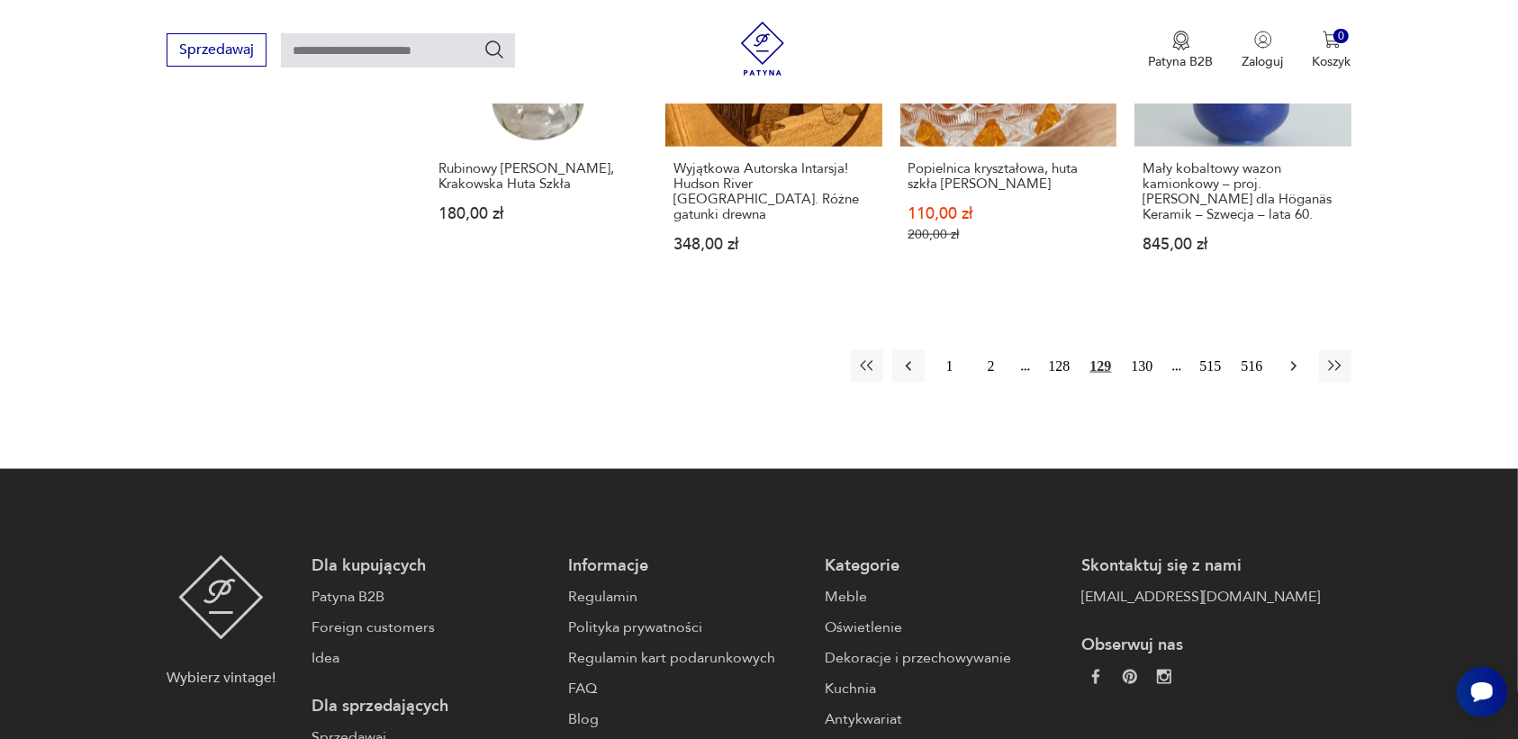
click at [1295, 358] on icon "button" at bounding box center [1294, 367] width 18 height 18
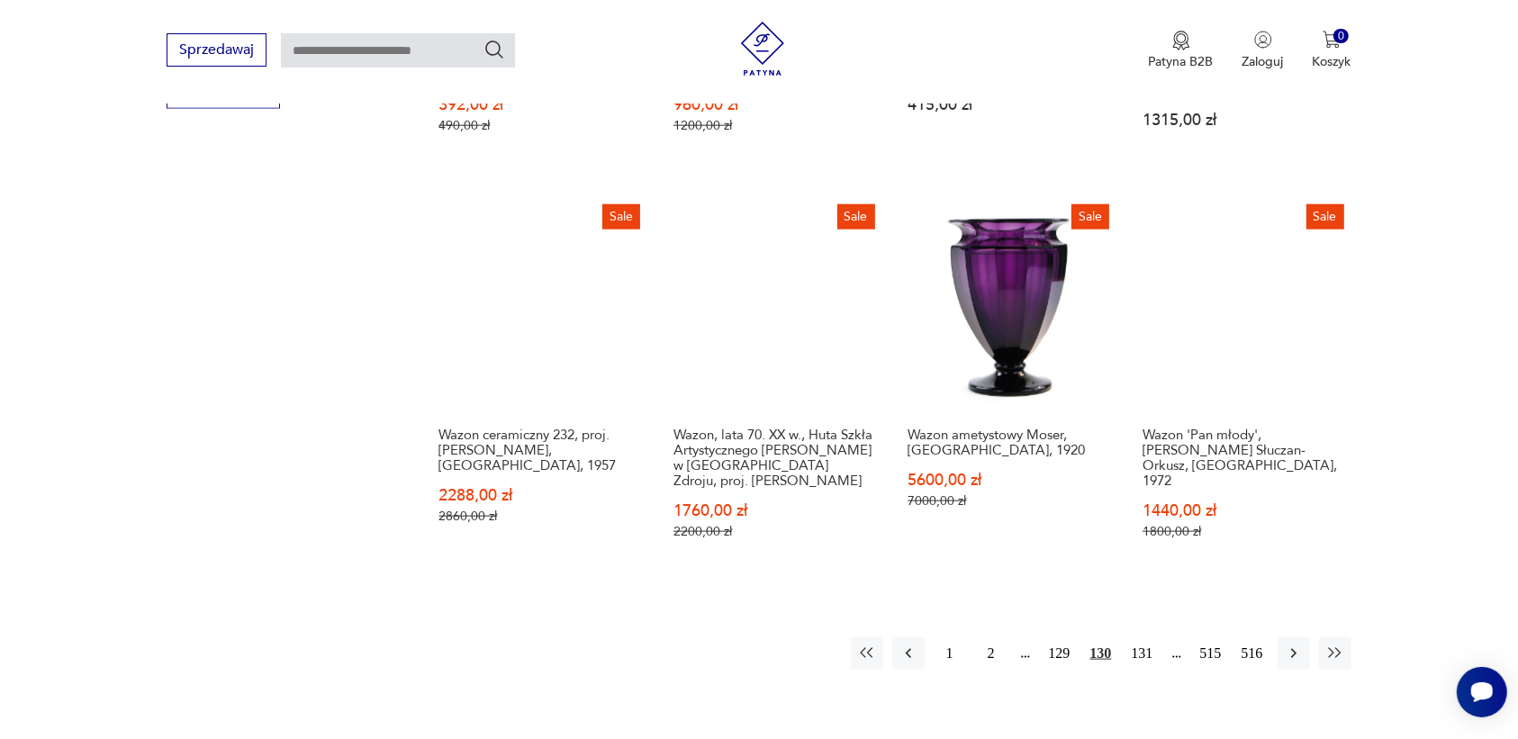
scroll to position [1829, 0]
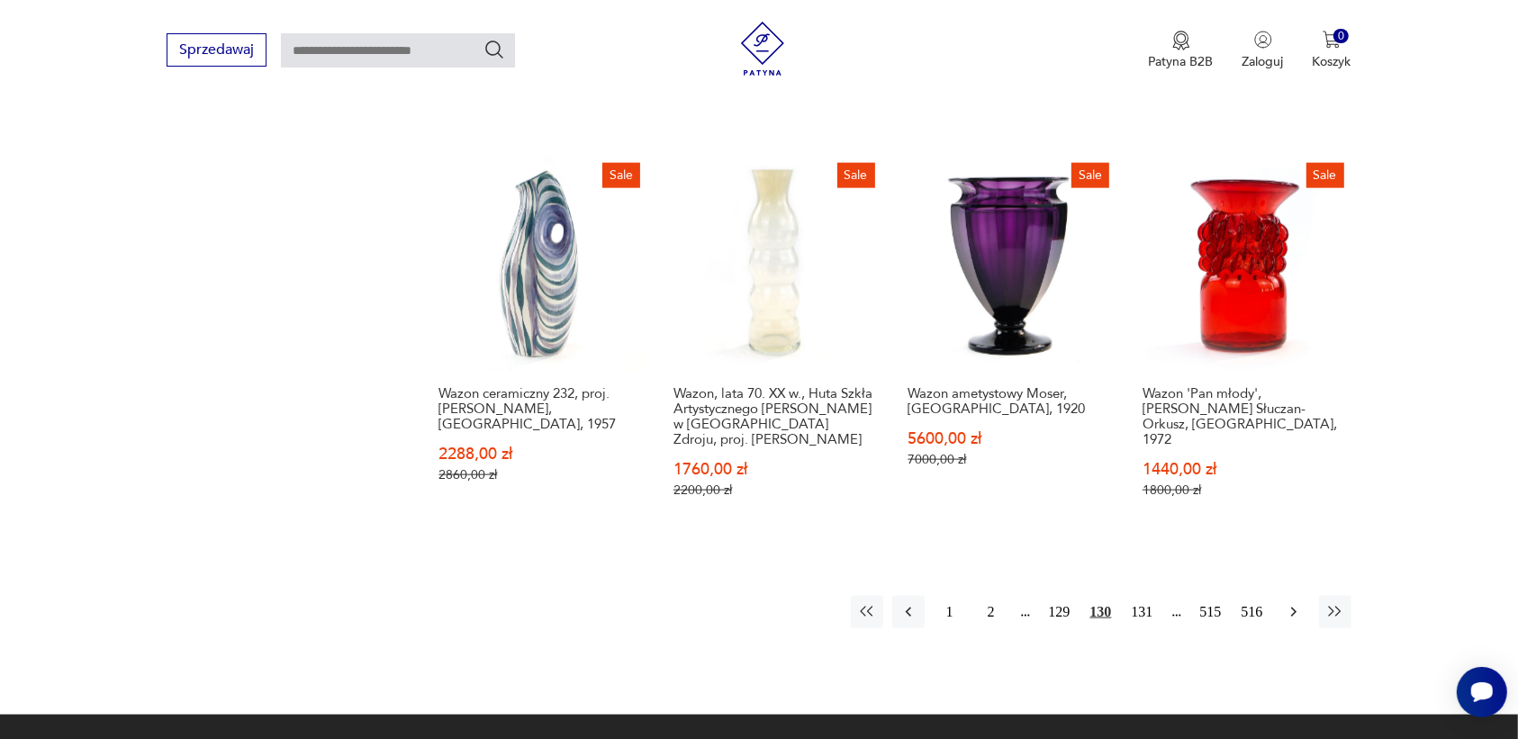
click at [1292, 608] on icon "button" at bounding box center [1292, 613] width 5 height 10
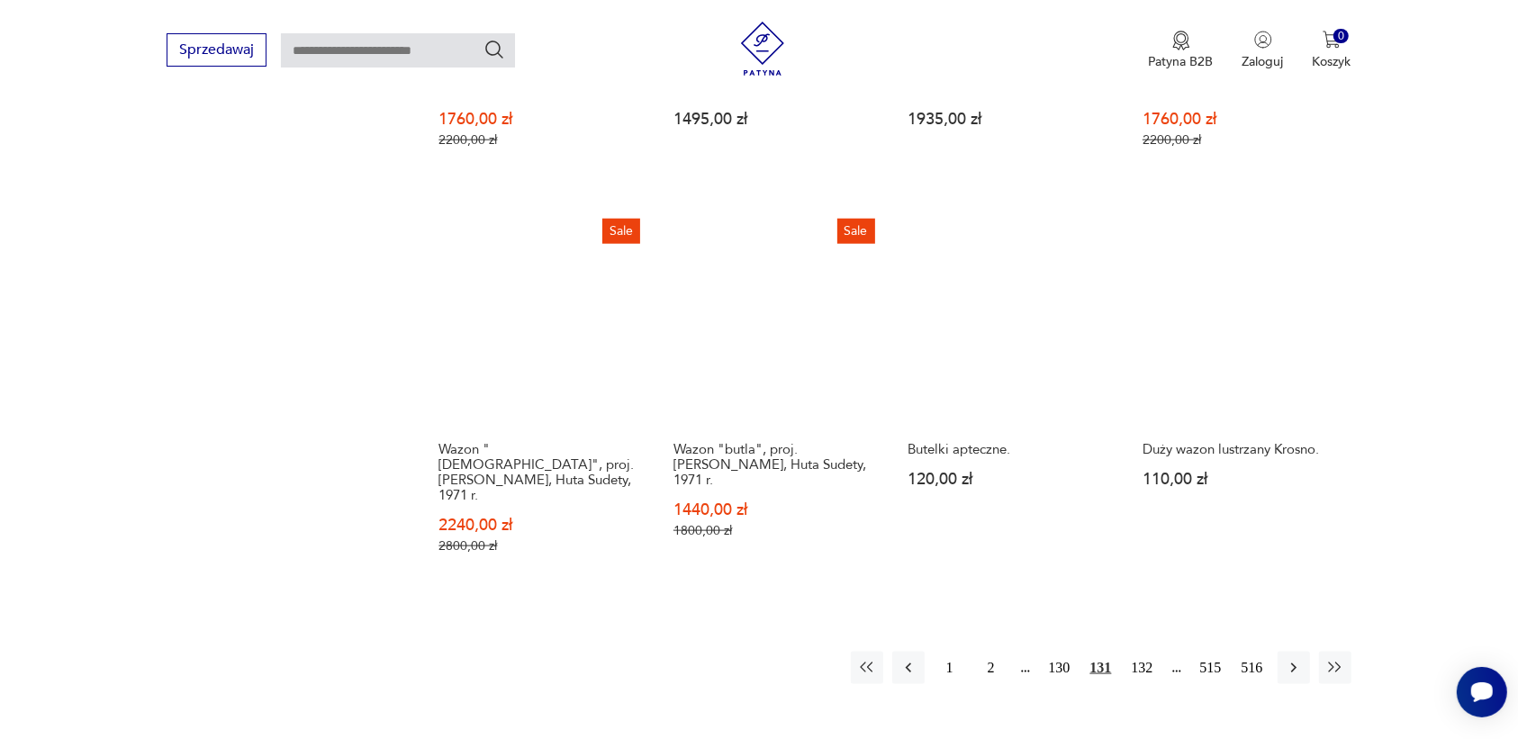
scroll to position [1829, 0]
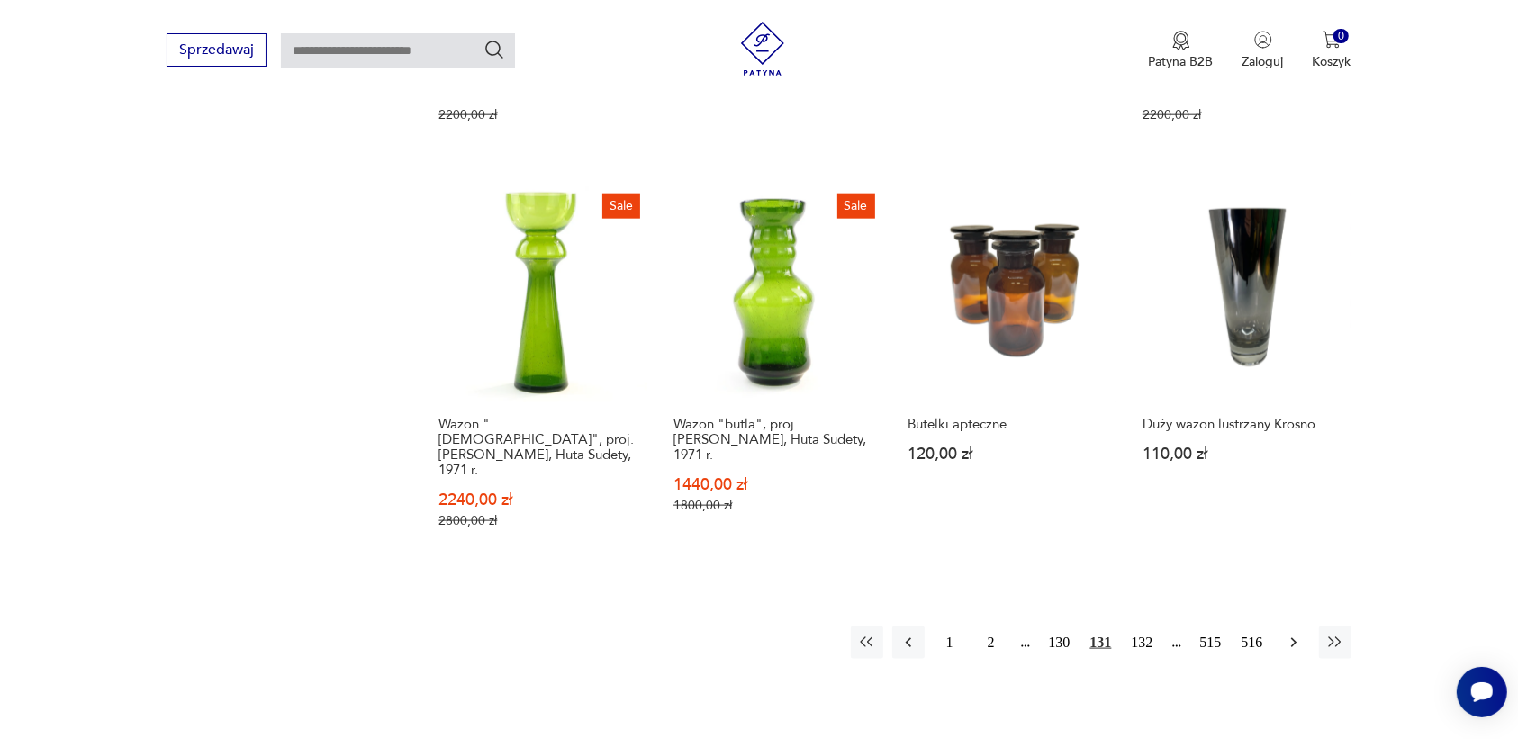
click at [1286, 634] on icon "button" at bounding box center [1294, 643] width 18 height 18
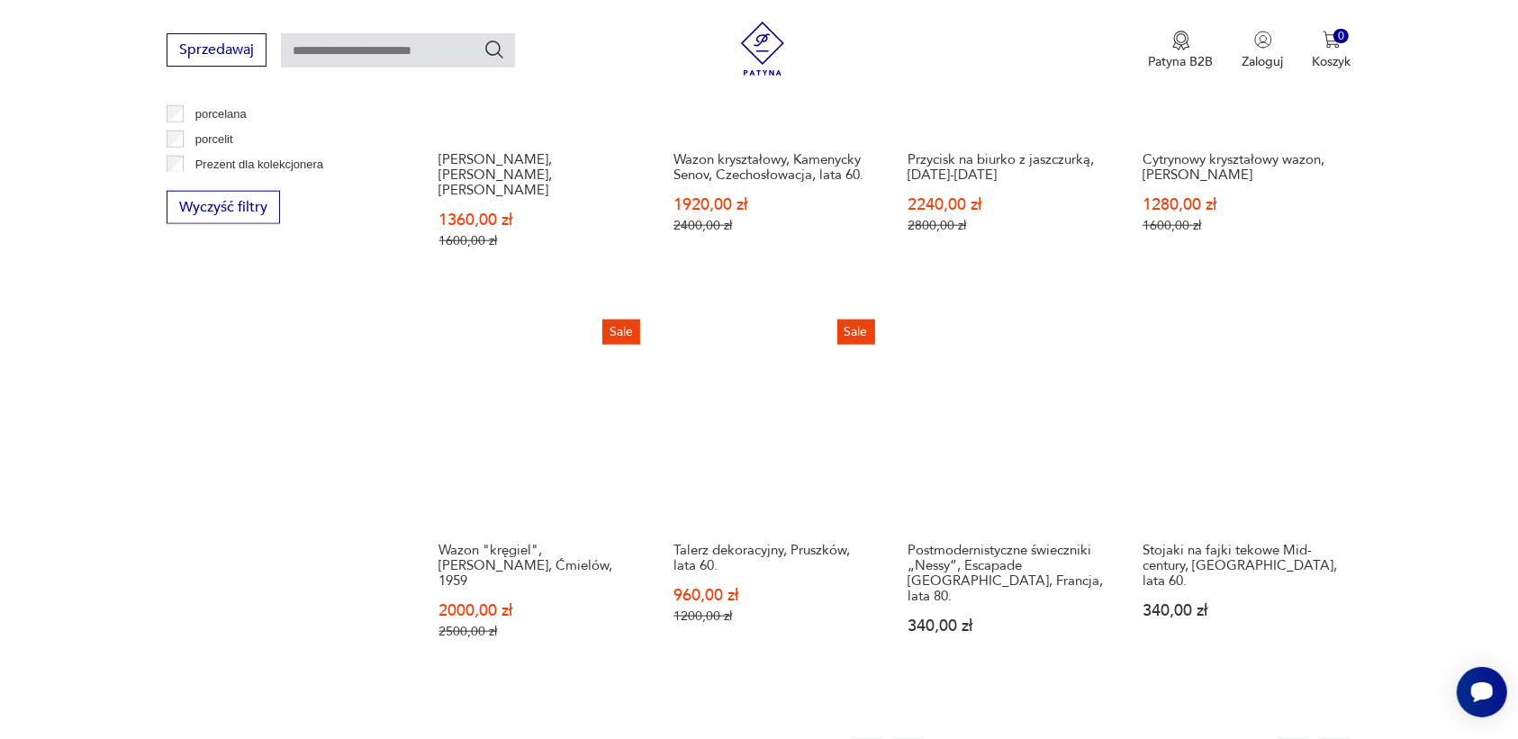
scroll to position [1716, 0]
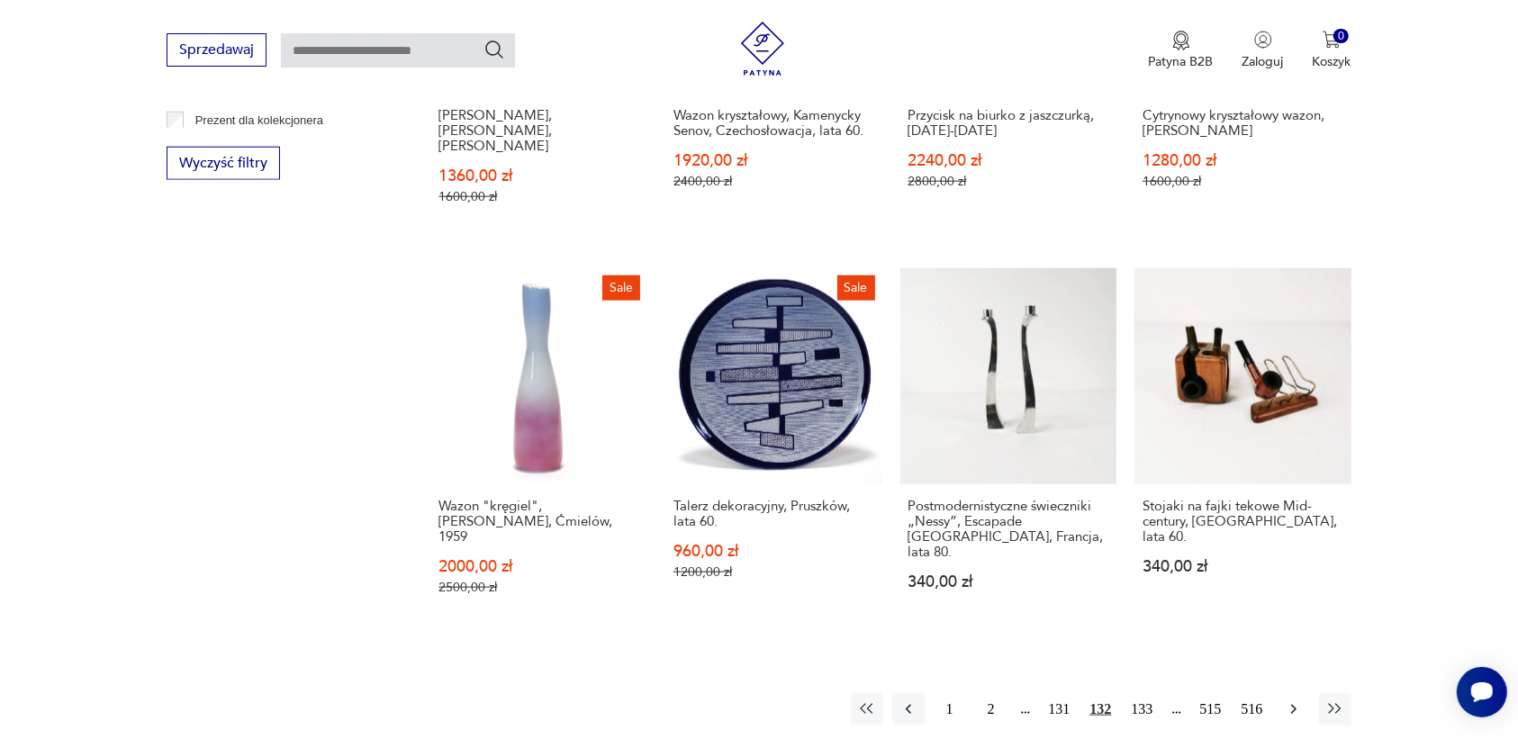
click at [1292, 705] on icon "button" at bounding box center [1292, 710] width 5 height 10
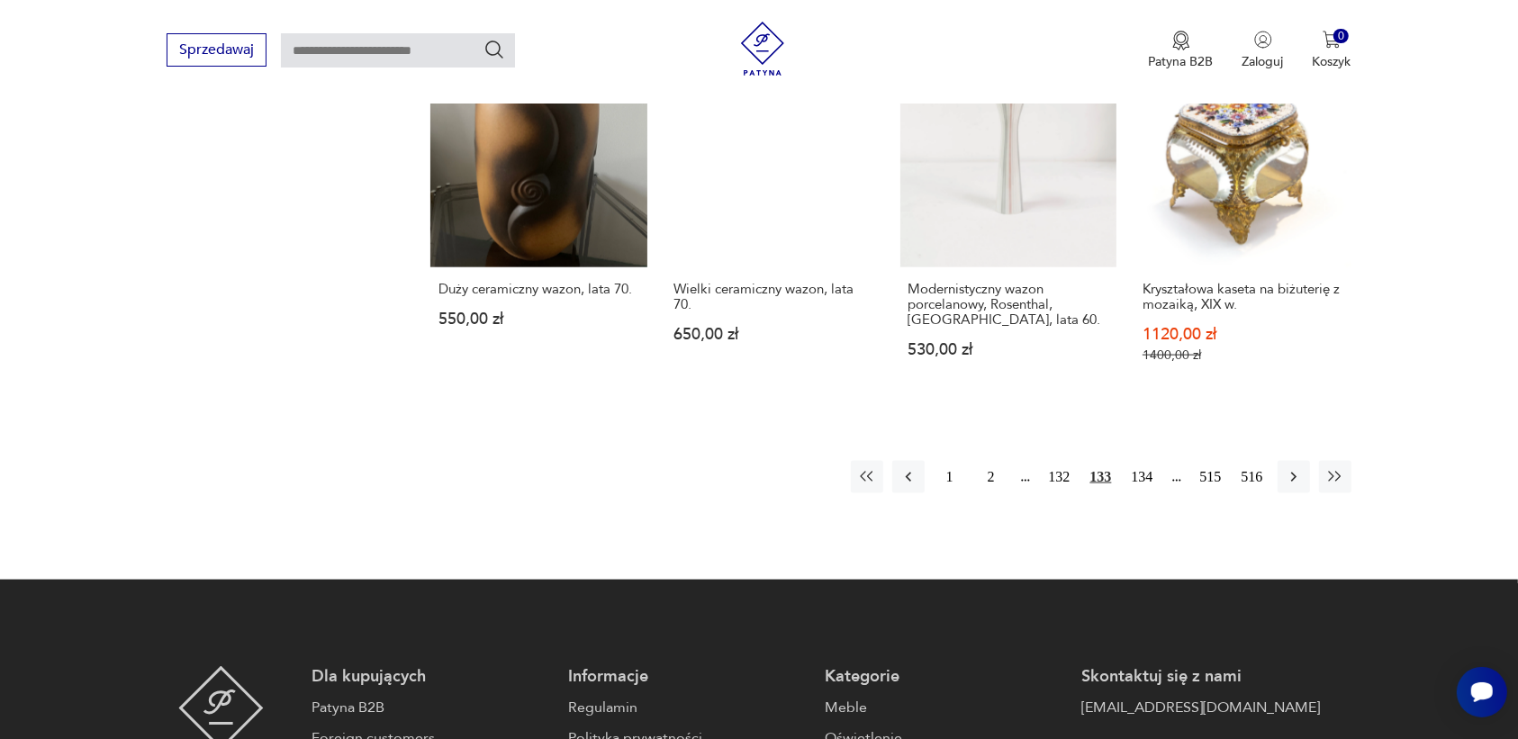
scroll to position [1942, 0]
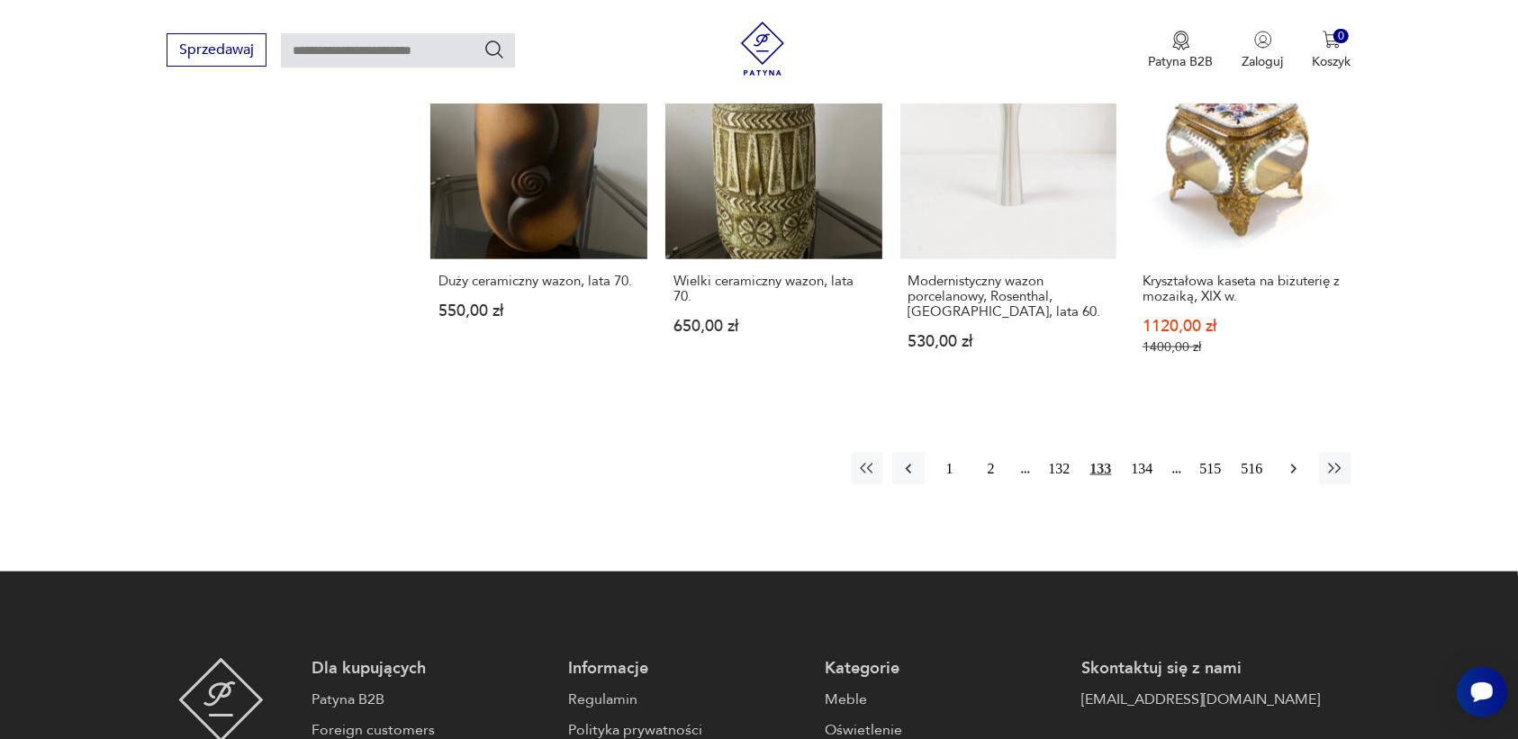
click at [1288, 465] on icon "button" at bounding box center [1294, 469] width 18 height 18
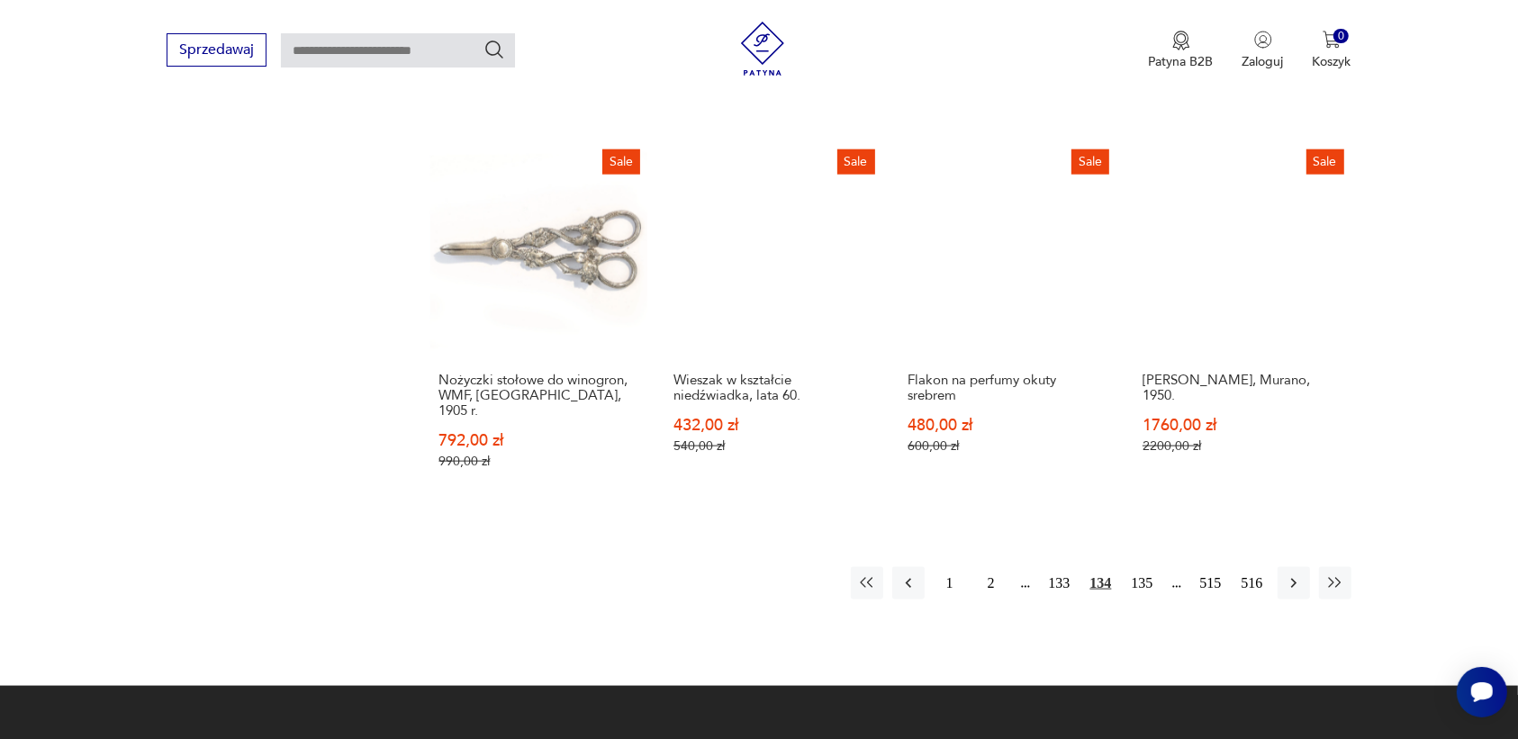
scroll to position [1829, 0]
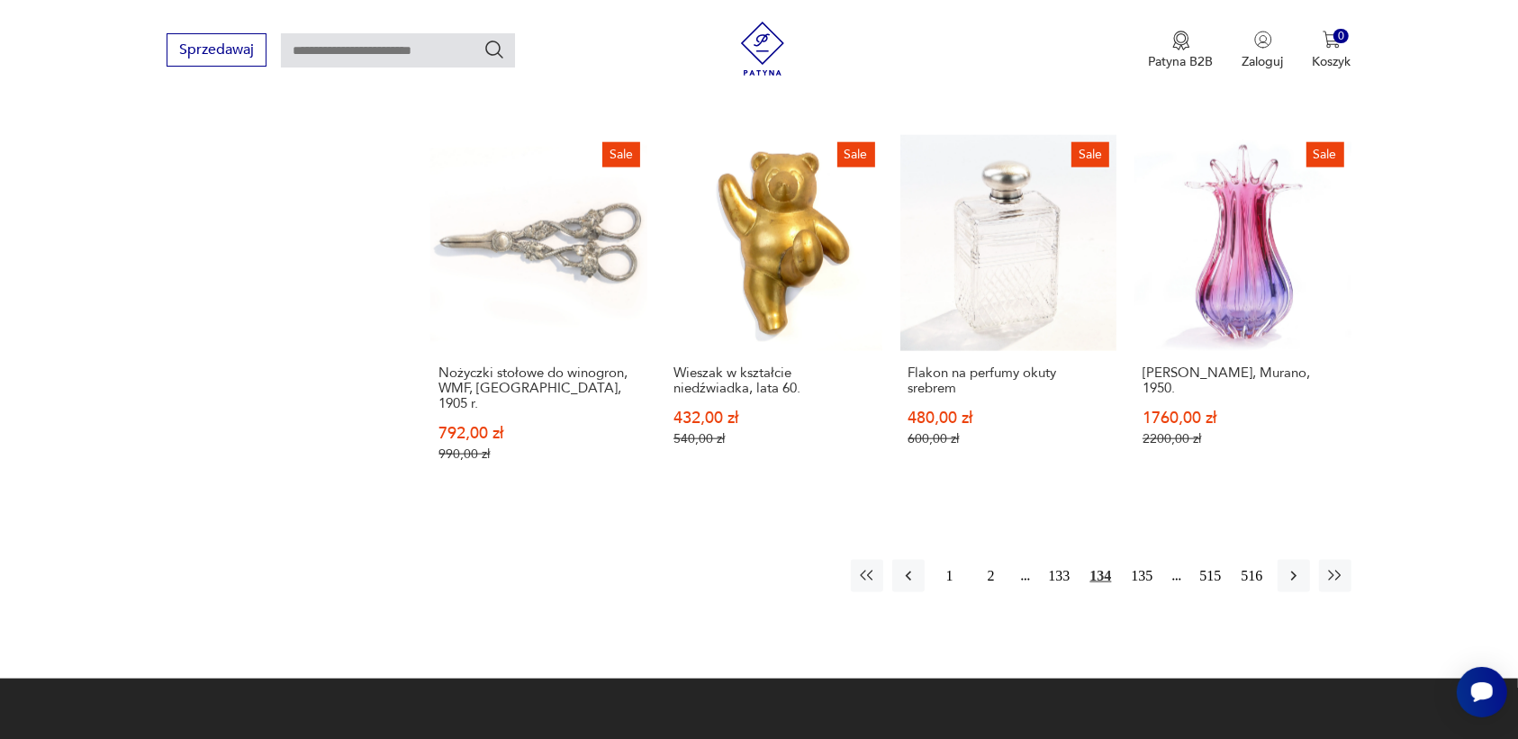
click at [1298, 567] on icon "button" at bounding box center [1294, 576] width 18 height 18
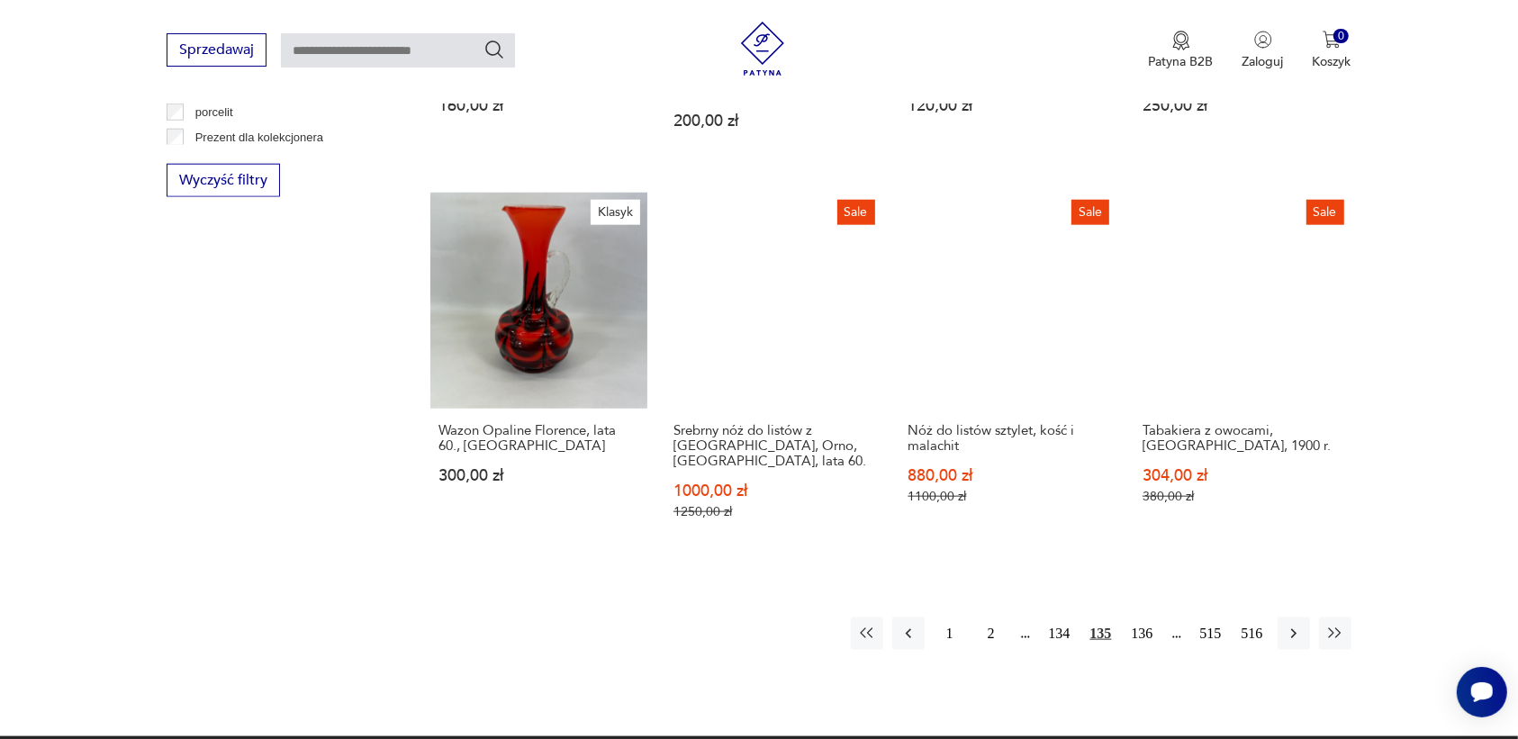
scroll to position [1716, 0]
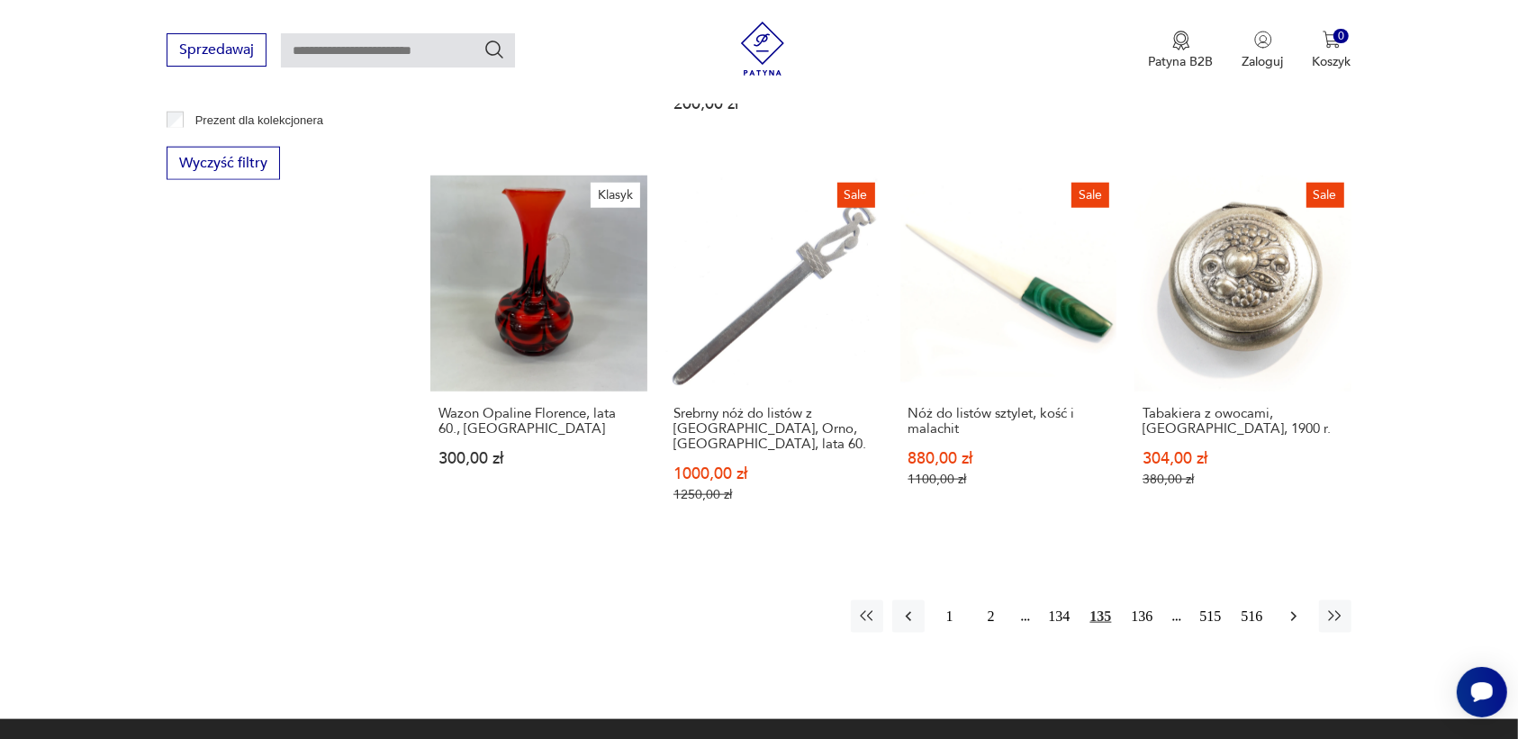
click at [1292, 612] on icon "button" at bounding box center [1292, 617] width 5 height 10
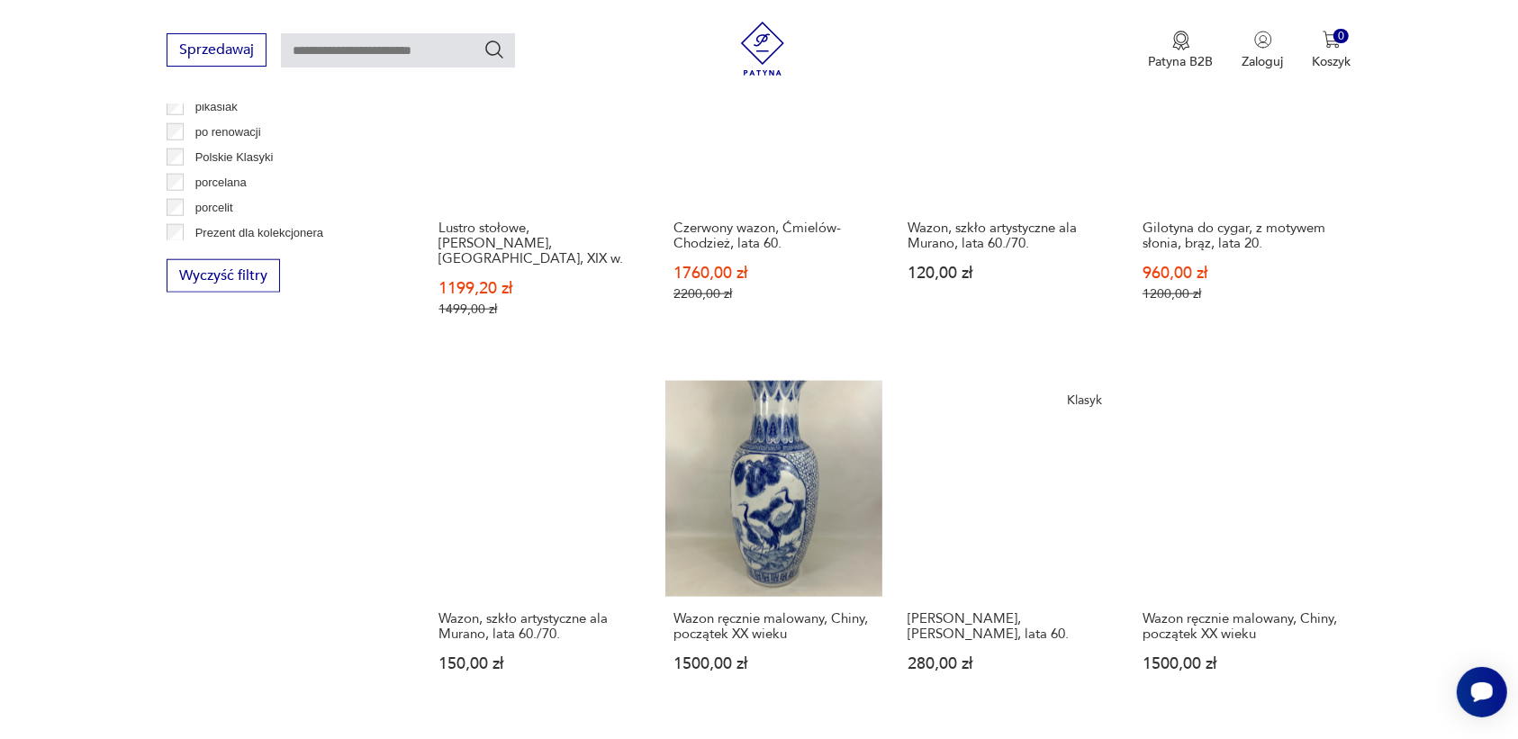
scroll to position [1829, 0]
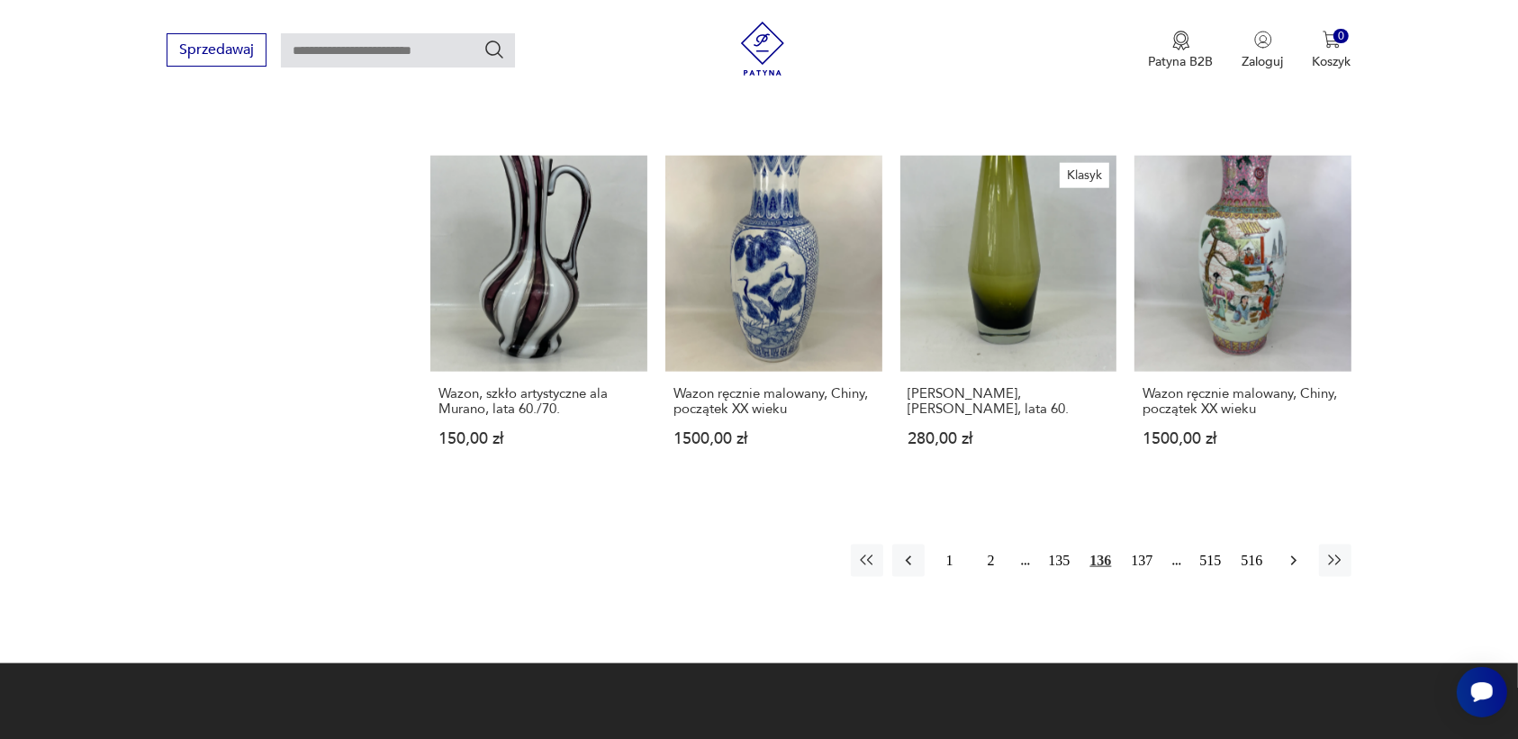
click at [1288, 552] on icon "button" at bounding box center [1294, 561] width 18 height 18
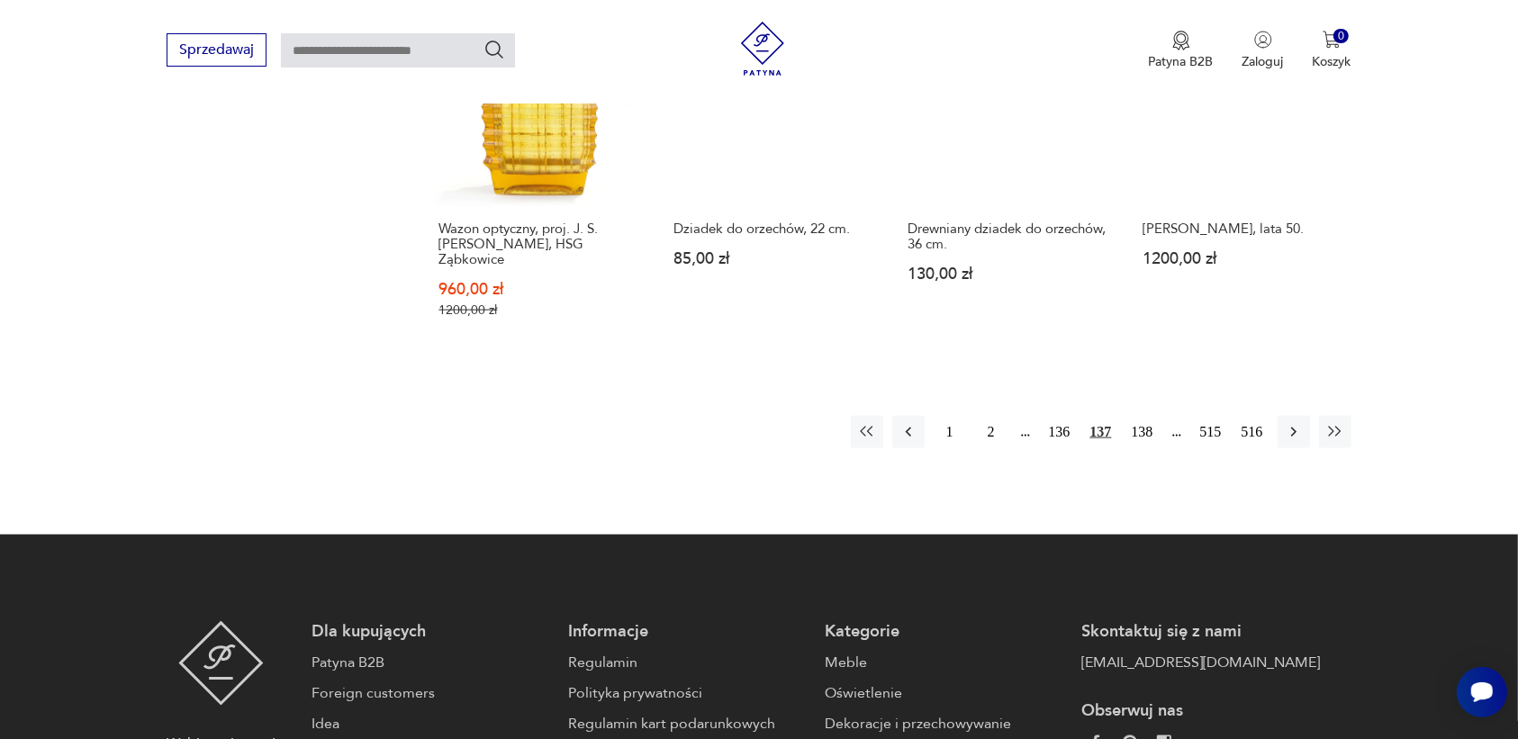
scroll to position [1942, 0]
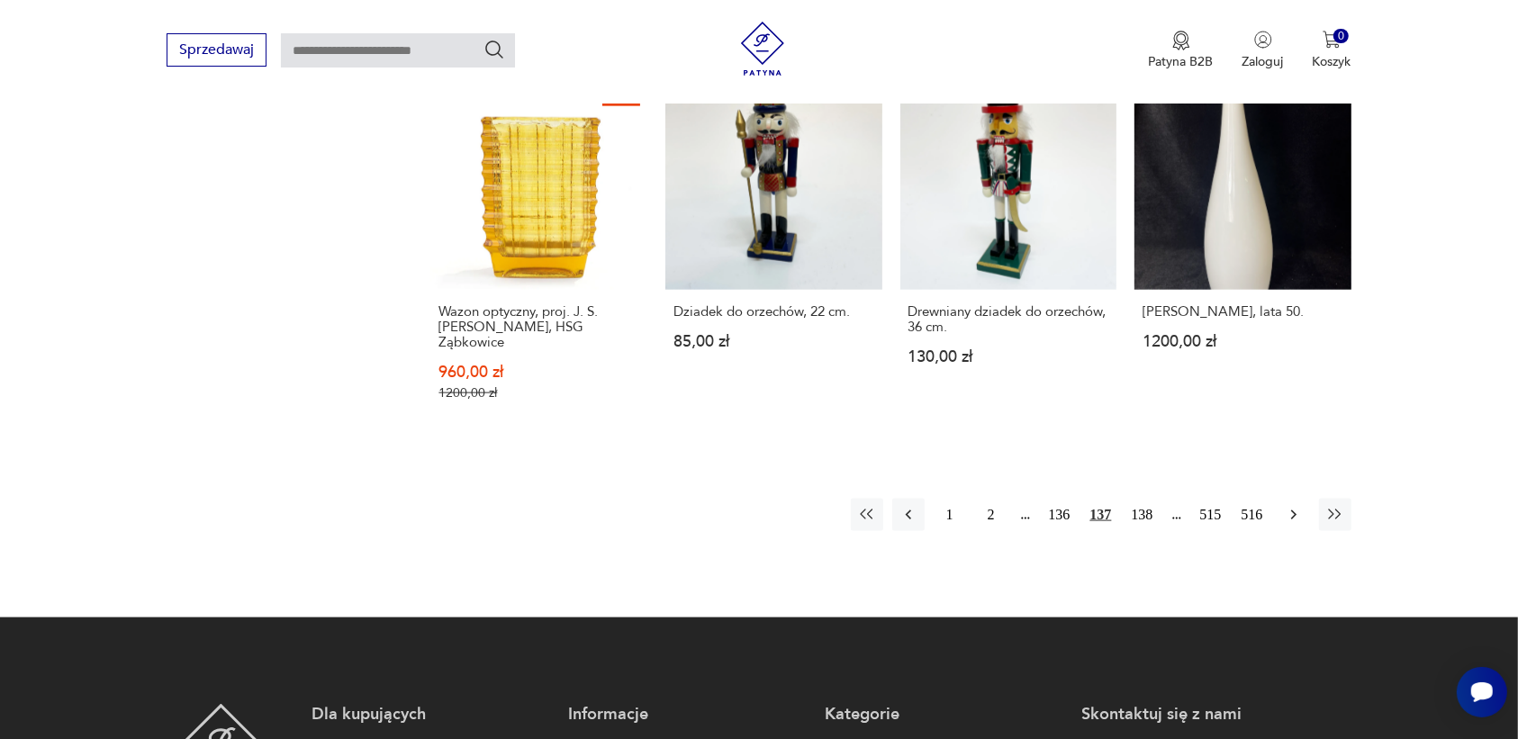
click at [1293, 511] on icon "button" at bounding box center [1292, 516] width 5 height 10
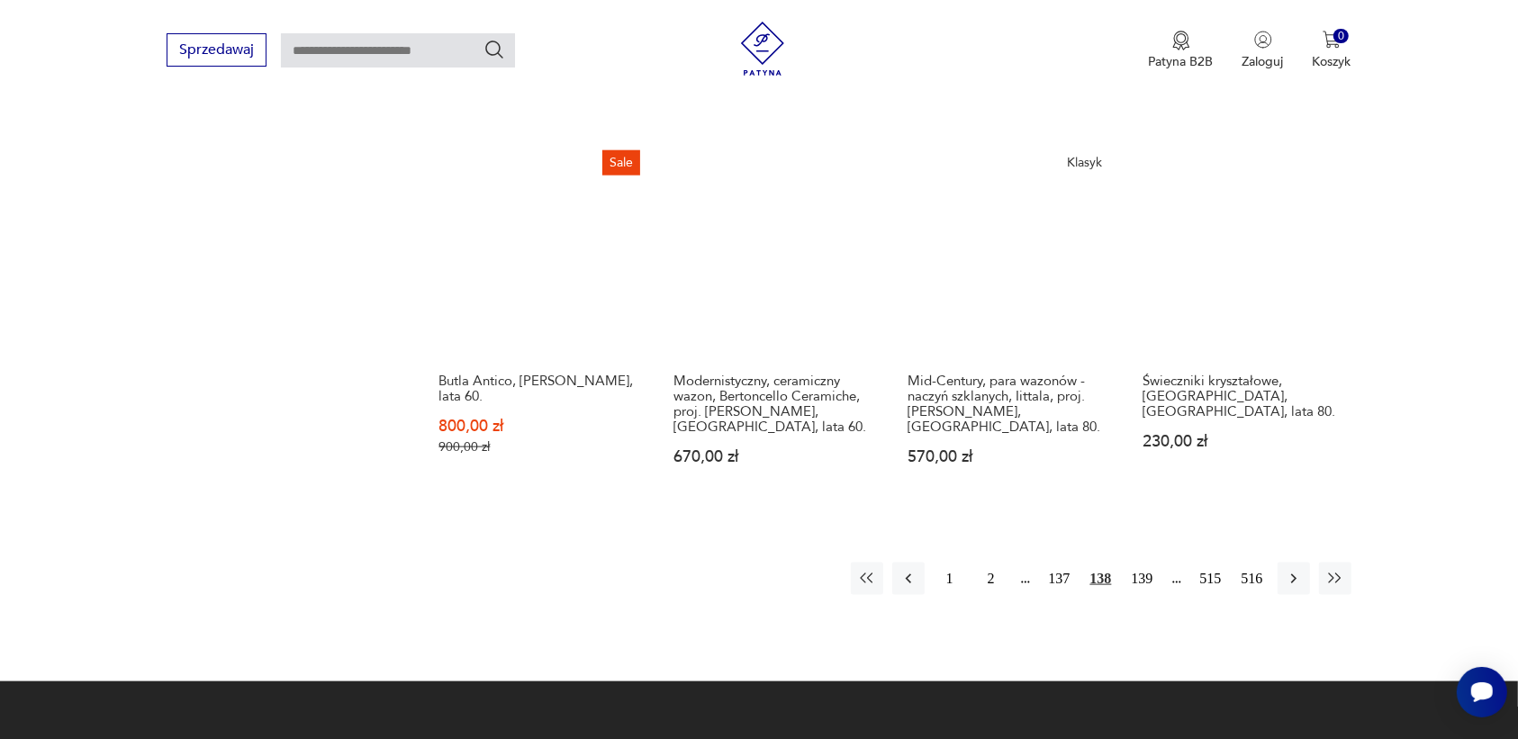
scroll to position [1829, 0]
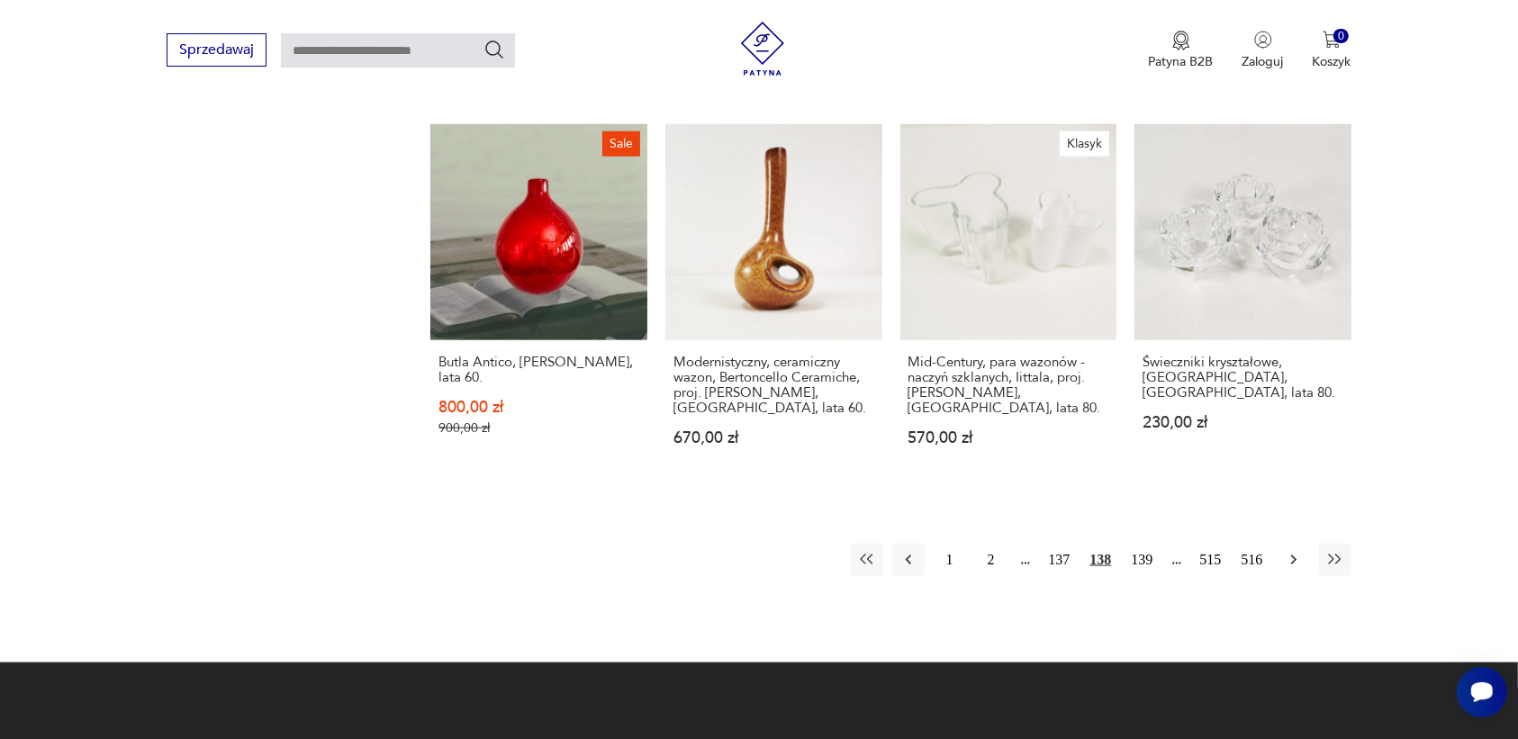
click at [1297, 551] on icon "button" at bounding box center [1294, 560] width 18 height 18
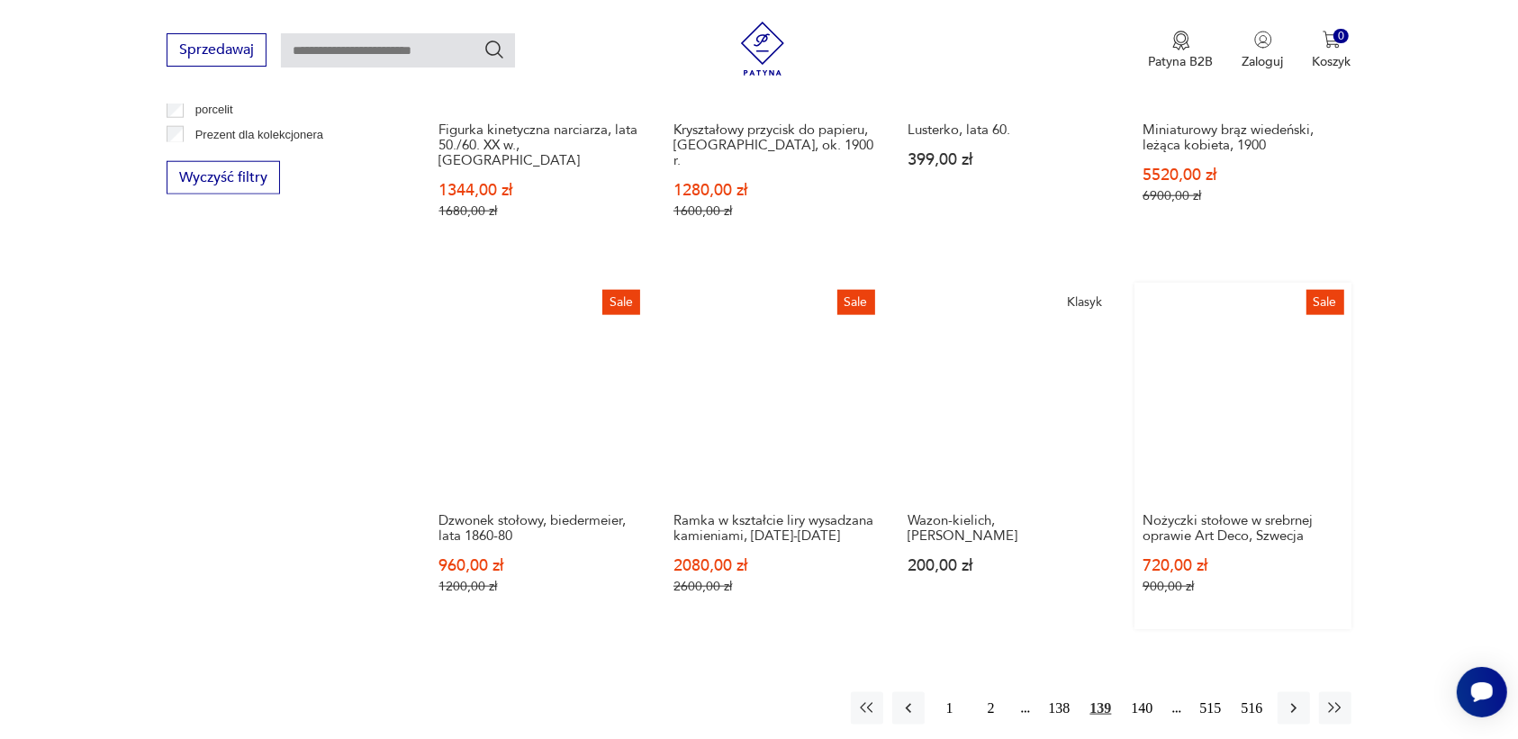
scroll to position [1716, 0]
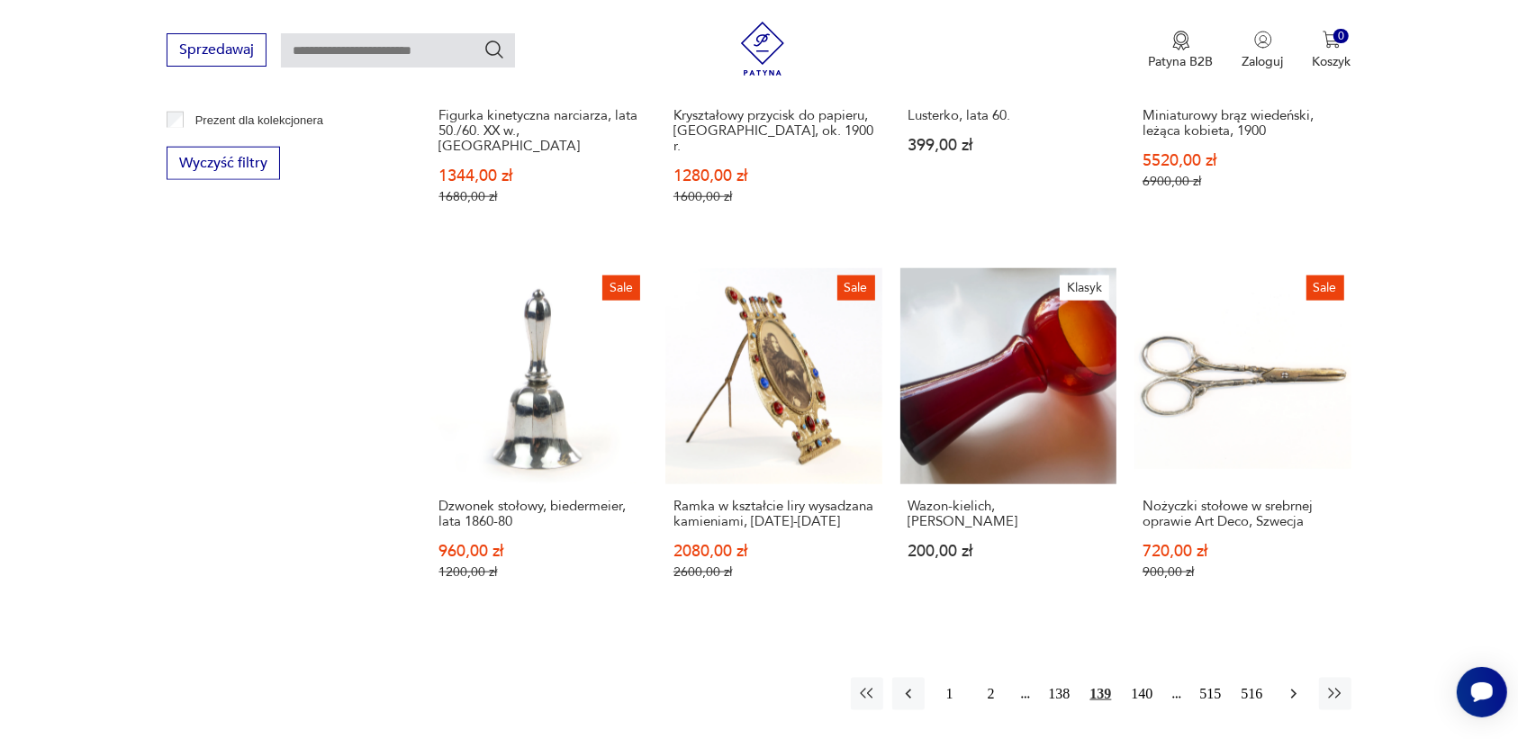
click at [1285, 685] on icon "button" at bounding box center [1294, 694] width 18 height 18
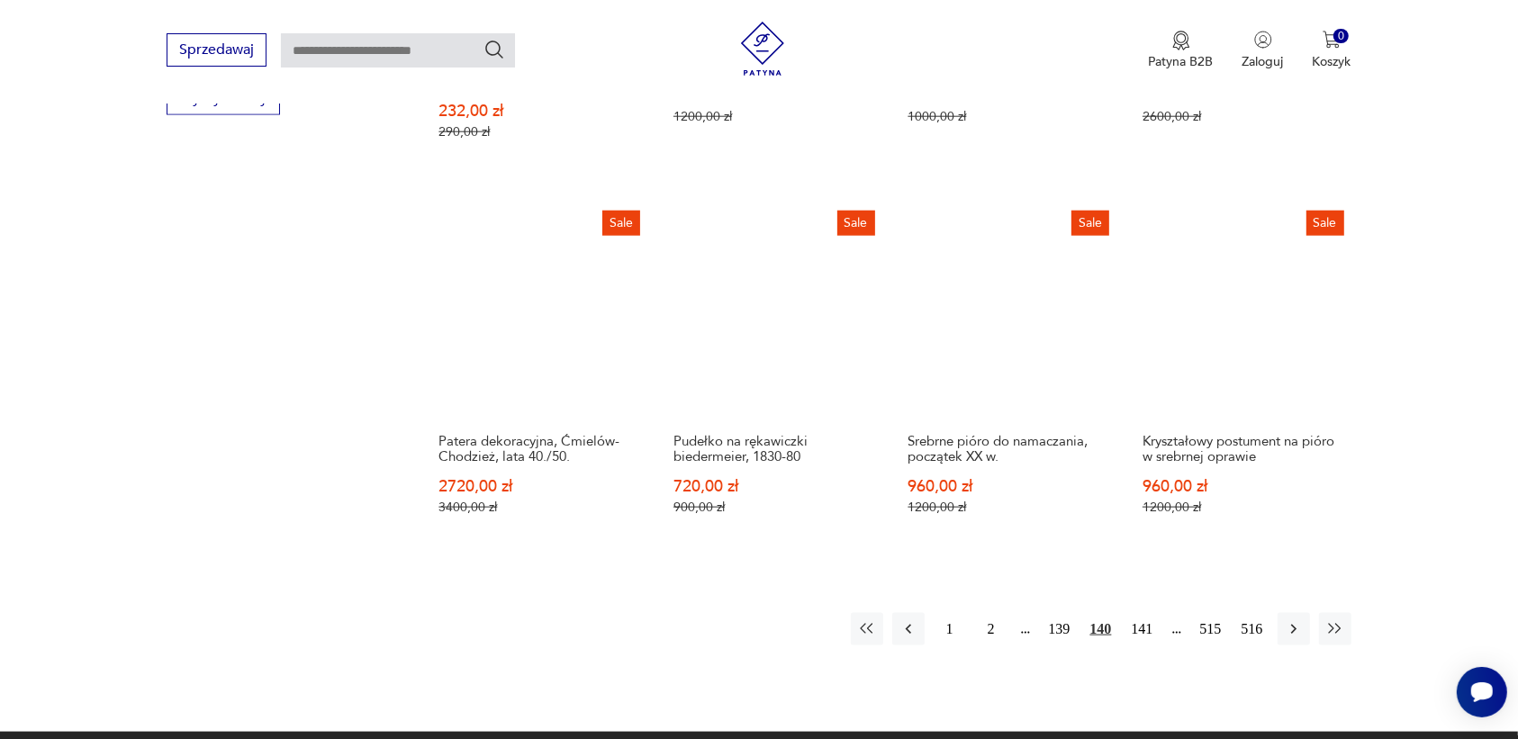
scroll to position [1829, 0]
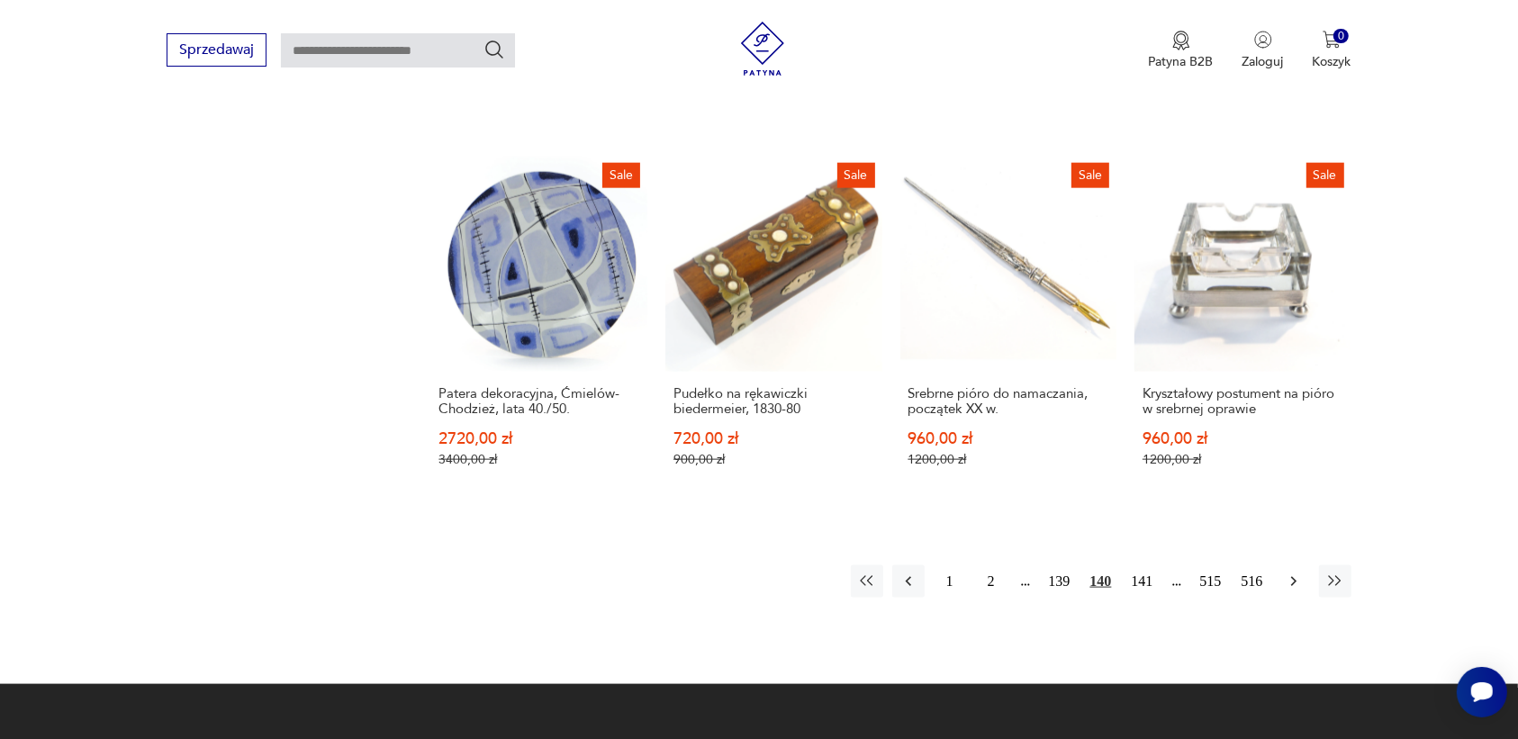
click at [1288, 573] on icon "button" at bounding box center [1294, 582] width 18 height 18
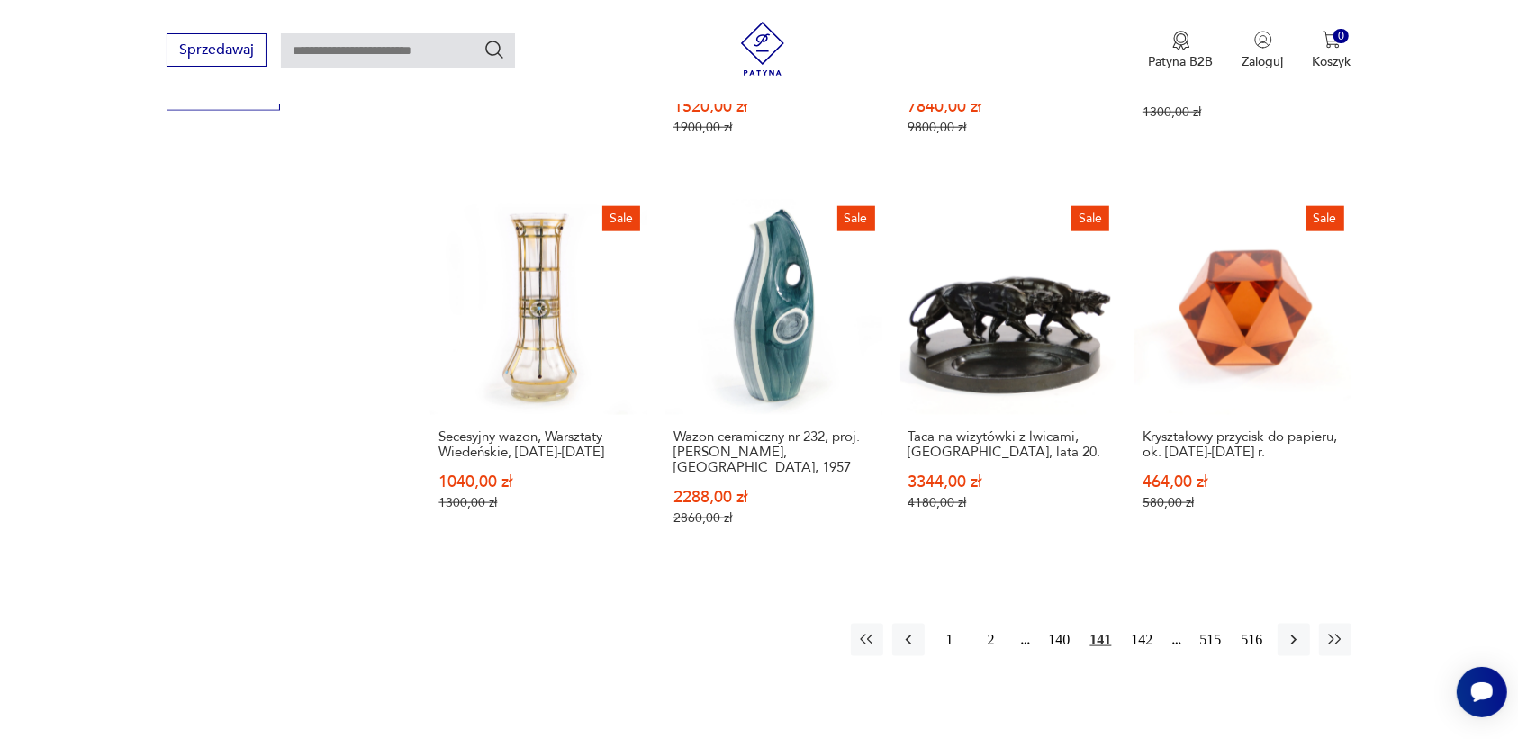
scroll to position [1829, 0]
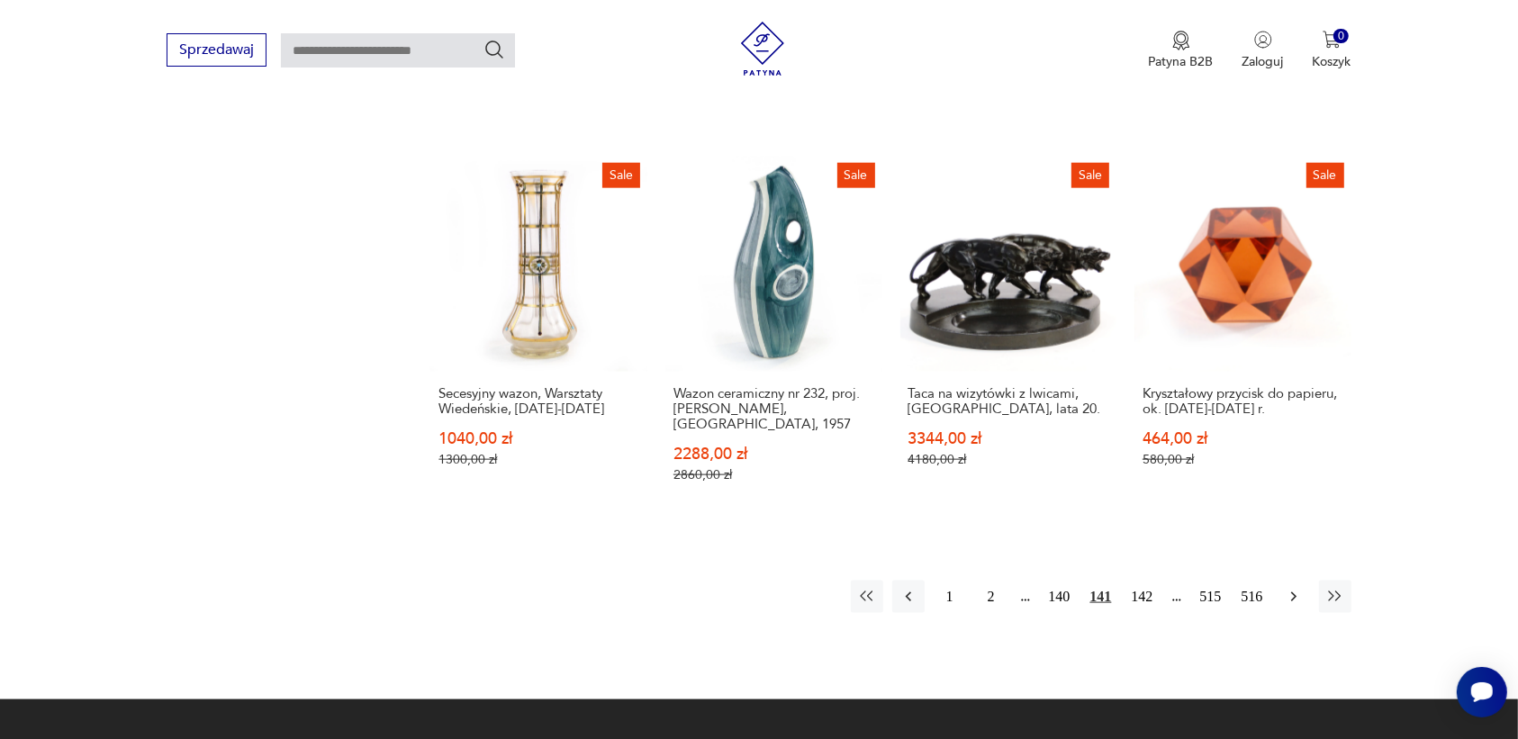
click at [1293, 588] on icon "button" at bounding box center [1294, 597] width 18 height 18
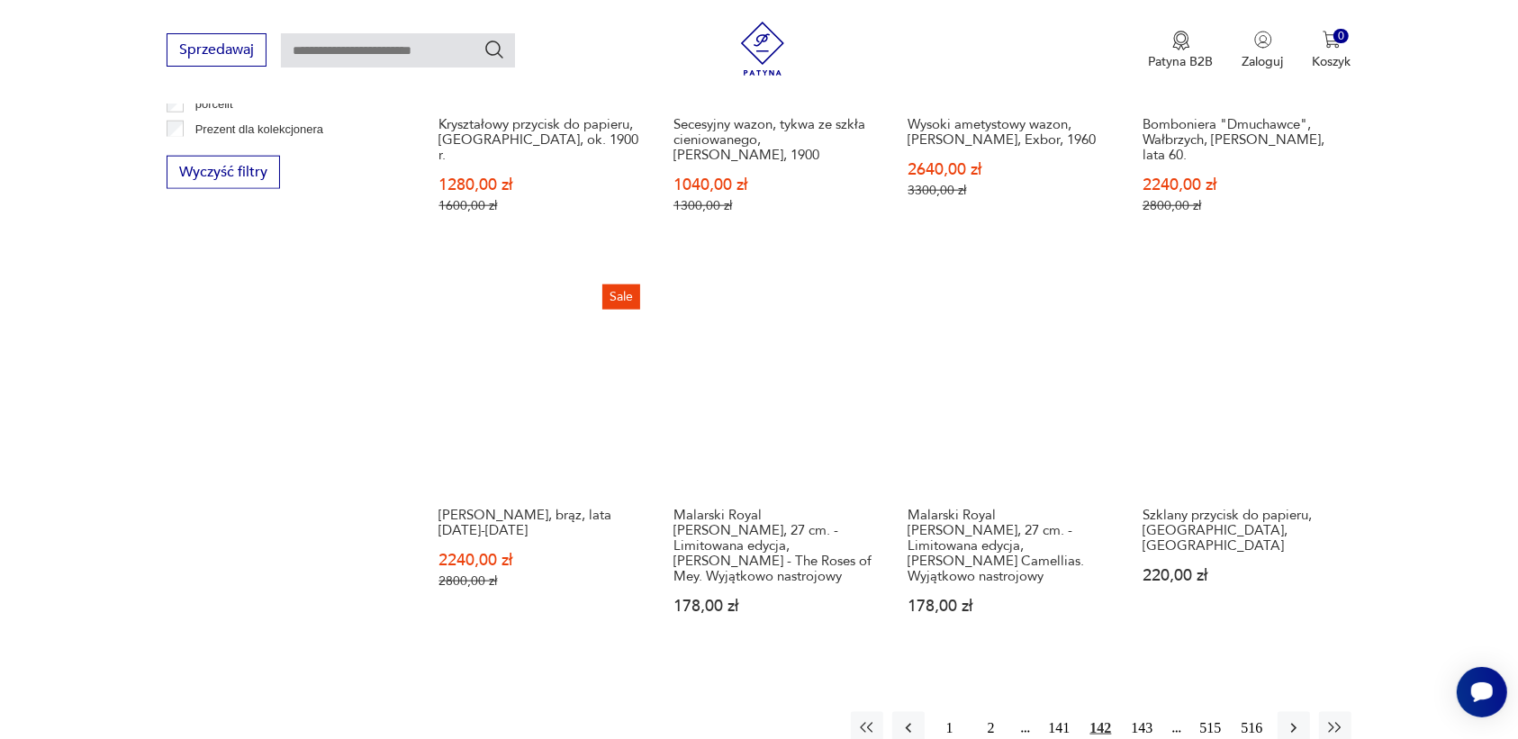
scroll to position [1716, 0]
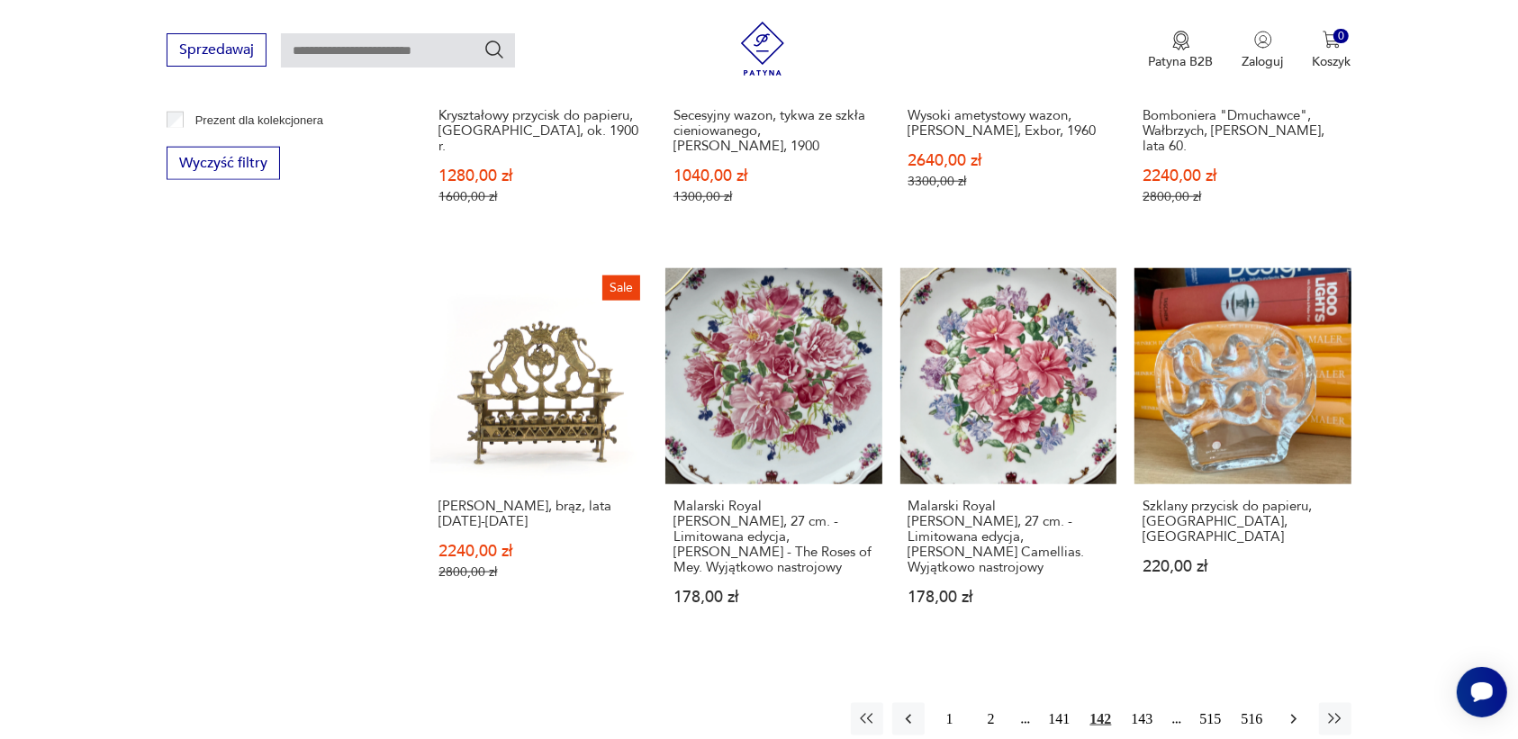
click at [1290, 711] on icon "button" at bounding box center [1294, 720] width 18 height 18
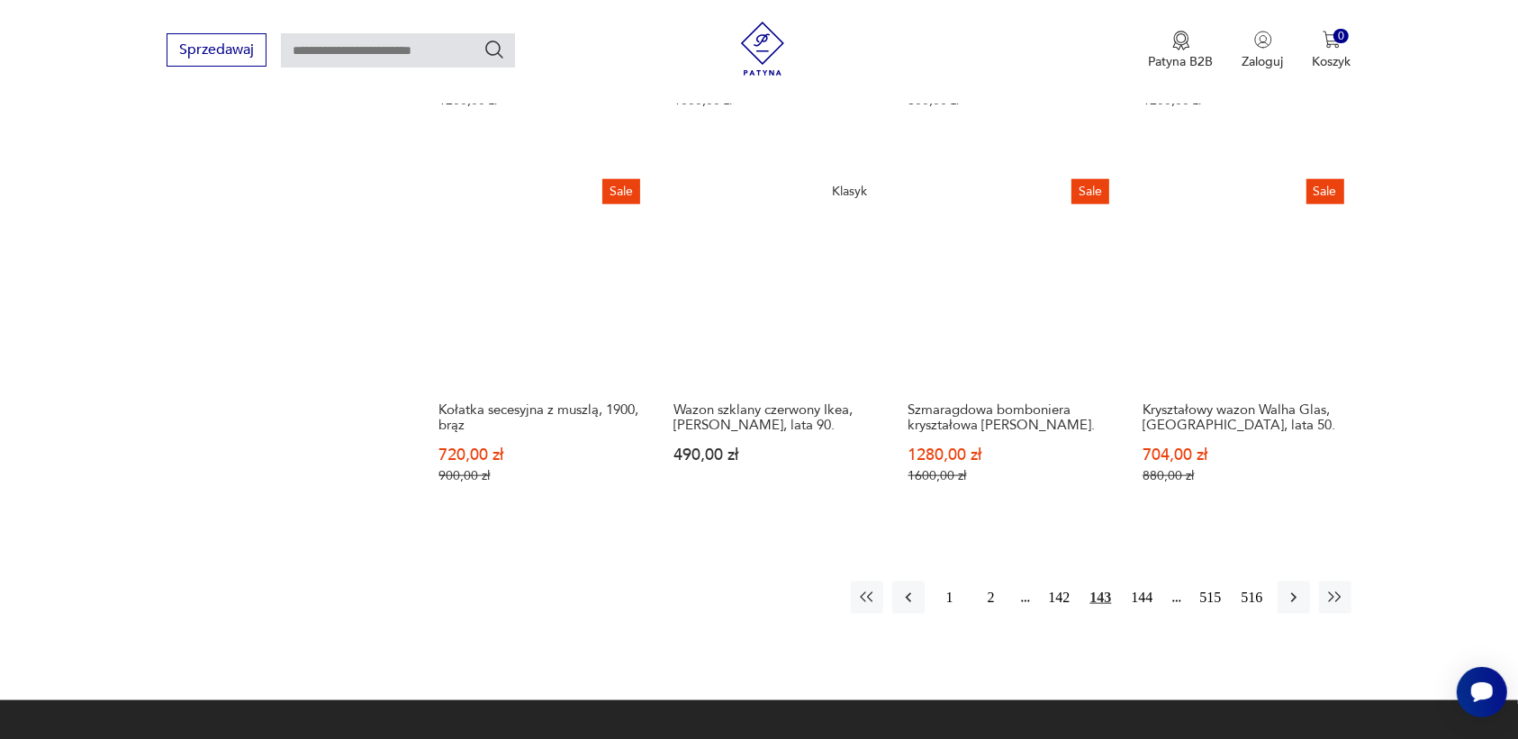
scroll to position [1942, 0]
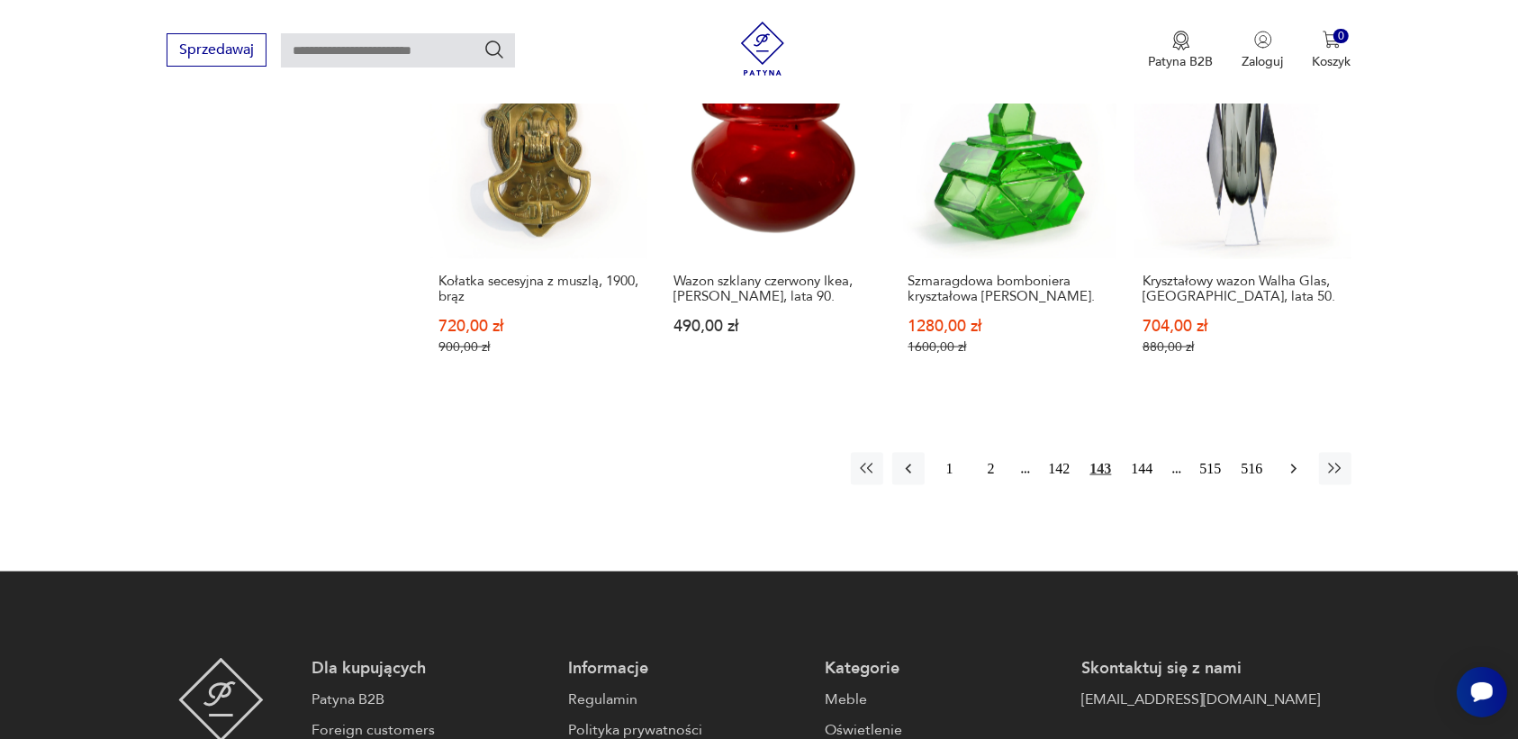
click at [1297, 460] on icon "button" at bounding box center [1294, 469] width 18 height 18
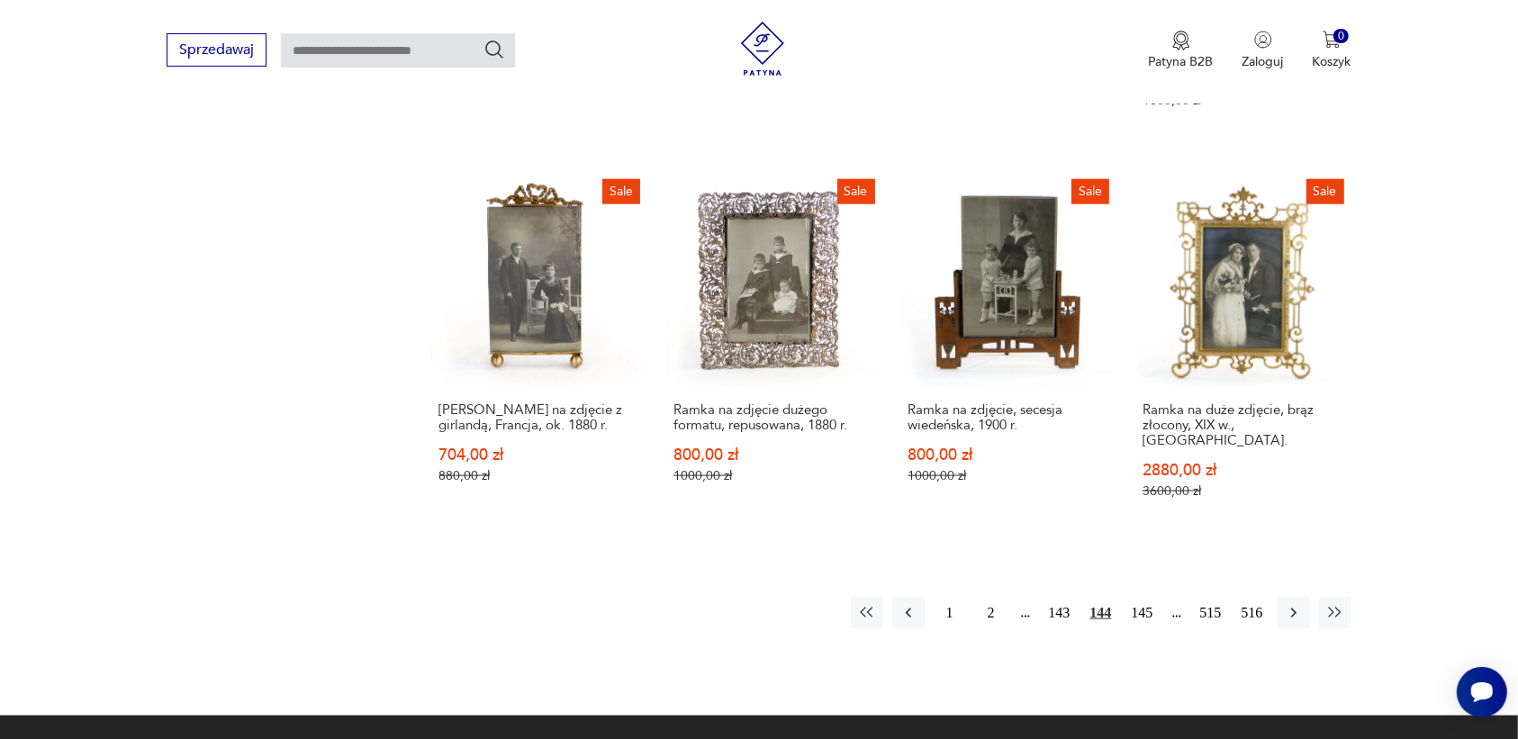
scroll to position [1829, 0]
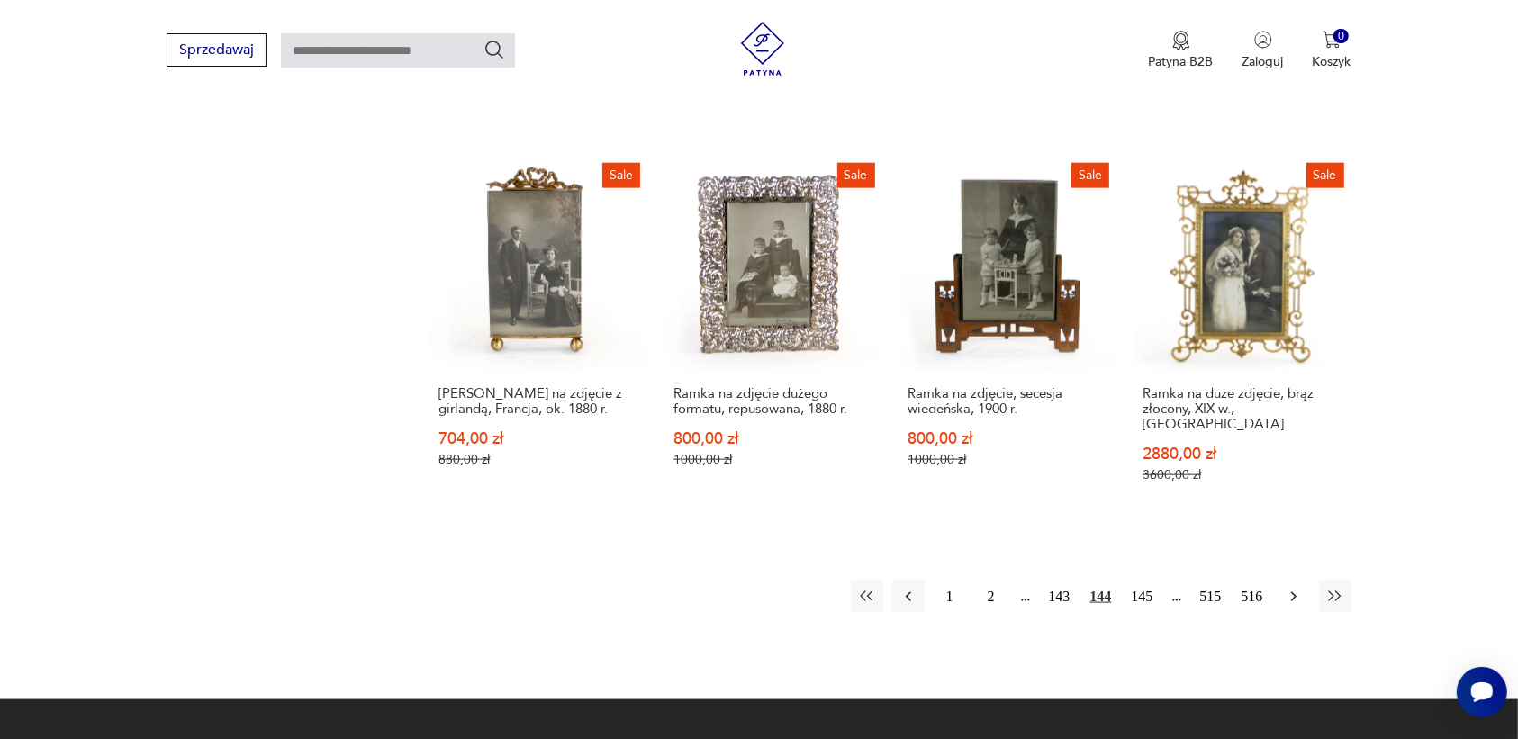
click at [1294, 588] on icon "button" at bounding box center [1294, 597] width 18 height 18
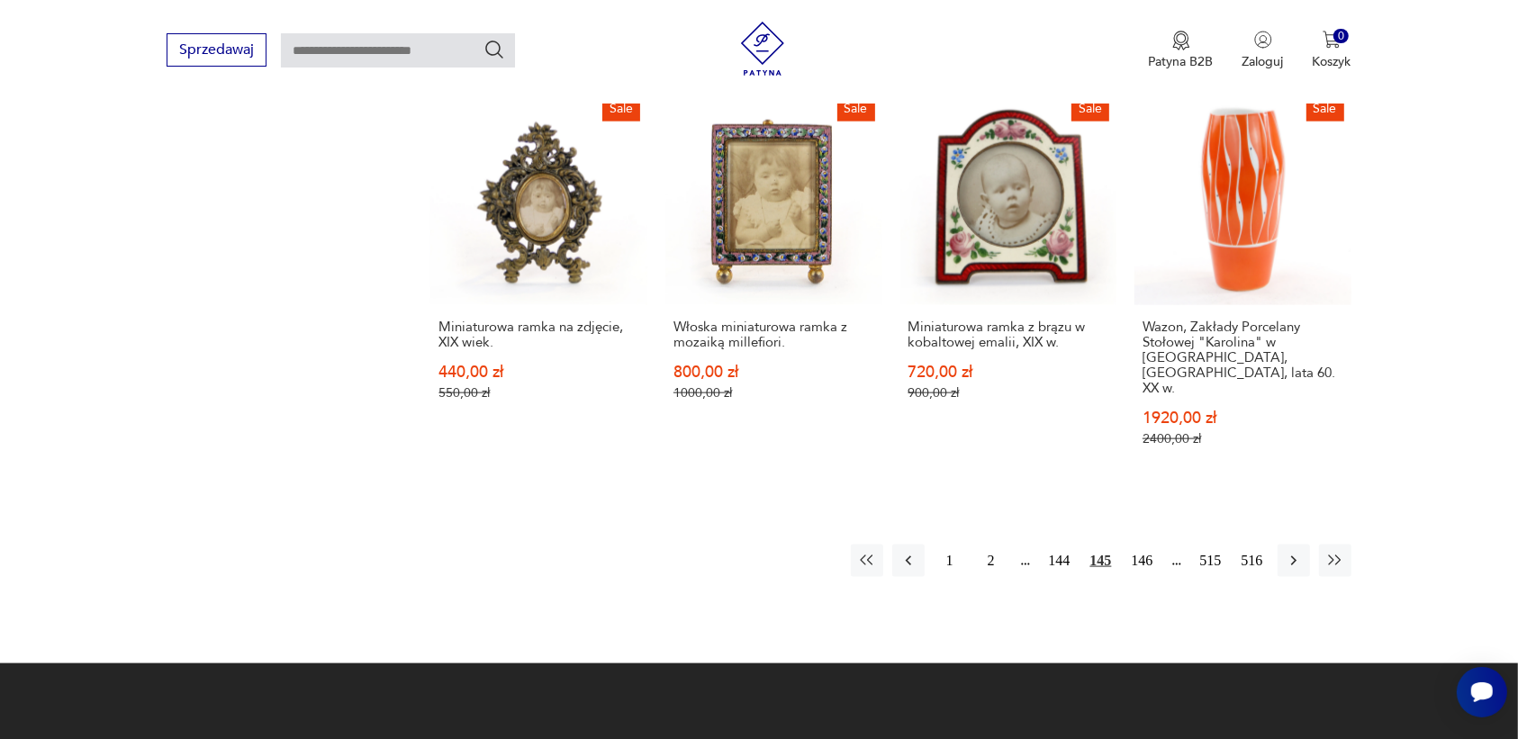
scroll to position [1942, 0]
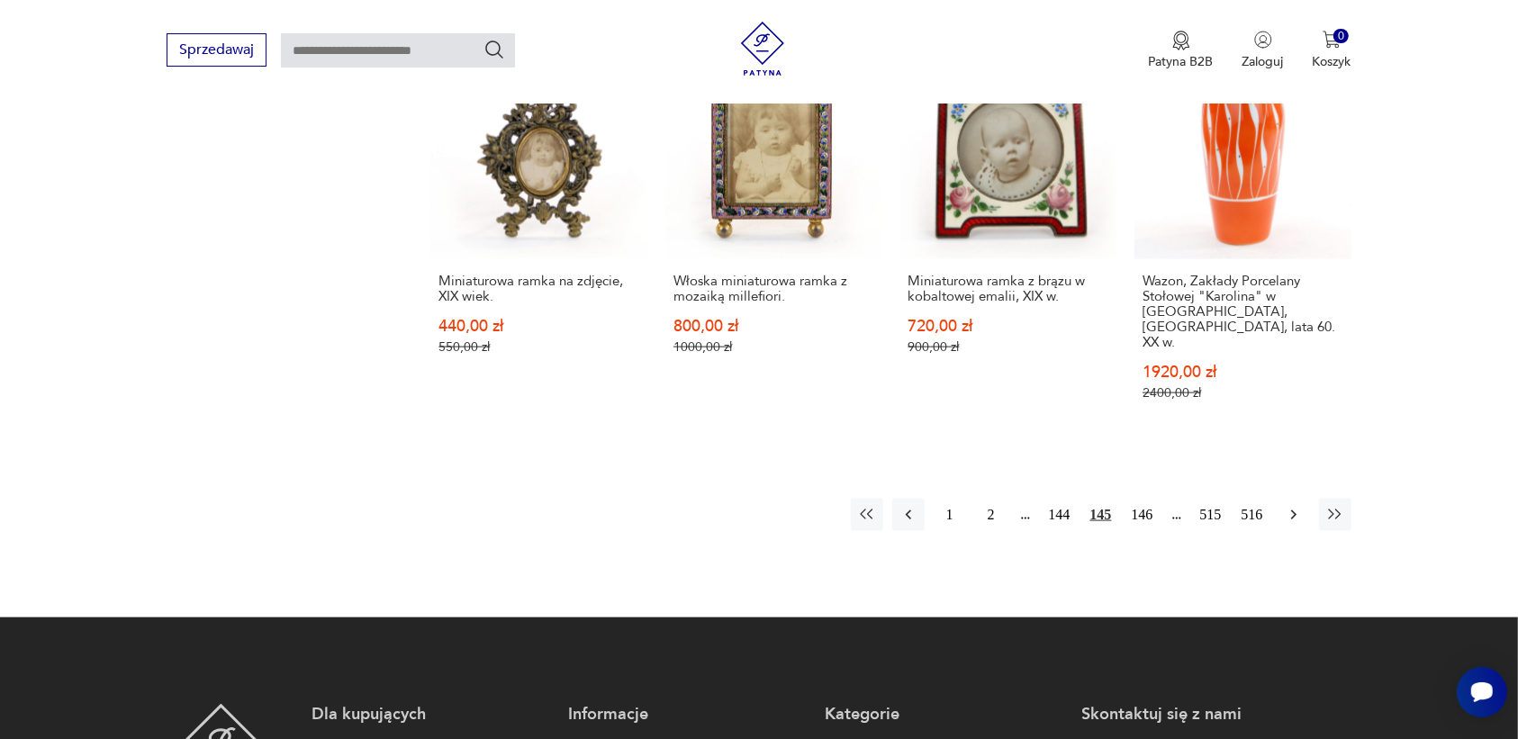
click at [1285, 506] on icon "button" at bounding box center [1294, 515] width 18 height 18
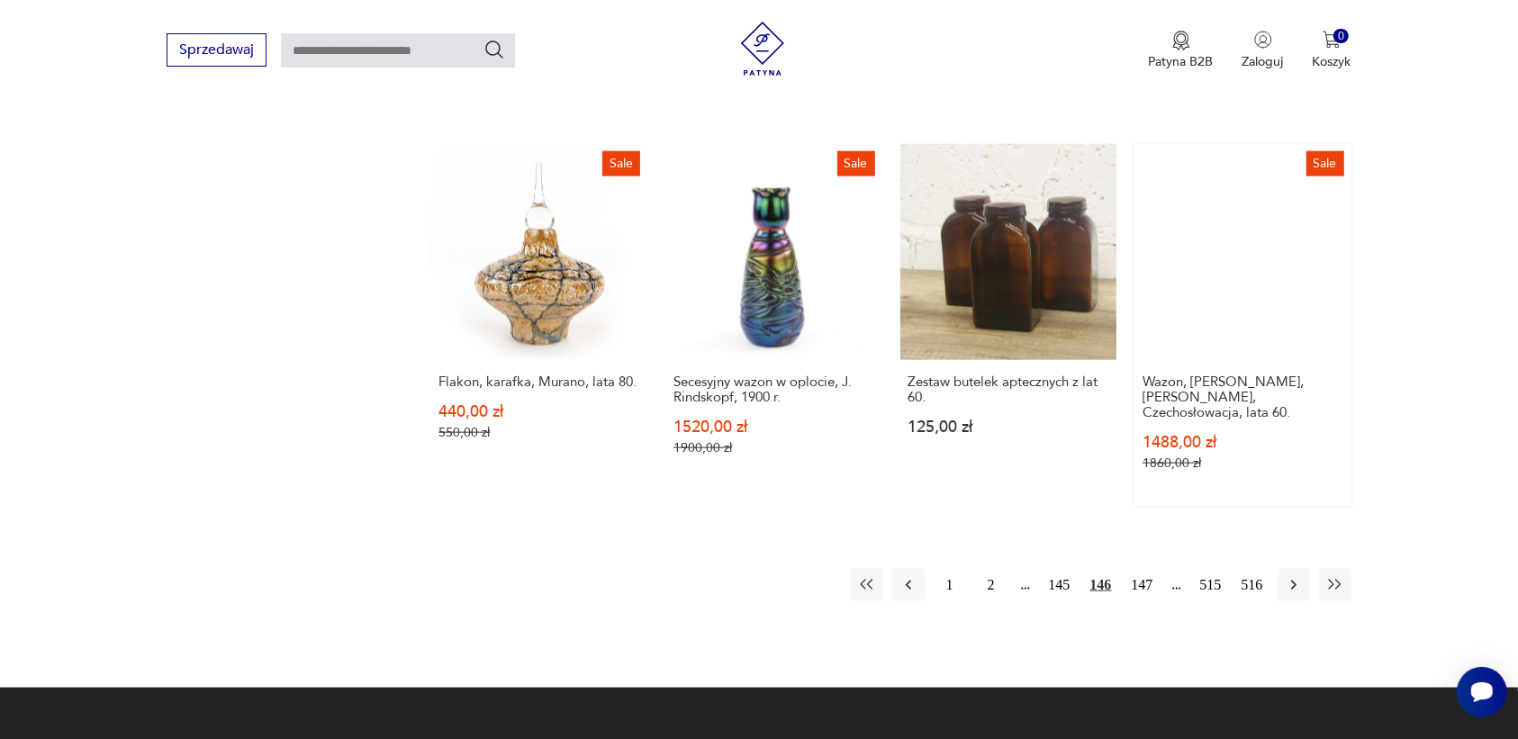
scroll to position [1829, 0]
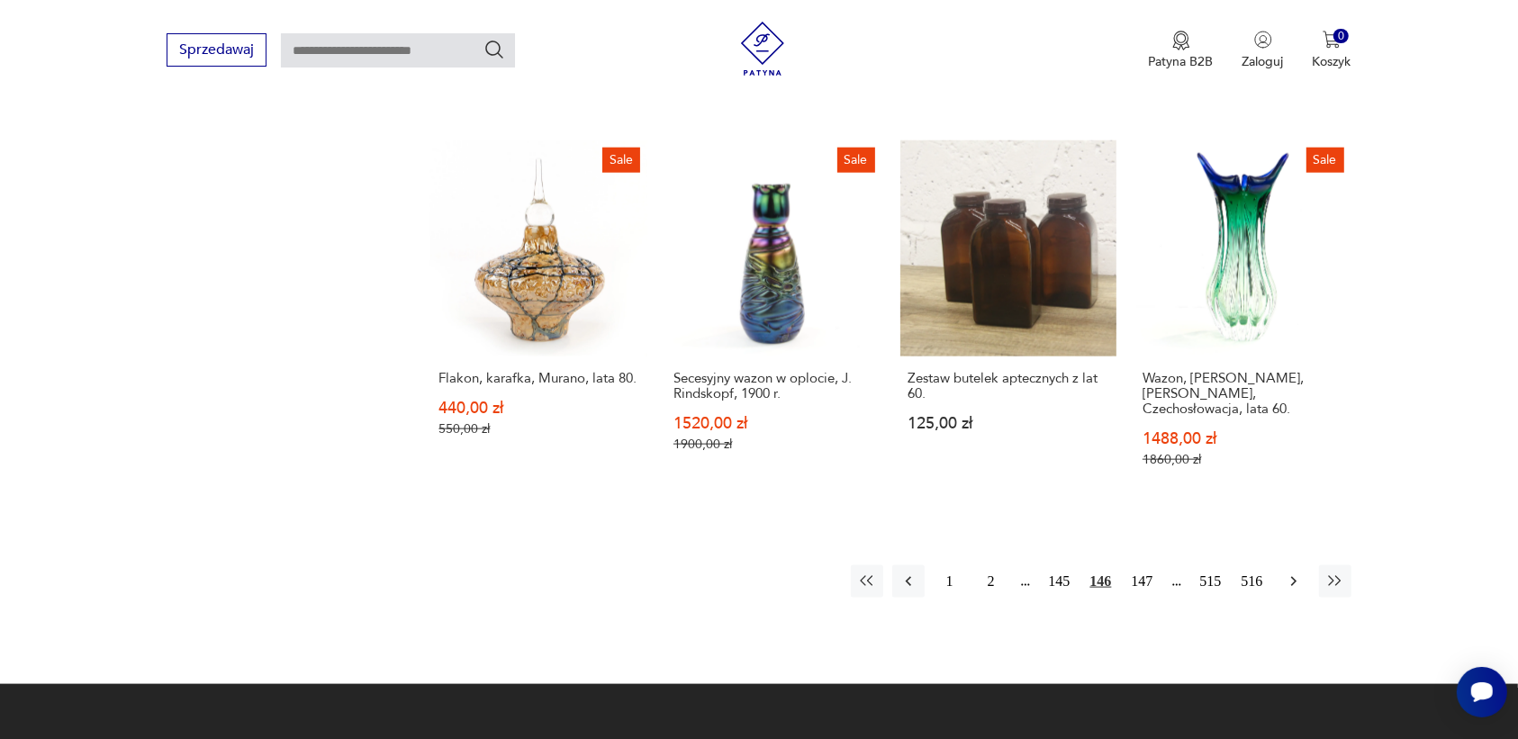
click at [1293, 573] on icon "button" at bounding box center [1294, 582] width 18 height 18
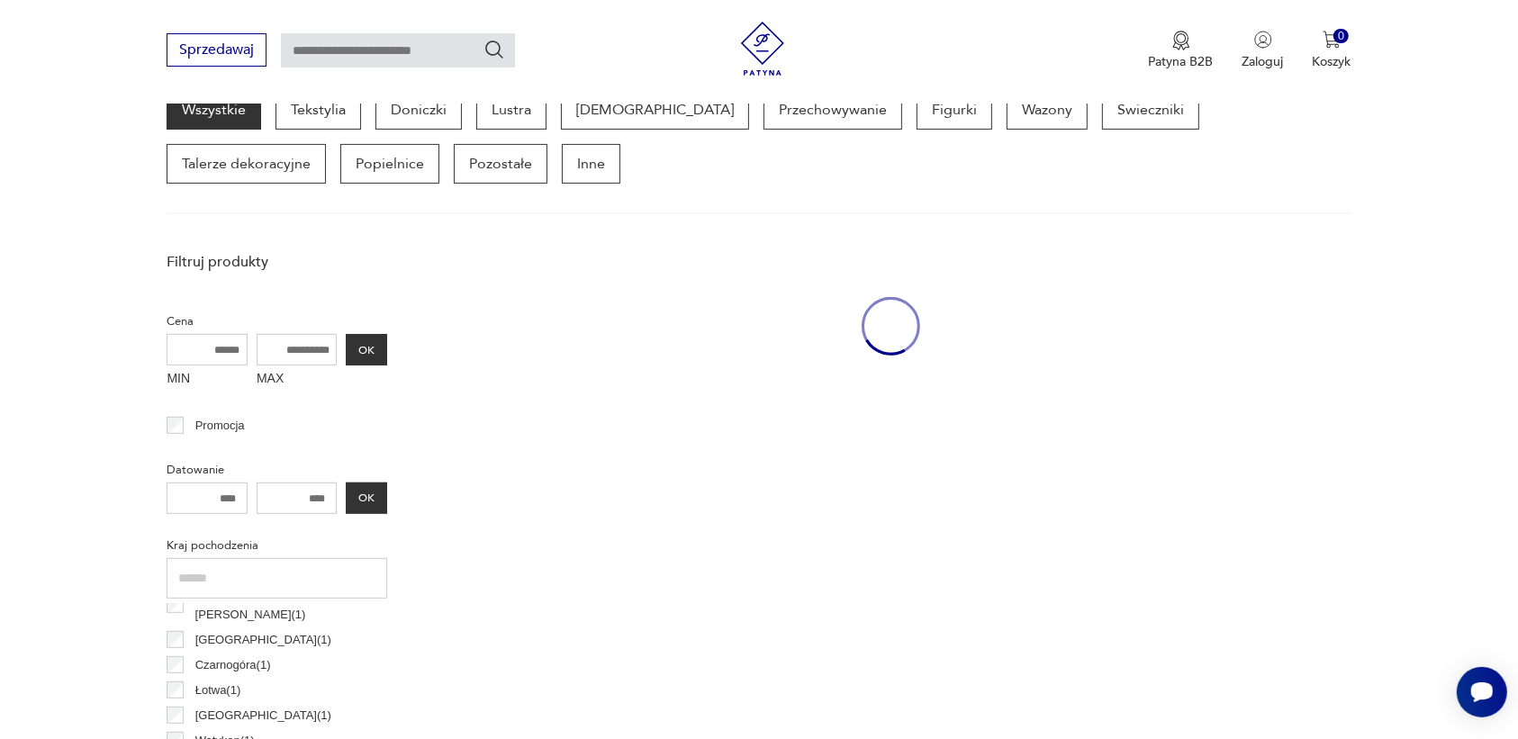
scroll to position [478, 0]
